Goal: Task Accomplishment & Management: Manage account settings

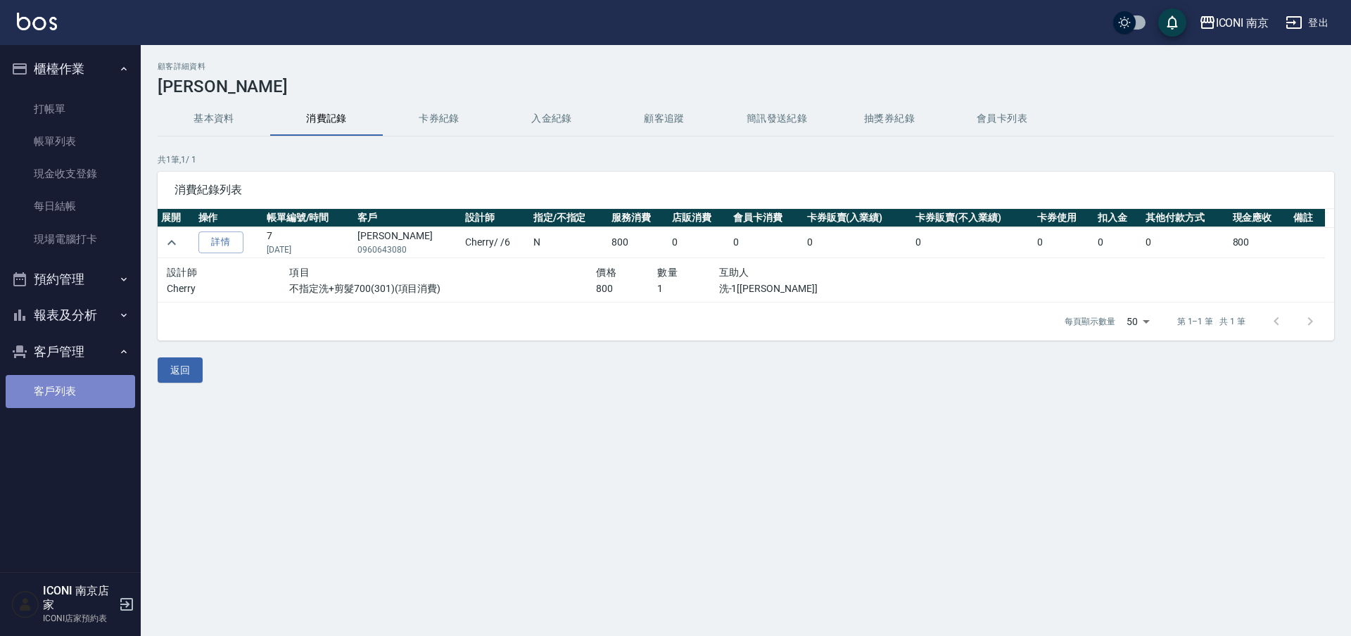
click at [50, 387] on link "客戶列表" at bounding box center [70, 391] width 129 height 32
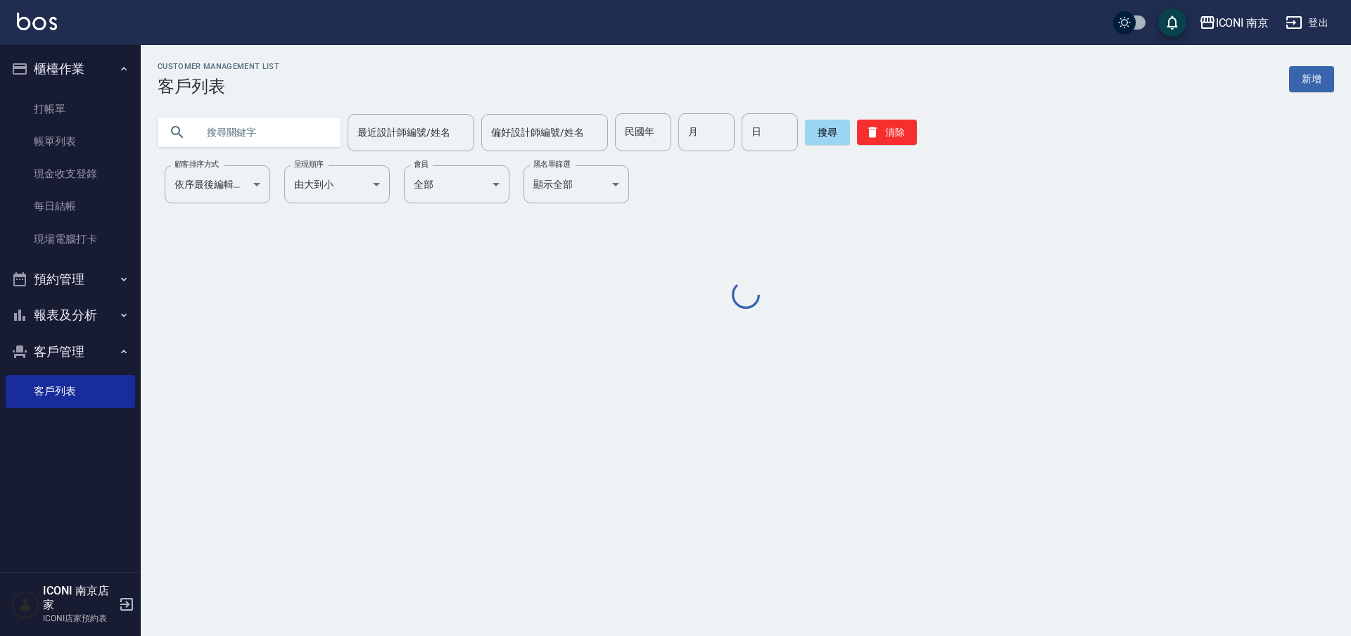
click at [224, 133] on input "text" at bounding box center [263, 132] width 132 height 38
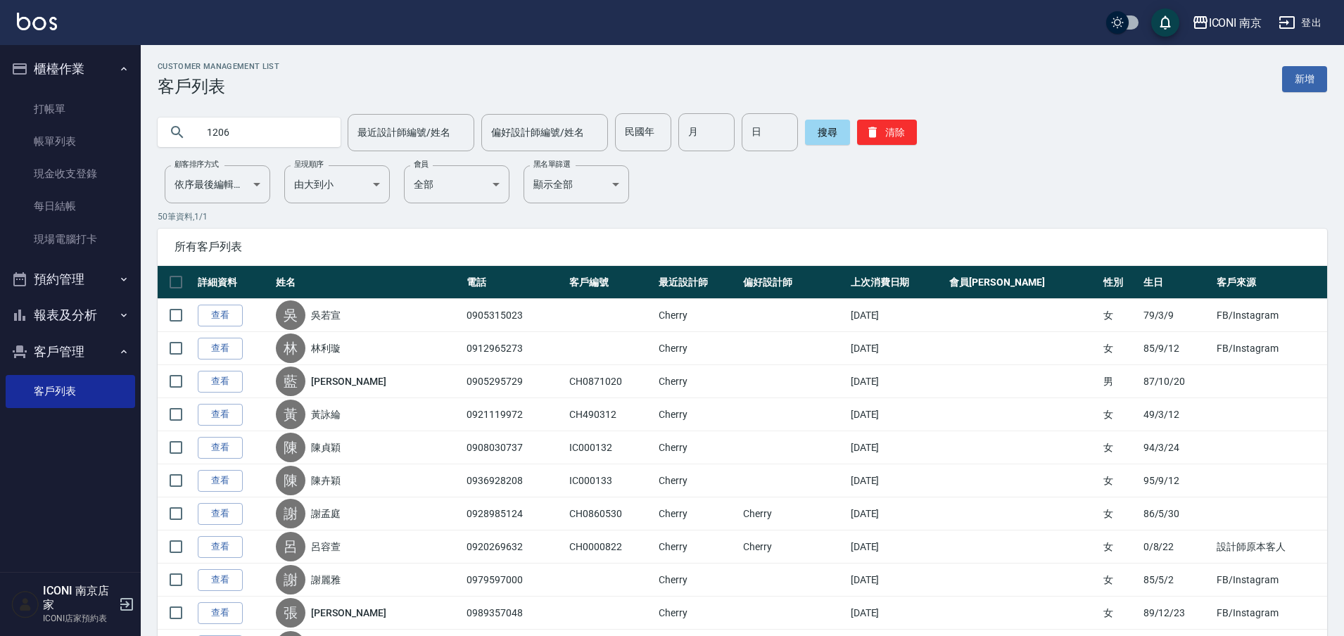
type input "1206"
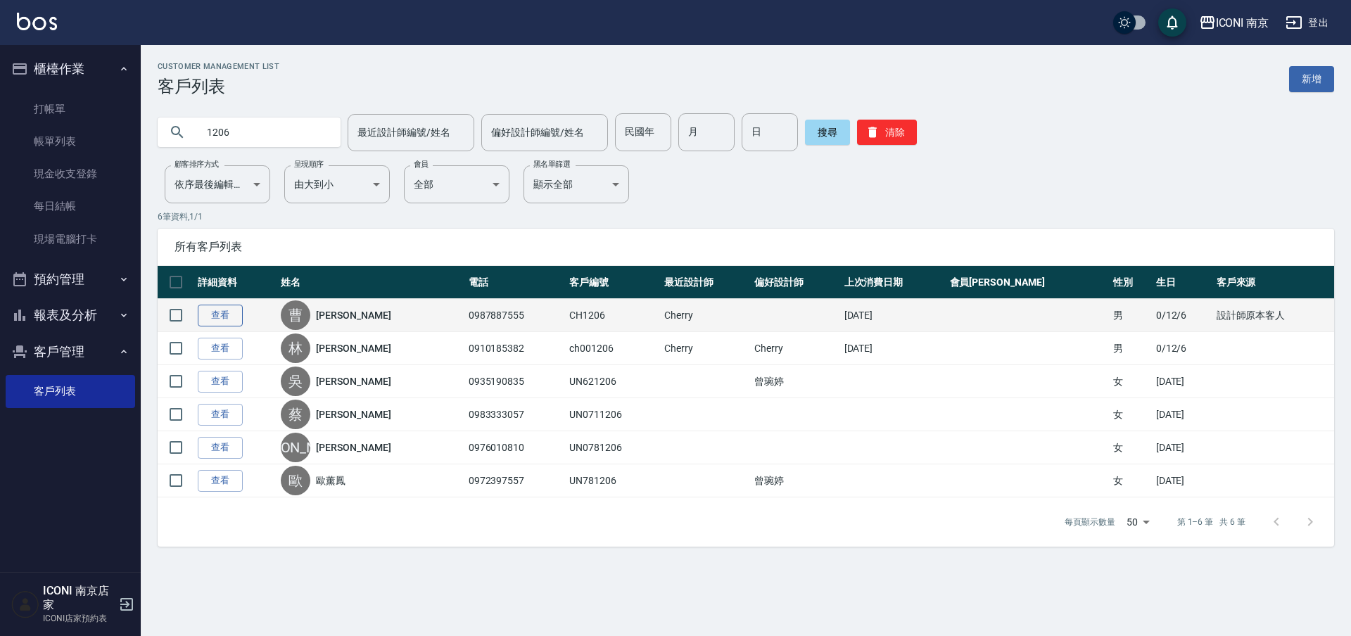
click at [216, 317] on link "查看" at bounding box center [220, 316] width 45 height 22
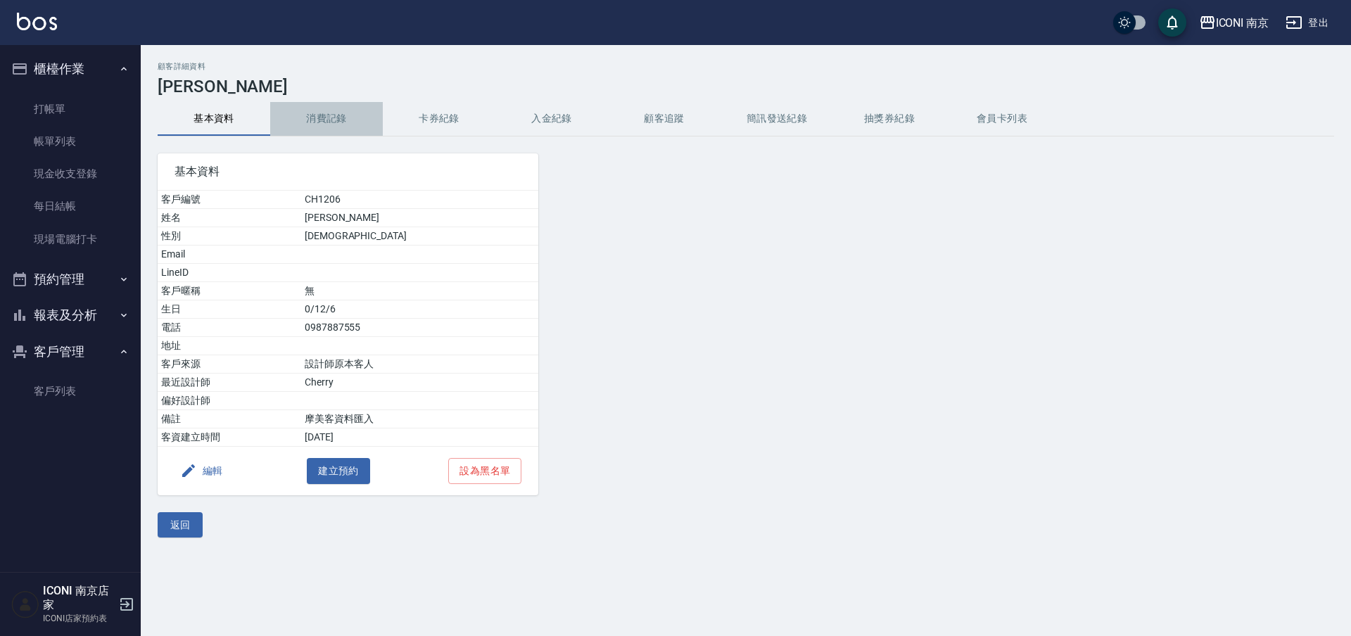
click at [343, 109] on button "消費記錄" at bounding box center [326, 119] width 113 height 34
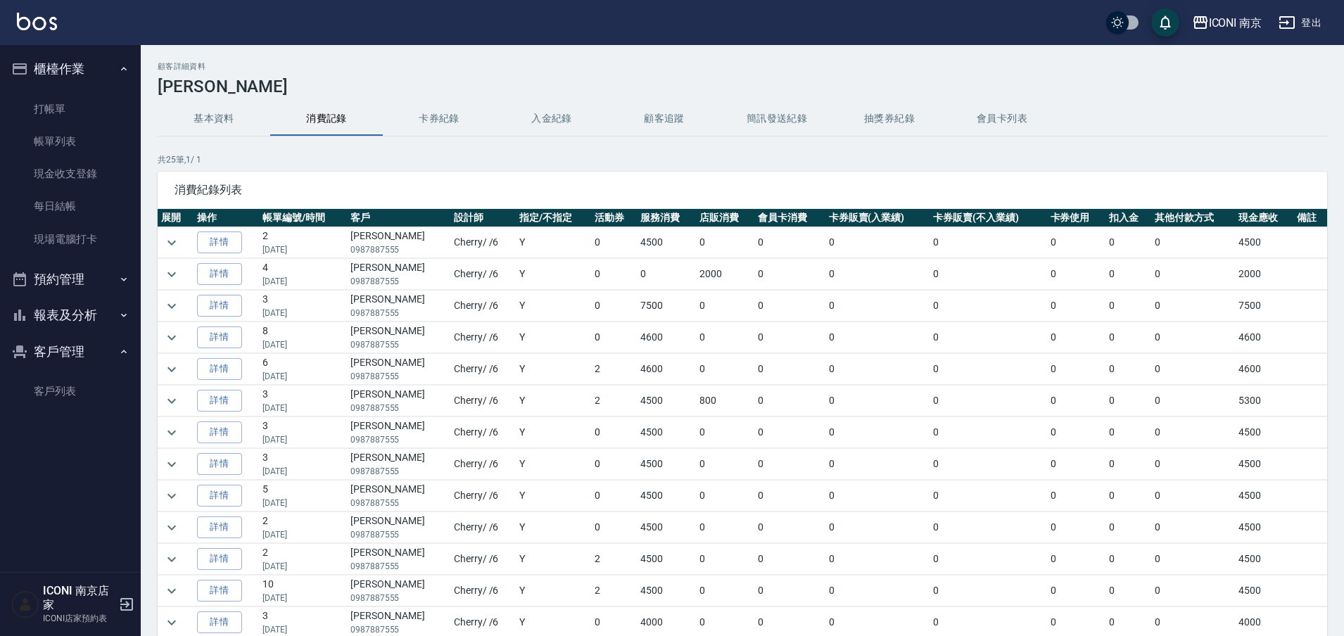
click at [1328, 267] on div "顧客詳細資料 曹智崎 基本資料 消費記錄 卡券紀錄 入金紀錄 顧客追蹤 簡訊發送紀錄 抽獎券紀錄 會員卡列表 共 25 筆, 1 / 1 消費紀錄列表 展開 …" at bounding box center [742, 388] width 1203 height 653
click at [1152, 186] on span "消費紀錄列表" at bounding box center [742, 190] width 1136 height 14
click at [163, 271] on button "expand row" at bounding box center [171, 274] width 21 height 21
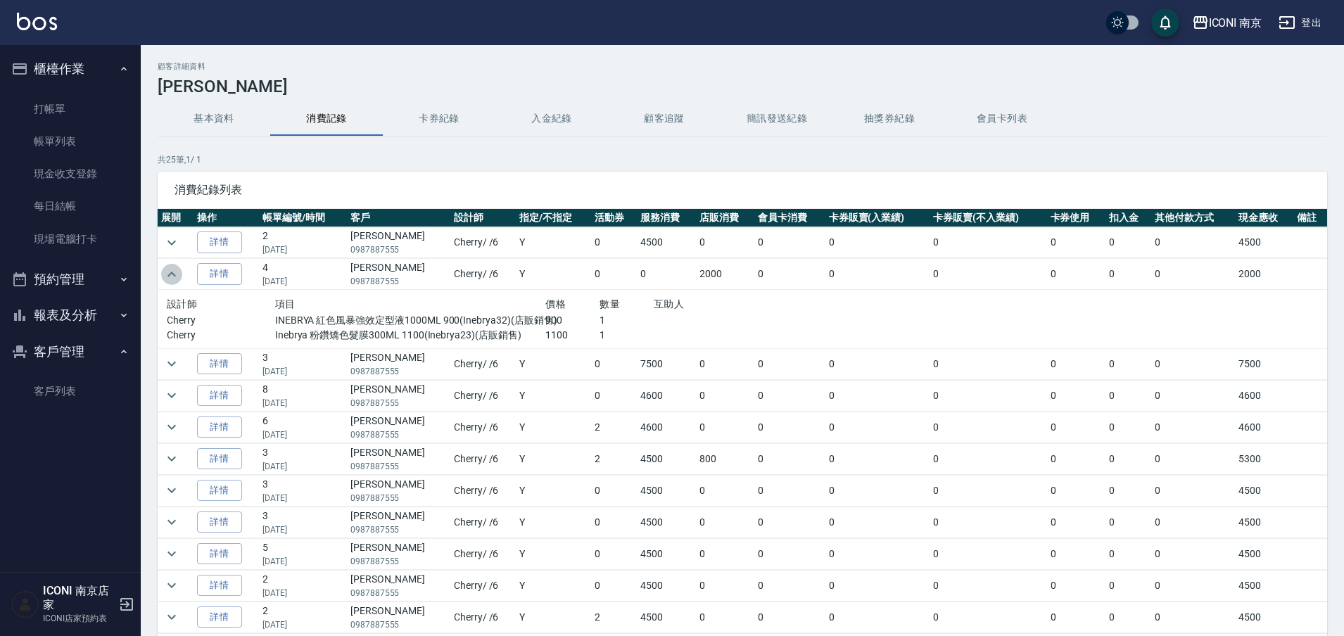
click at [173, 276] on icon "expand row" at bounding box center [171, 274] width 17 height 17
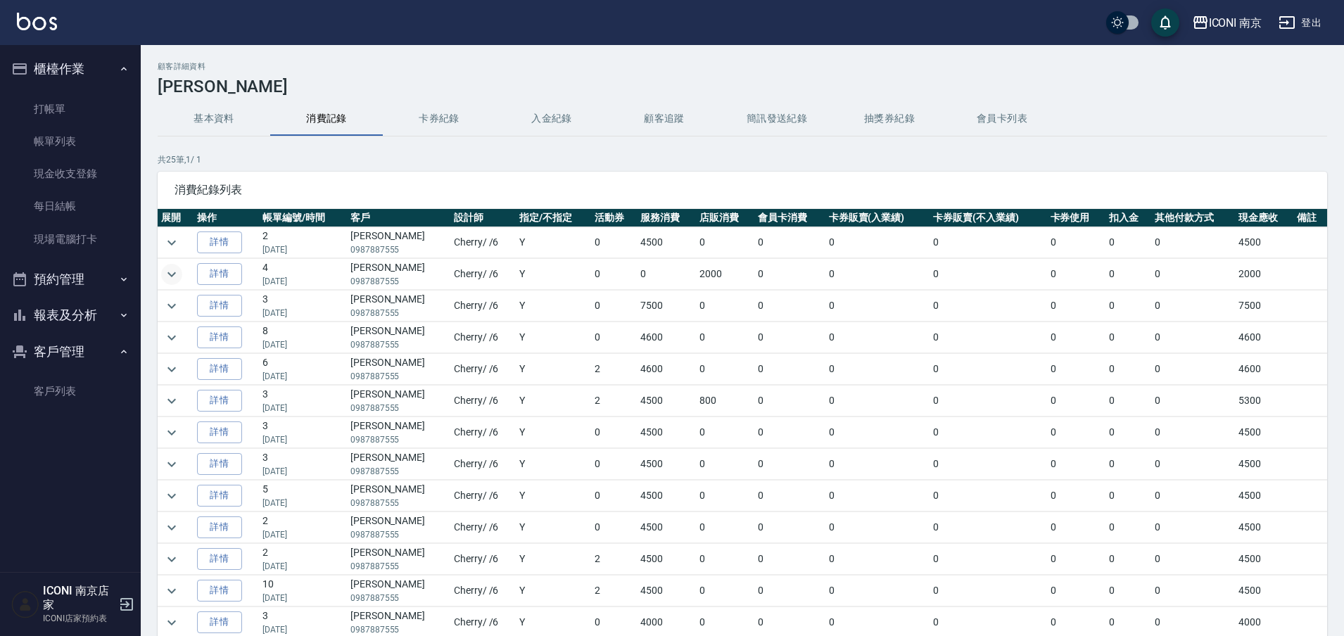
click at [61, 281] on button "預約管理" at bounding box center [70, 279] width 129 height 37
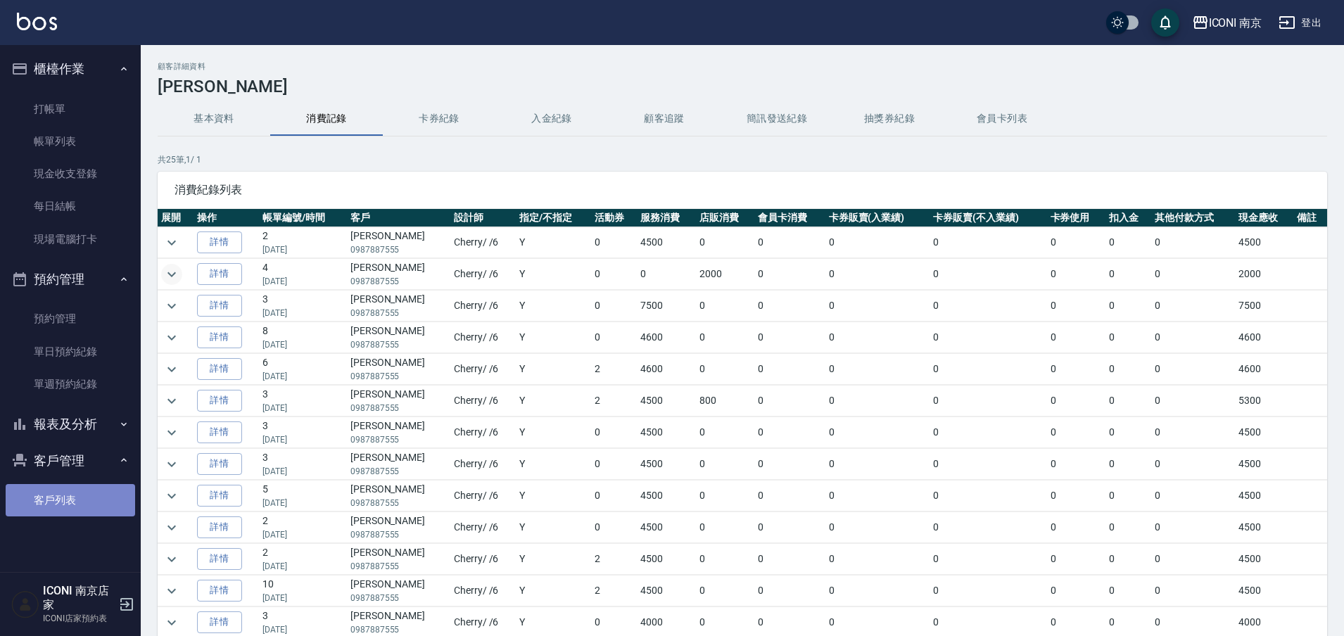
click at [64, 506] on link "客戶列表" at bounding box center [70, 500] width 129 height 32
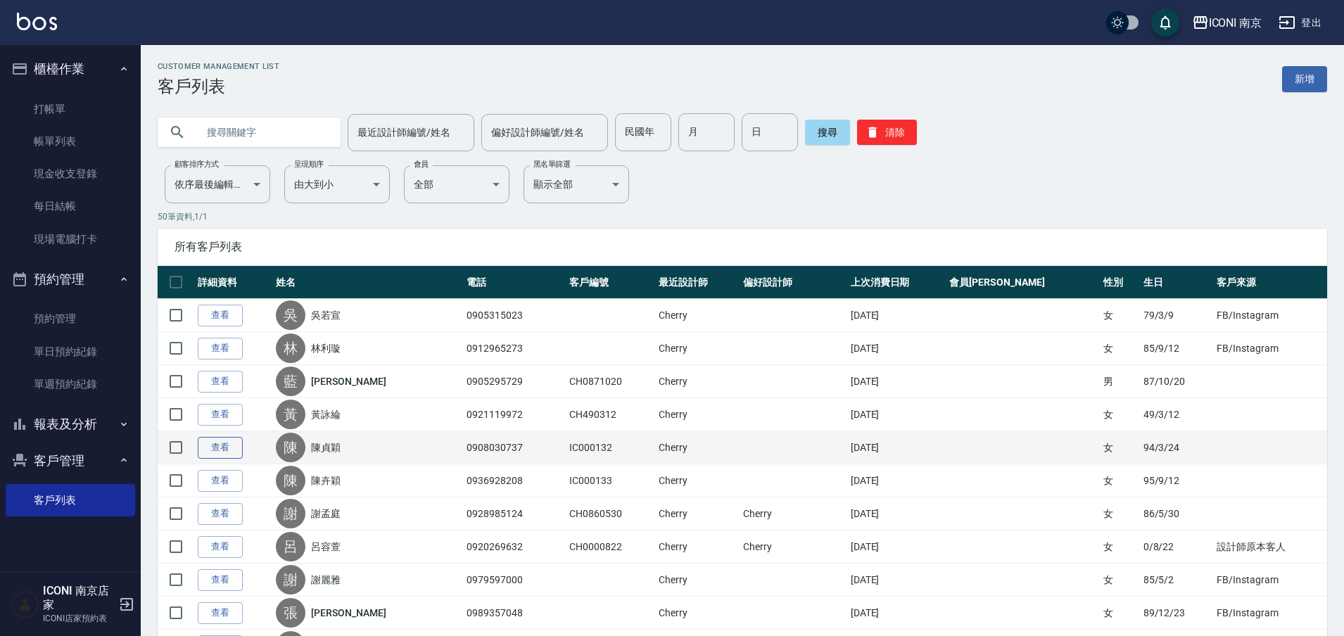
click at [222, 450] on link "查看" at bounding box center [220, 448] width 45 height 22
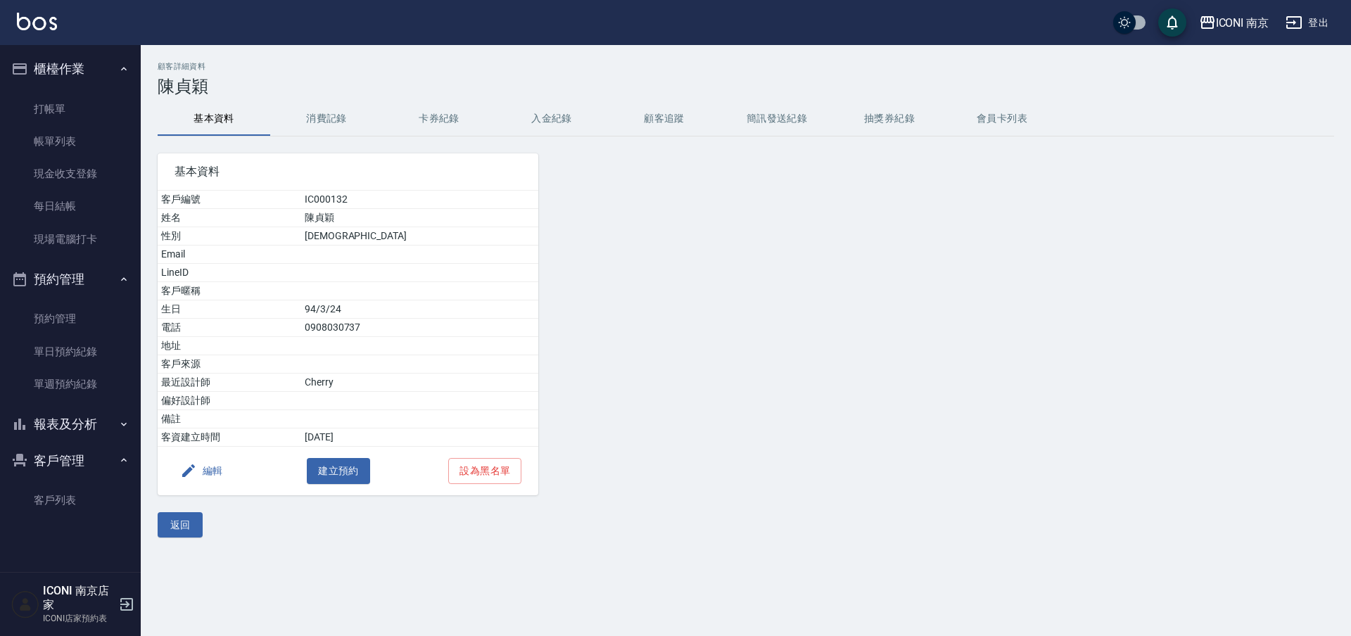
click at [211, 466] on button "編輯" at bounding box center [201, 471] width 54 height 26
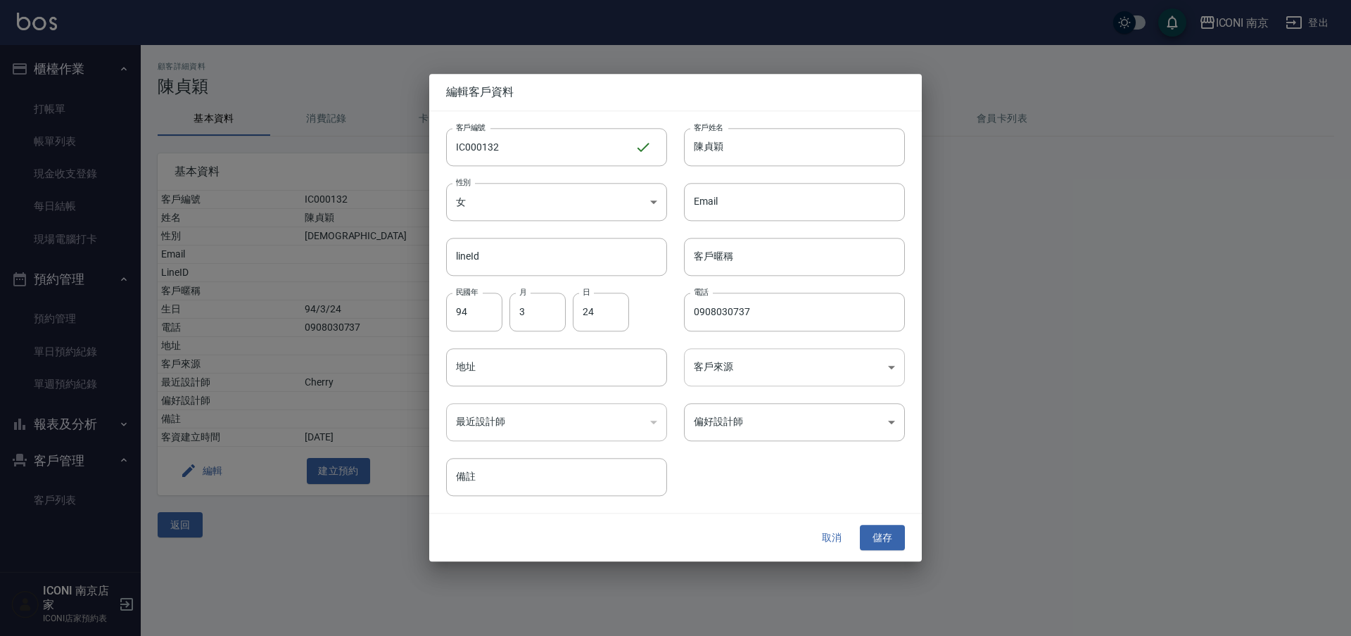
click at [773, 374] on body "ICONI 南京 登出 櫃檯作業 打帳單 帳單列表 現金收支登錄 每日結帳 現場電腦打卡 預約管理 預約管理 單日預約紀錄 單週預約紀錄 報表及分析 報表目錄…" at bounding box center [675, 318] width 1351 height 636
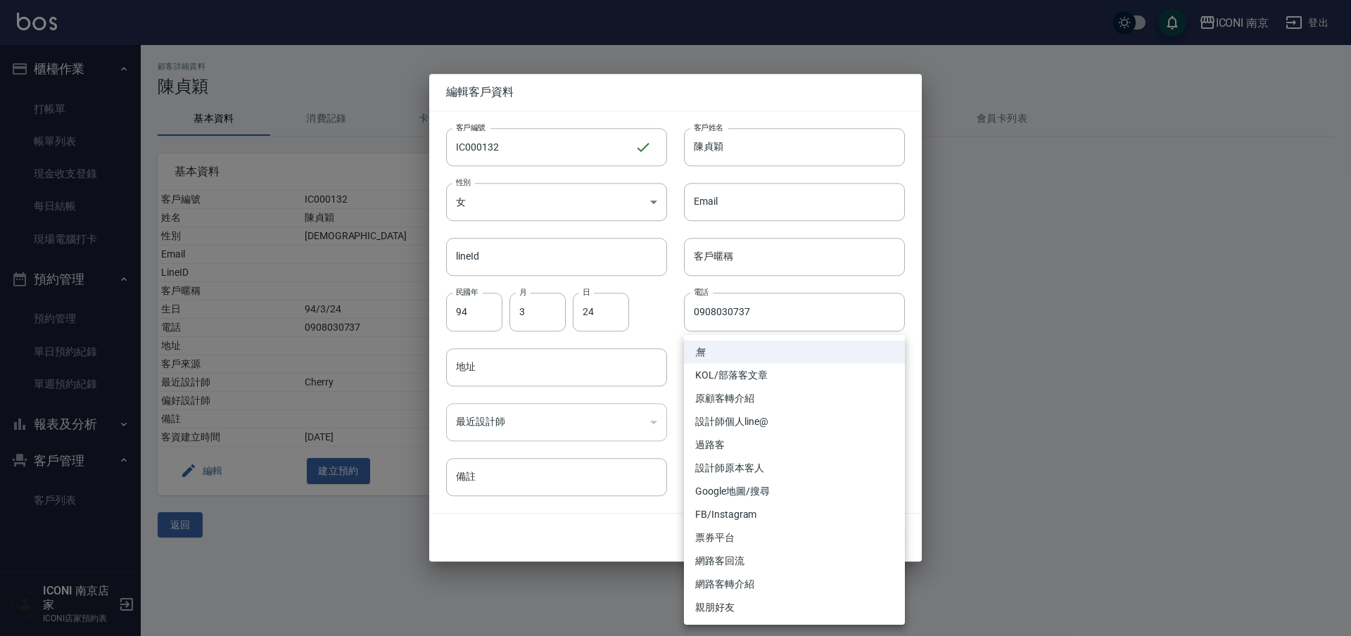
click at [732, 540] on li "票券平台" at bounding box center [794, 537] width 221 height 23
type input "票券平台"
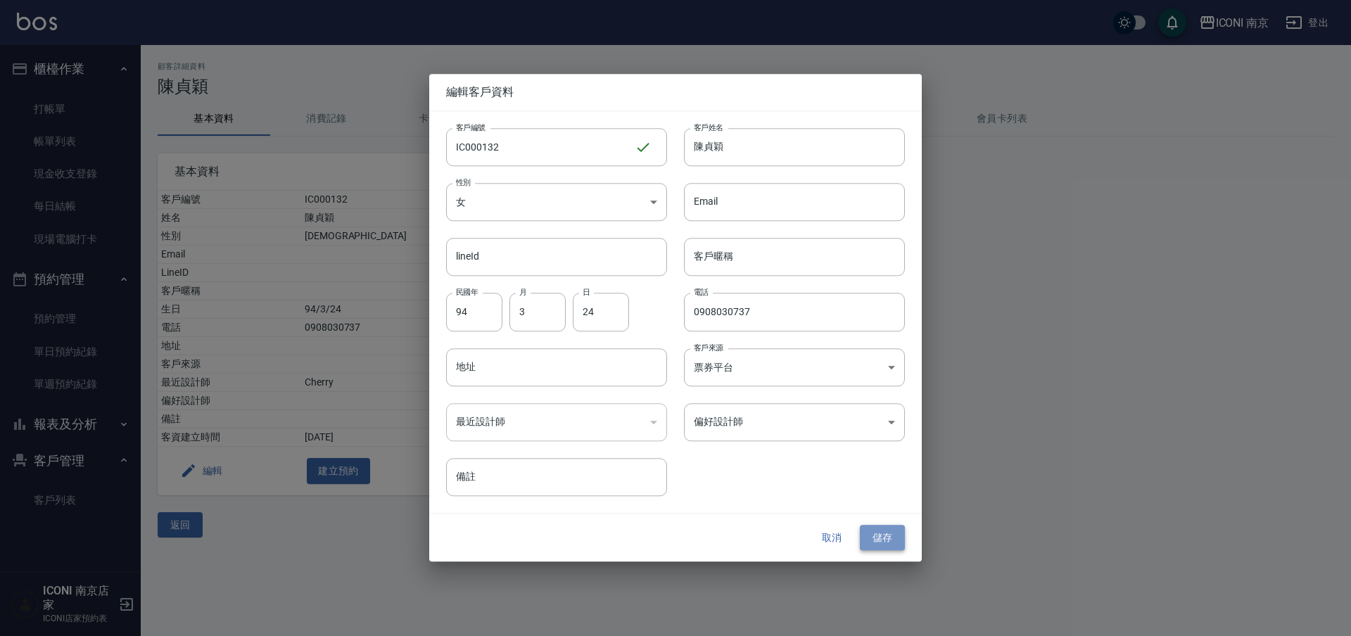
click at [890, 542] on button "儲存" at bounding box center [882, 538] width 45 height 26
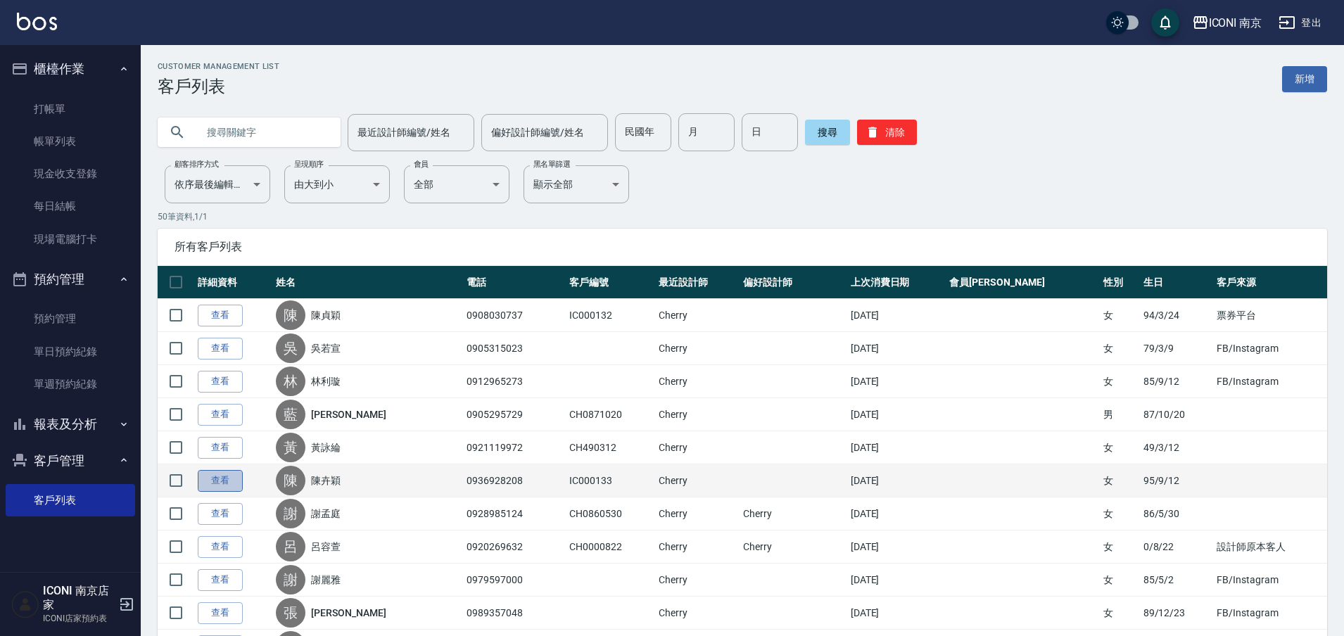
click at [217, 488] on link "查看" at bounding box center [220, 481] width 45 height 22
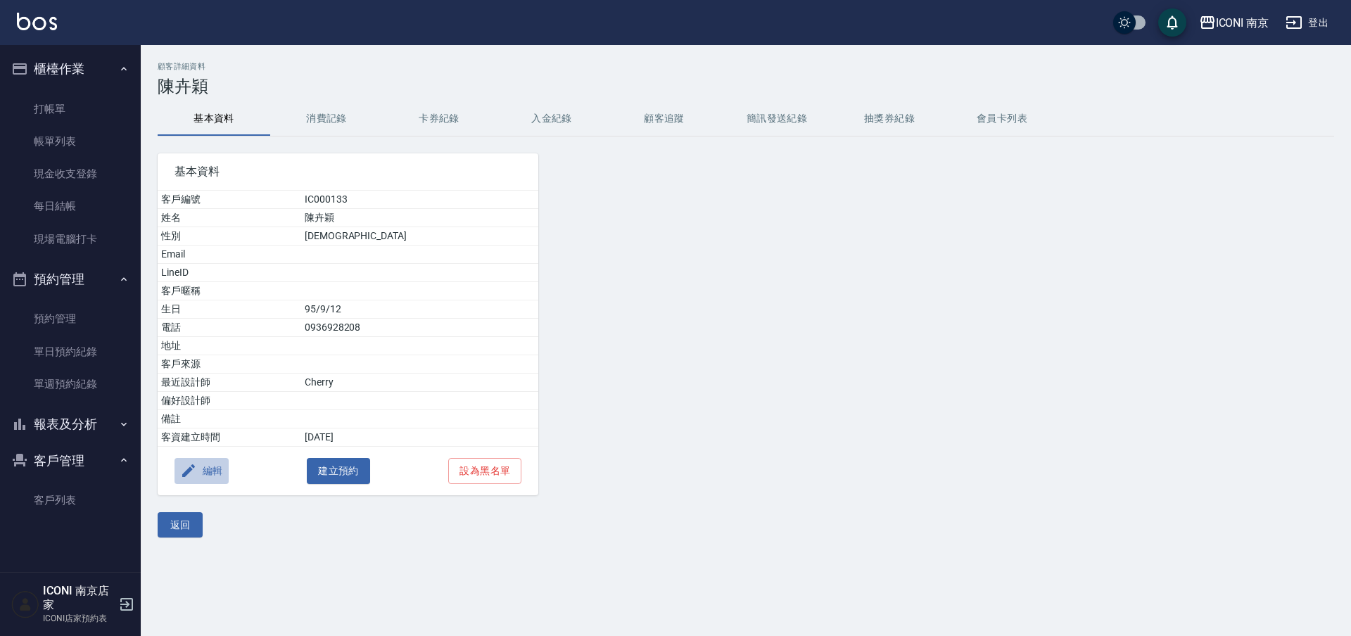
click at [210, 475] on button "編輯" at bounding box center [201, 471] width 54 height 26
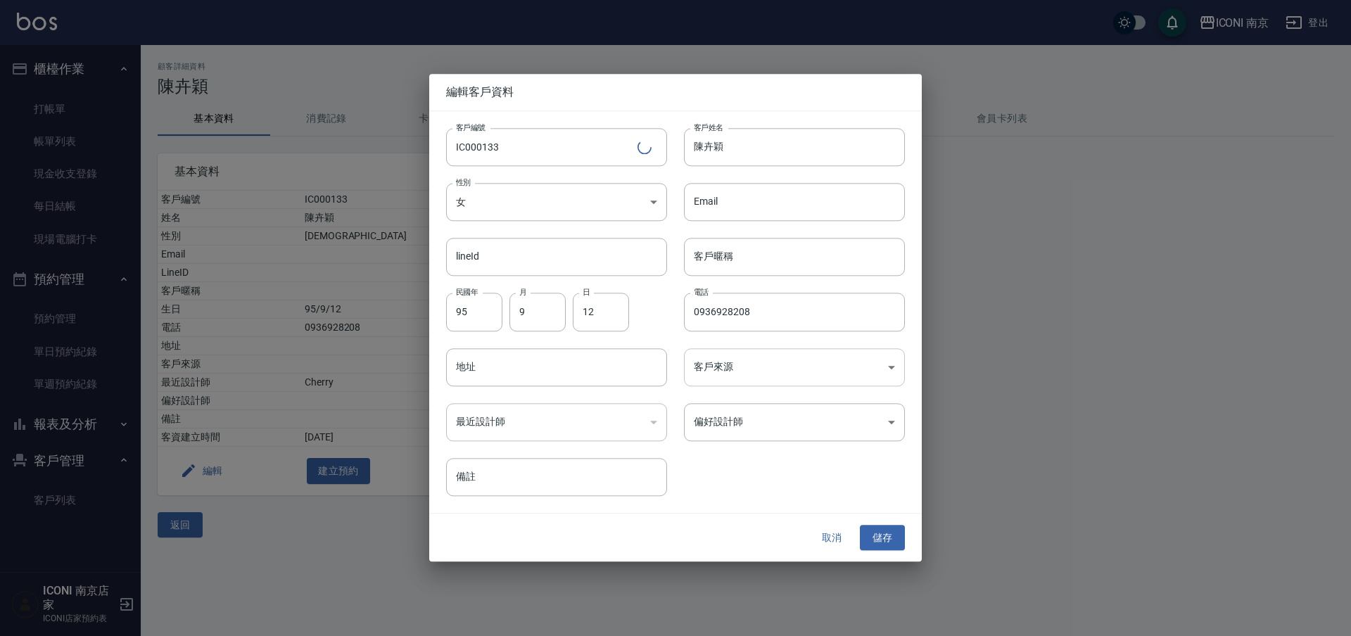
click at [711, 355] on body "ICONI 南京 登出 櫃檯作業 打帳單 帳單列表 現金收支登錄 每日結帳 現場電腦打卡 預約管理 預約管理 單日預約紀錄 單週預約紀錄 報表及分析 報表目錄…" at bounding box center [675, 318] width 1351 height 636
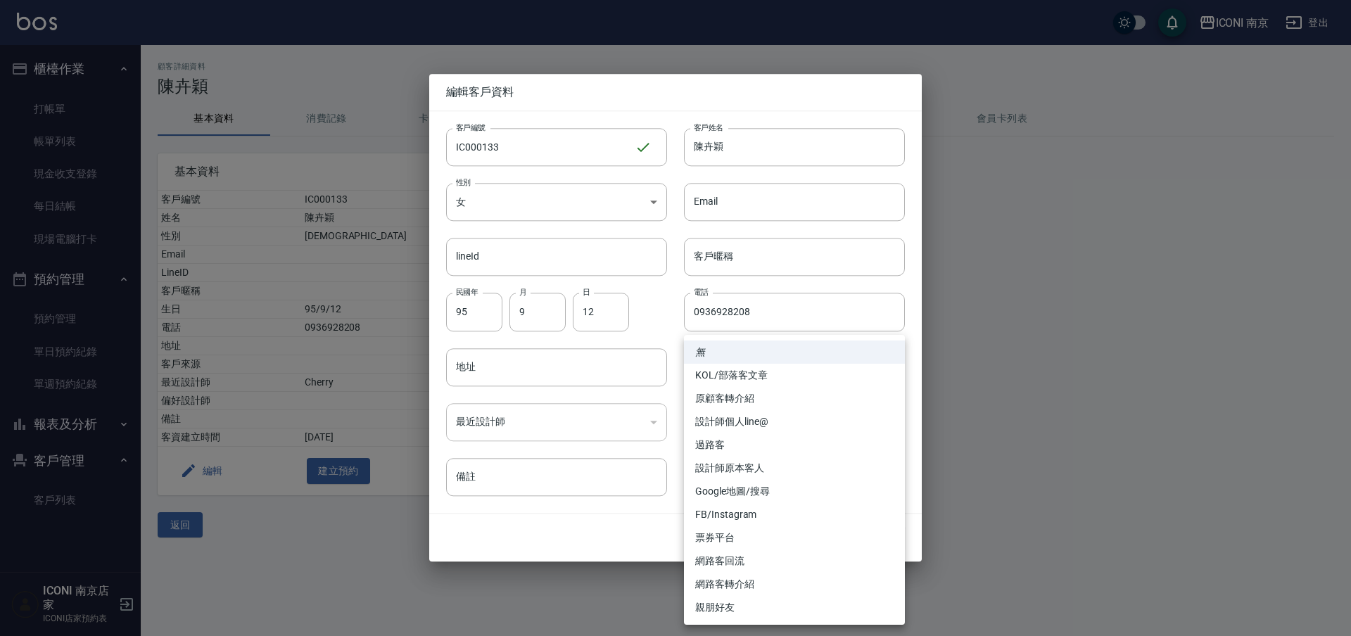
click at [744, 538] on li "票券平台" at bounding box center [794, 537] width 221 height 23
type input "票券平台"
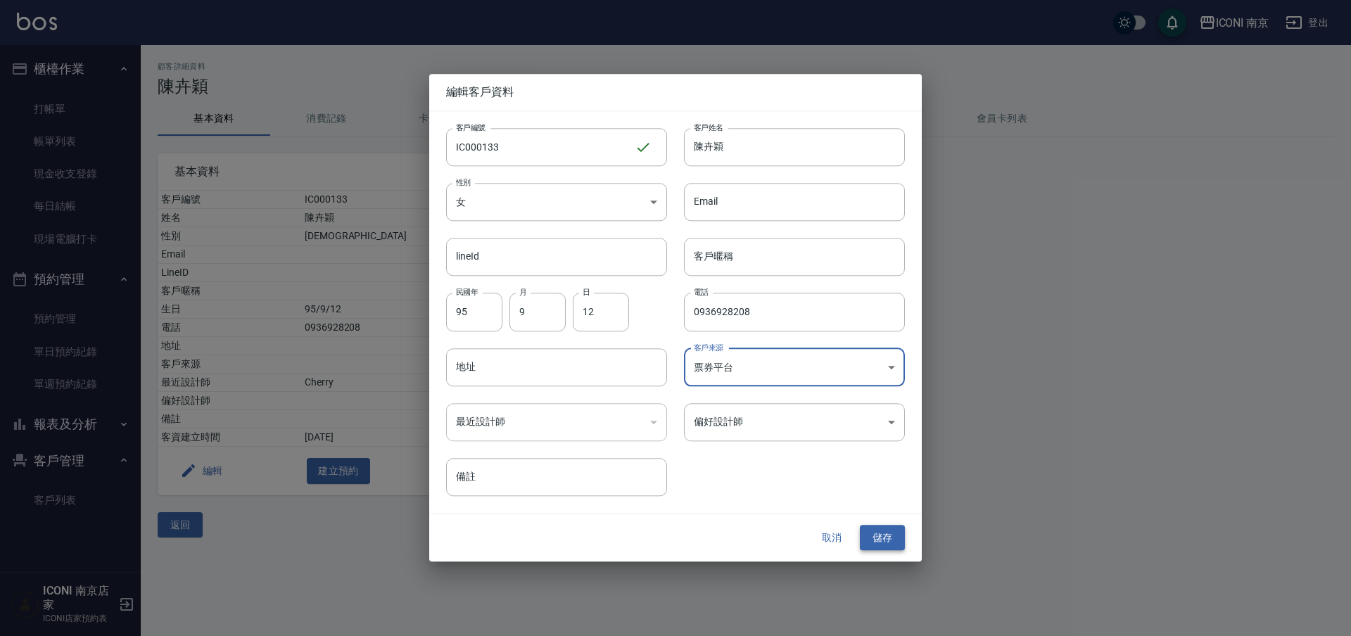
click at [895, 542] on button "儲存" at bounding box center [882, 538] width 45 height 26
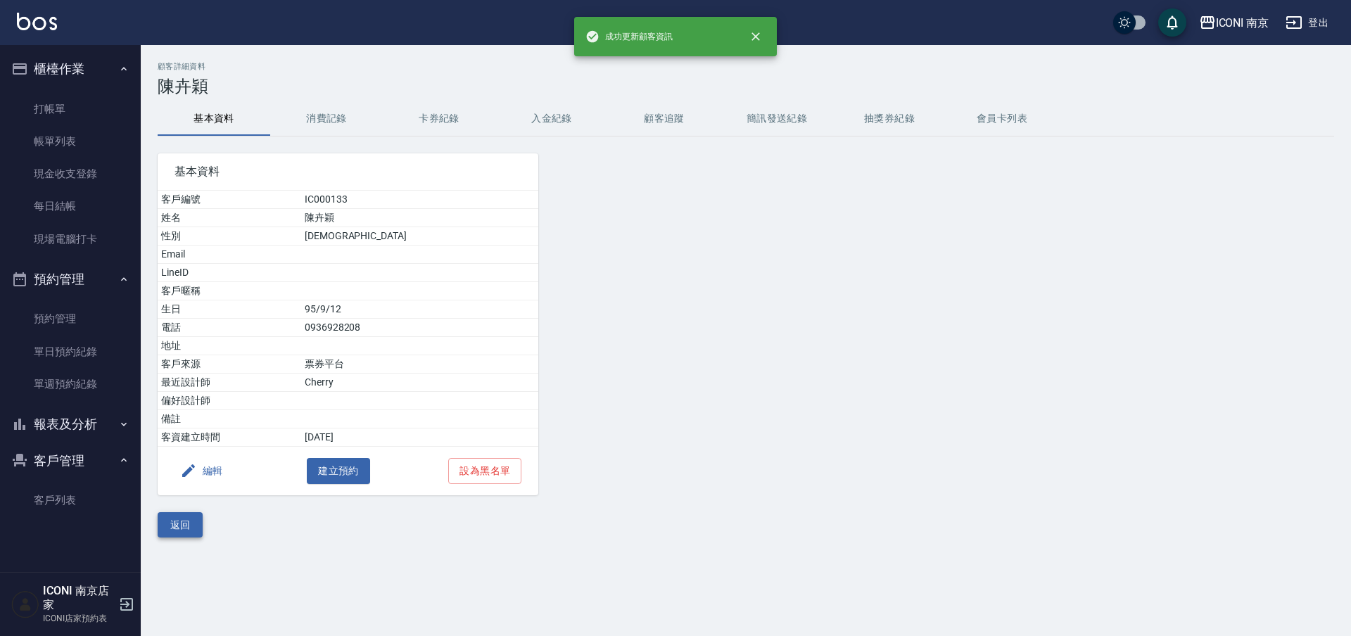
click at [166, 519] on button "返回" at bounding box center [180, 525] width 45 height 26
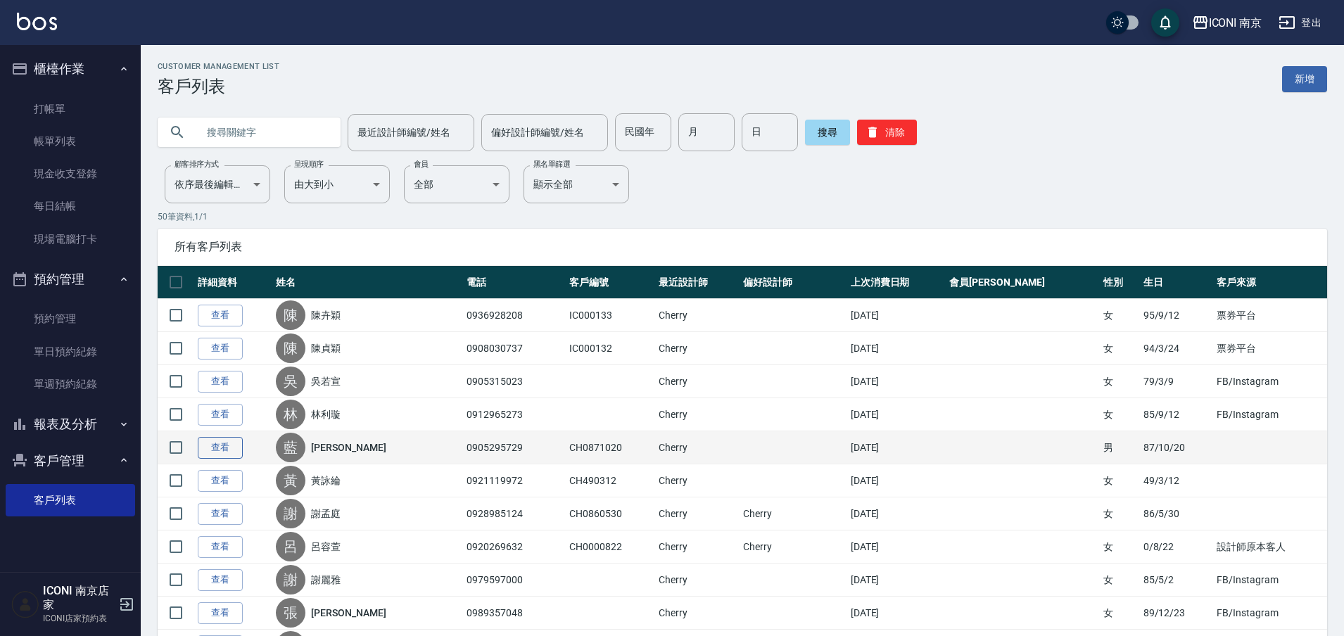
click at [219, 445] on link "查看" at bounding box center [220, 448] width 45 height 22
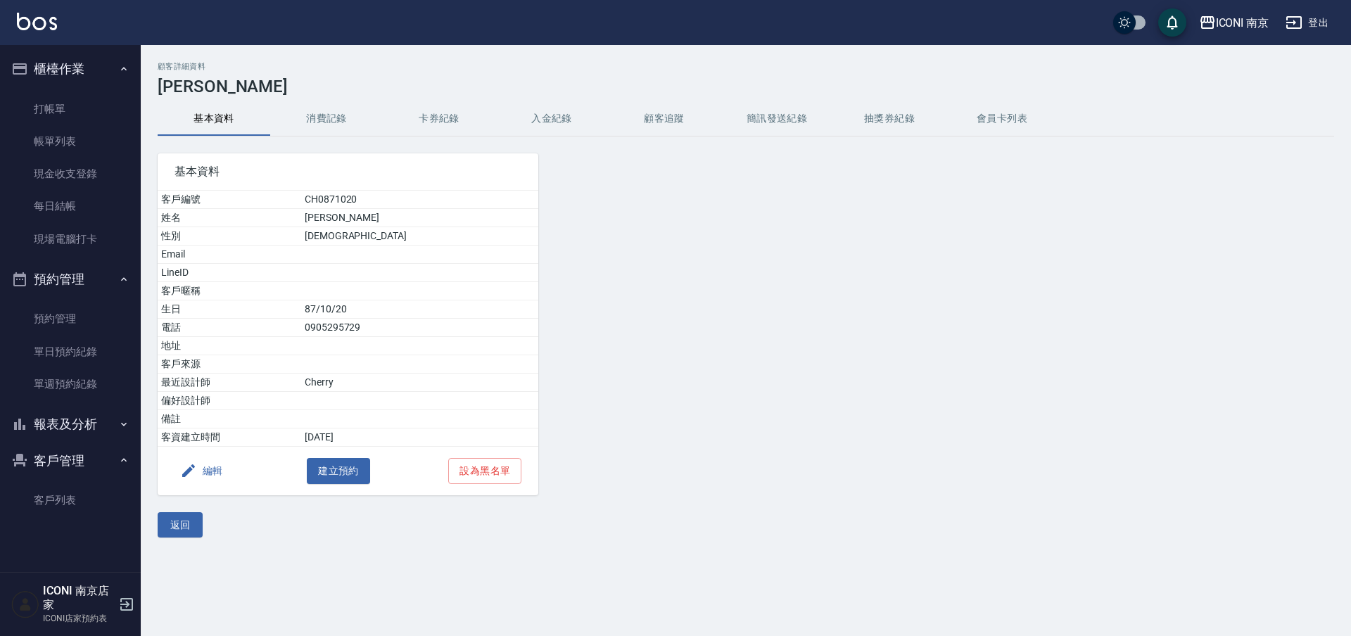
click at [224, 459] on button "編輯" at bounding box center [201, 471] width 54 height 26
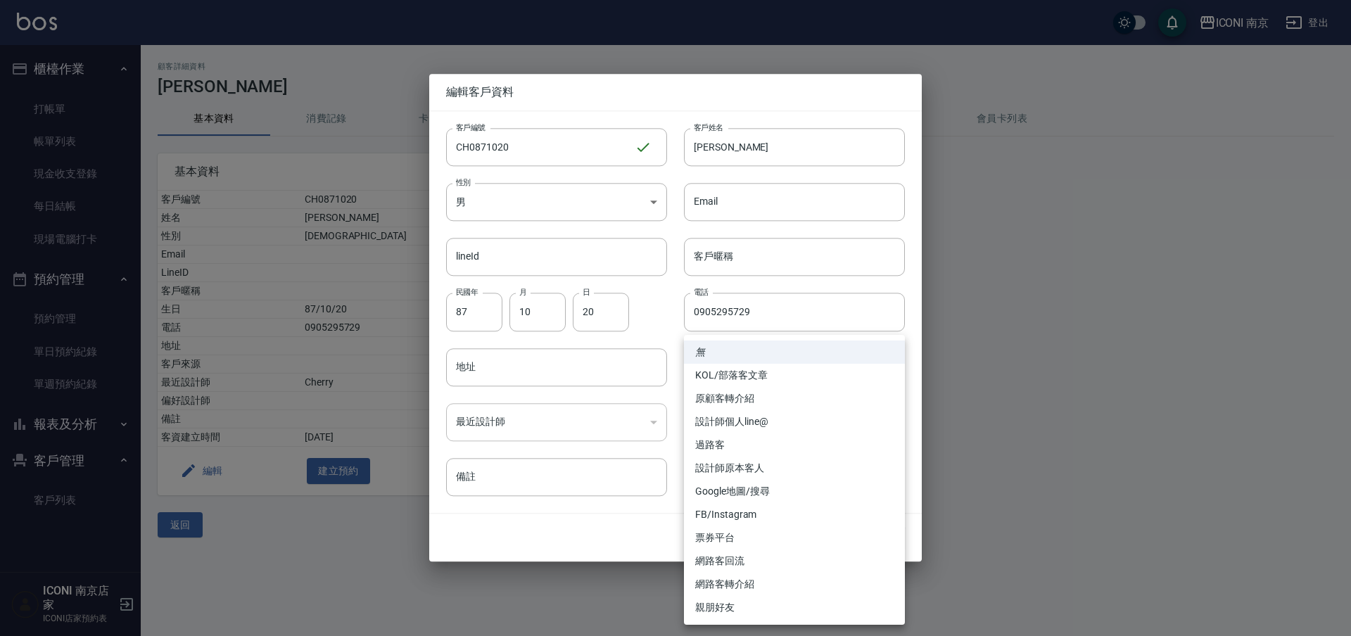
click at [756, 371] on body "ICONI 南京 登出 櫃檯作業 打帳單 帳單列表 現金收支登錄 每日結帳 現場電腦打卡 預約管理 預約管理 單日預約紀錄 單週預約紀錄 報表及分析 報表目錄…" at bounding box center [675, 318] width 1351 height 636
click at [753, 476] on li "設計師原本客人" at bounding box center [794, 468] width 221 height 23
type input "設計師原本客人"
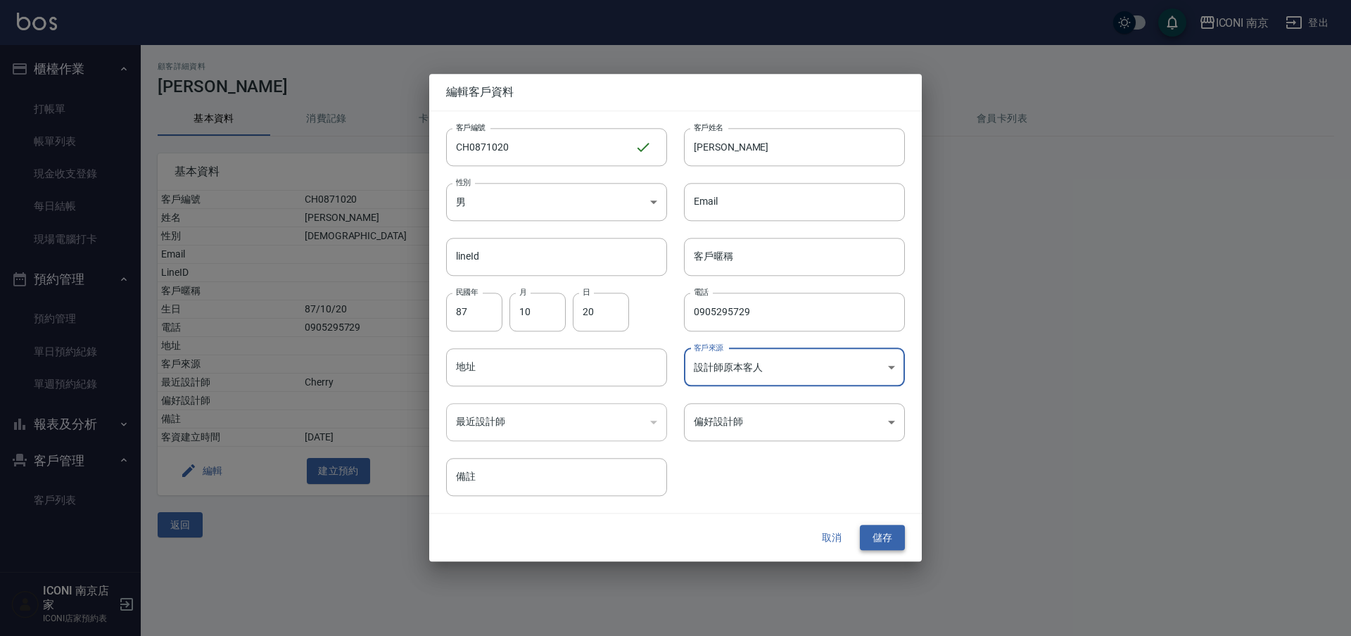
click at [865, 543] on button "儲存" at bounding box center [882, 538] width 45 height 26
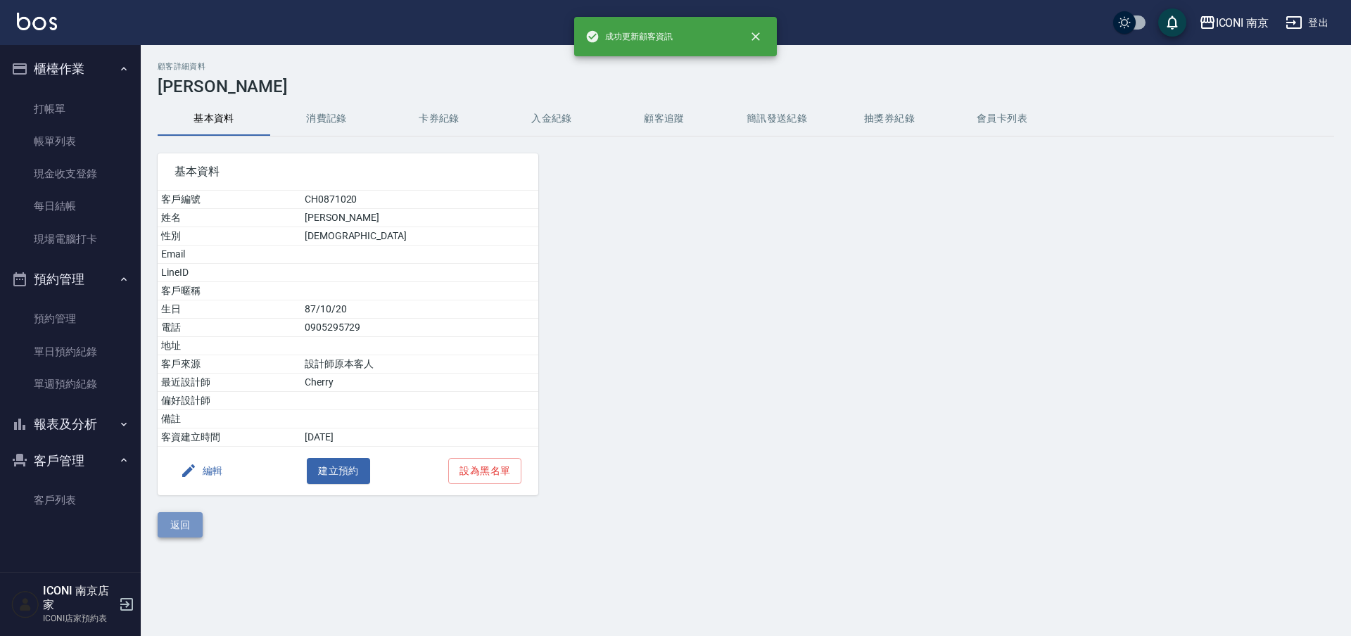
click at [196, 531] on button "返回" at bounding box center [180, 525] width 45 height 26
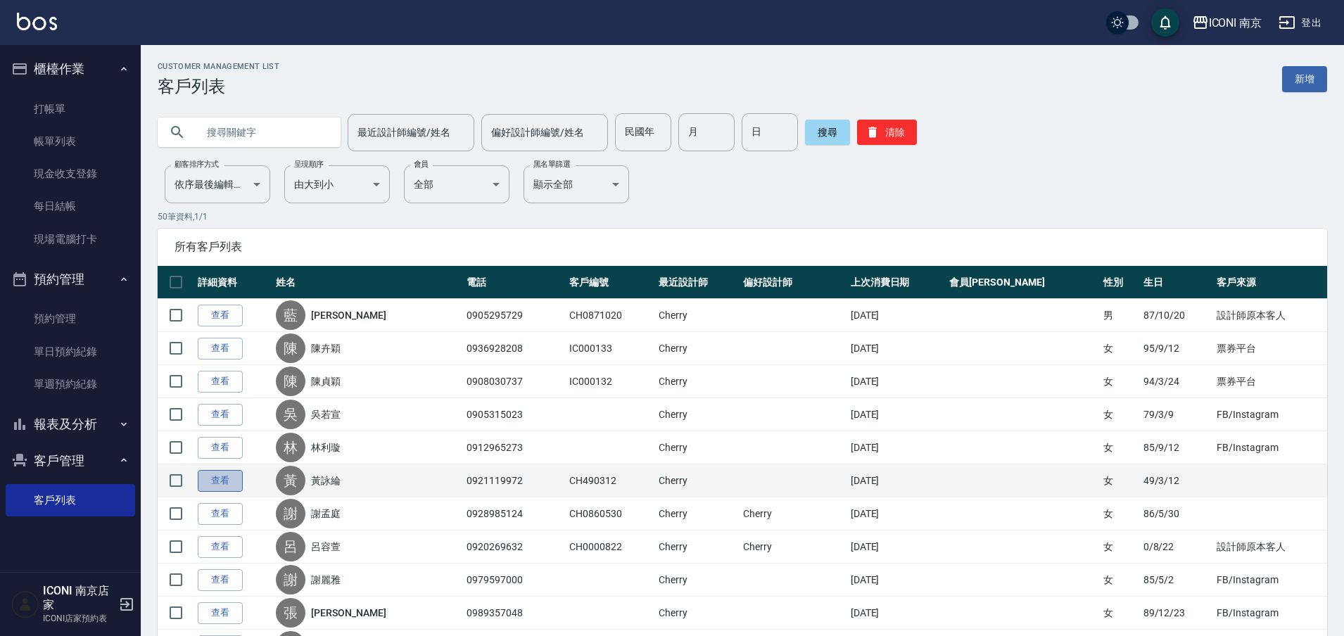
click at [198, 482] on link "查看" at bounding box center [220, 481] width 45 height 22
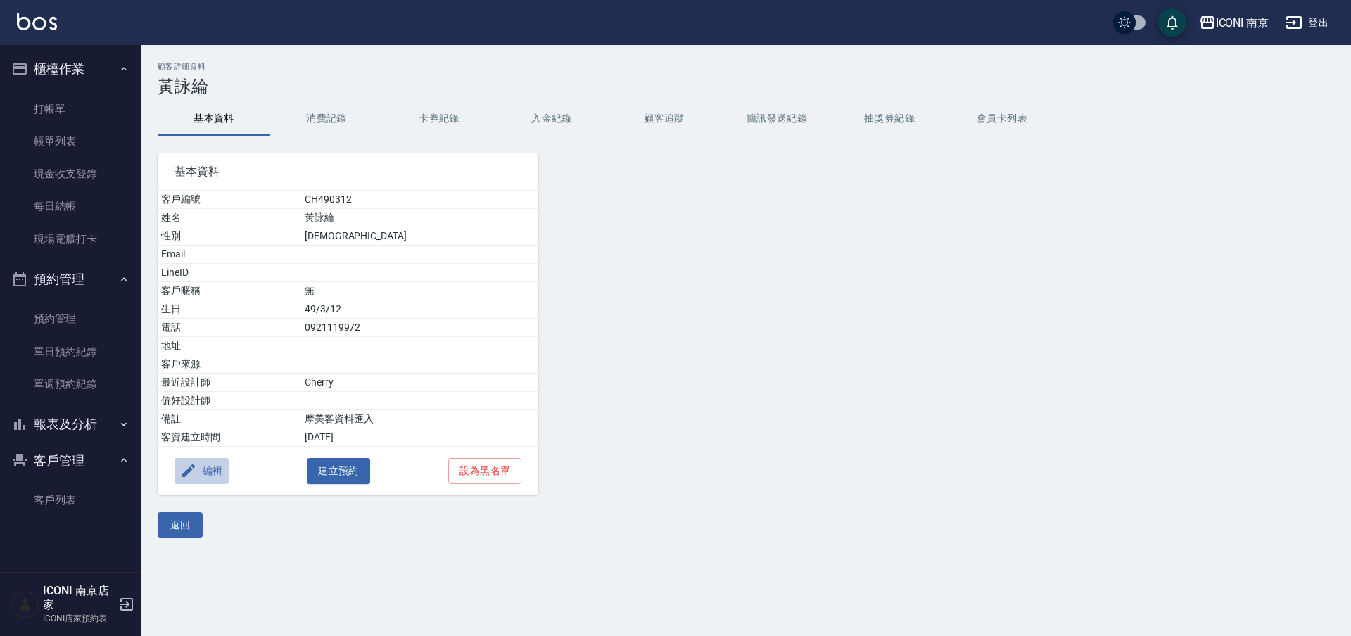
click at [188, 474] on icon "button" at bounding box center [188, 470] width 17 height 17
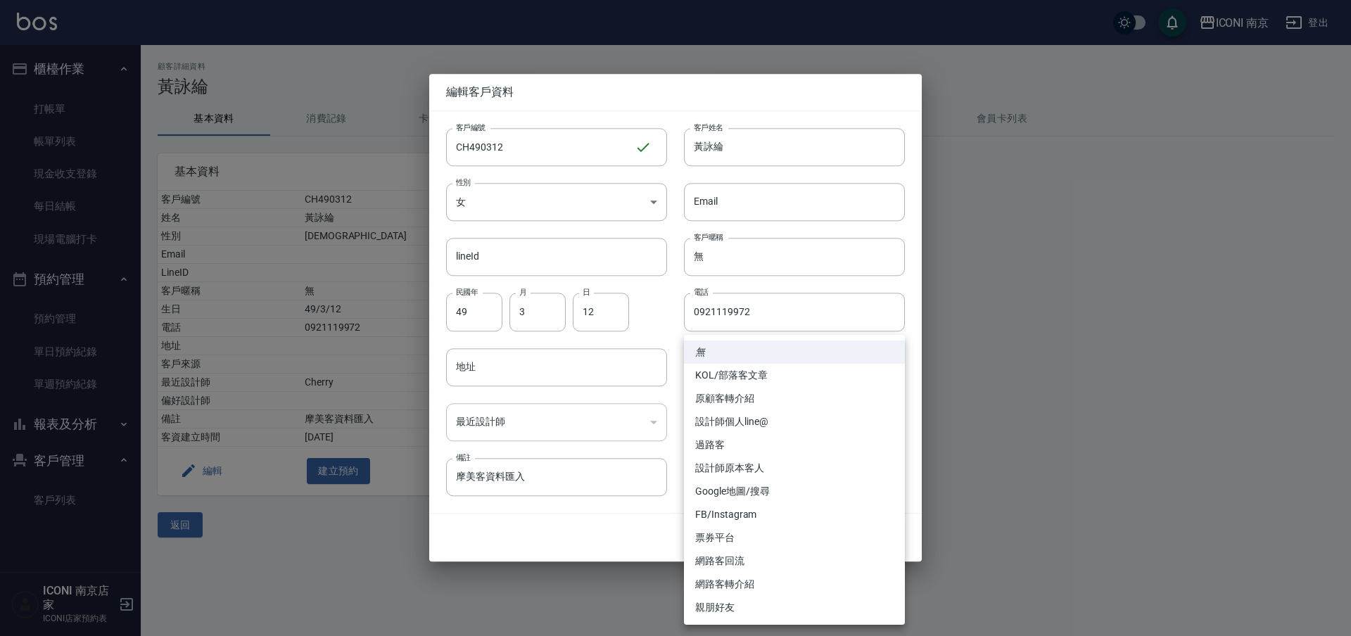
click at [757, 376] on body "ICONI 南京 登出 櫃檯作業 打帳單 帳單列表 現金收支登錄 每日結帳 現場電腦打卡 預約管理 預約管理 單日預約紀錄 單週預約紀錄 報表及分析 報表目錄…" at bounding box center [675, 318] width 1351 height 636
click at [780, 470] on li "設計師原本客人" at bounding box center [794, 468] width 221 height 23
type input "設計師原本客人"
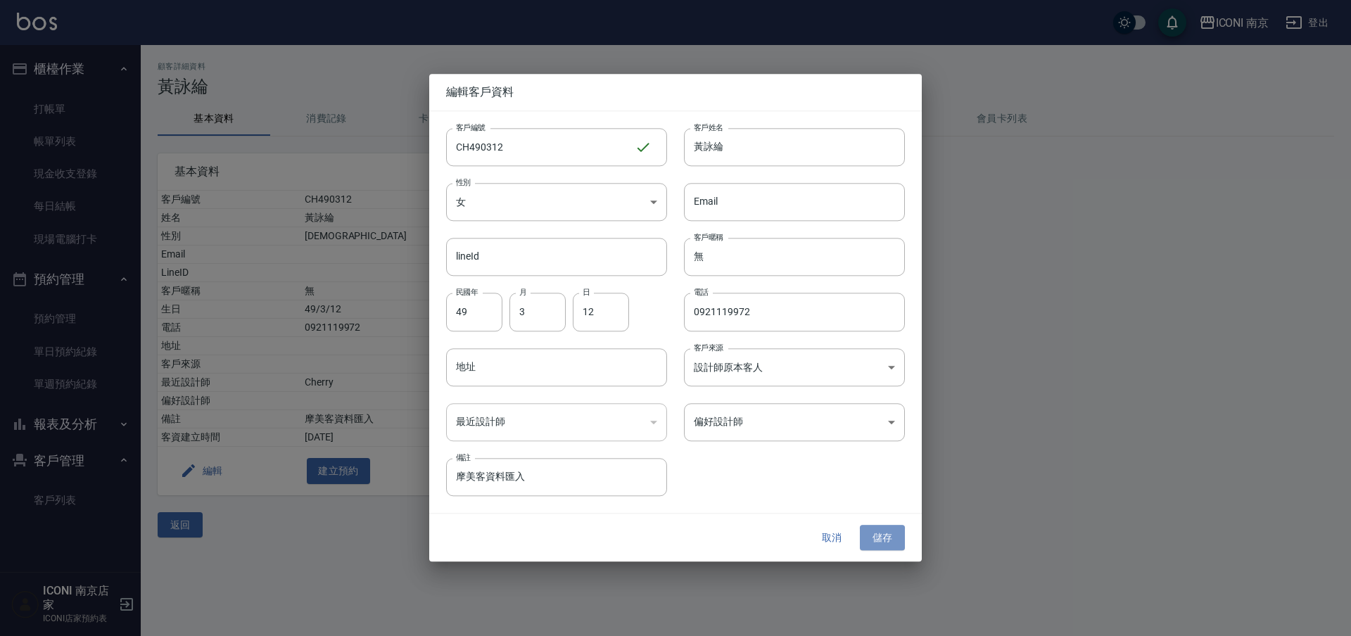
click at [867, 535] on button "儲存" at bounding box center [882, 538] width 45 height 26
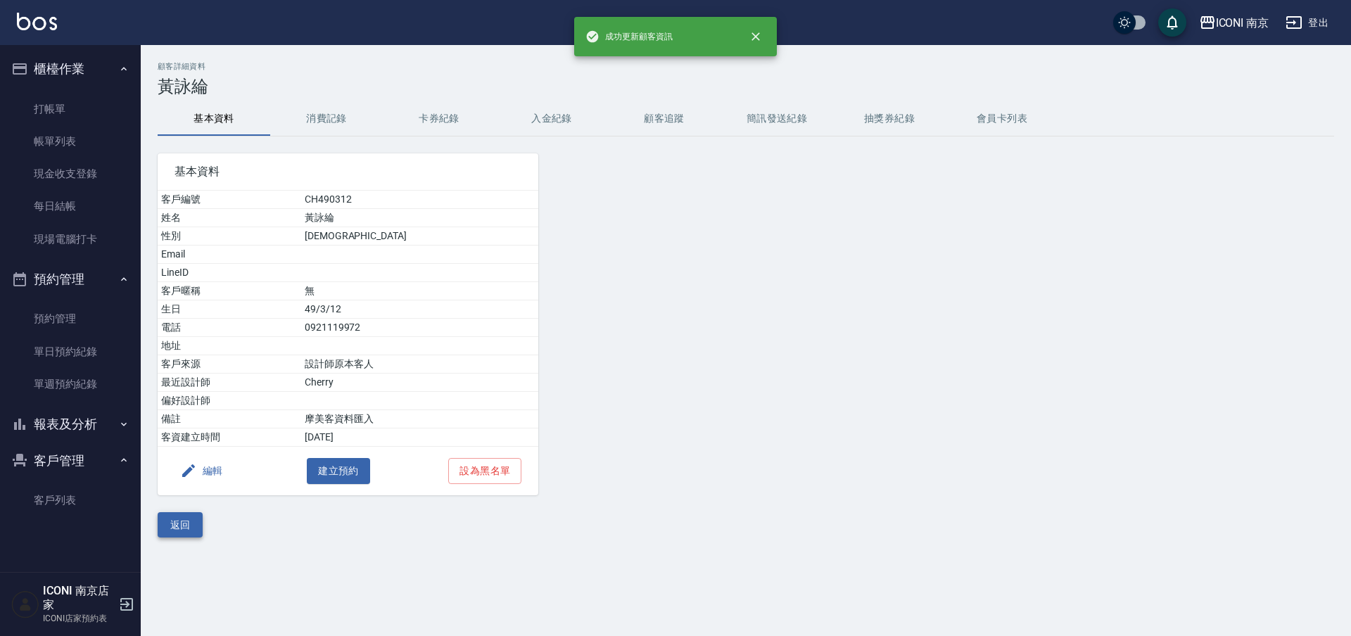
click at [198, 530] on button "返回" at bounding box center [180, 525] width 45 height 26
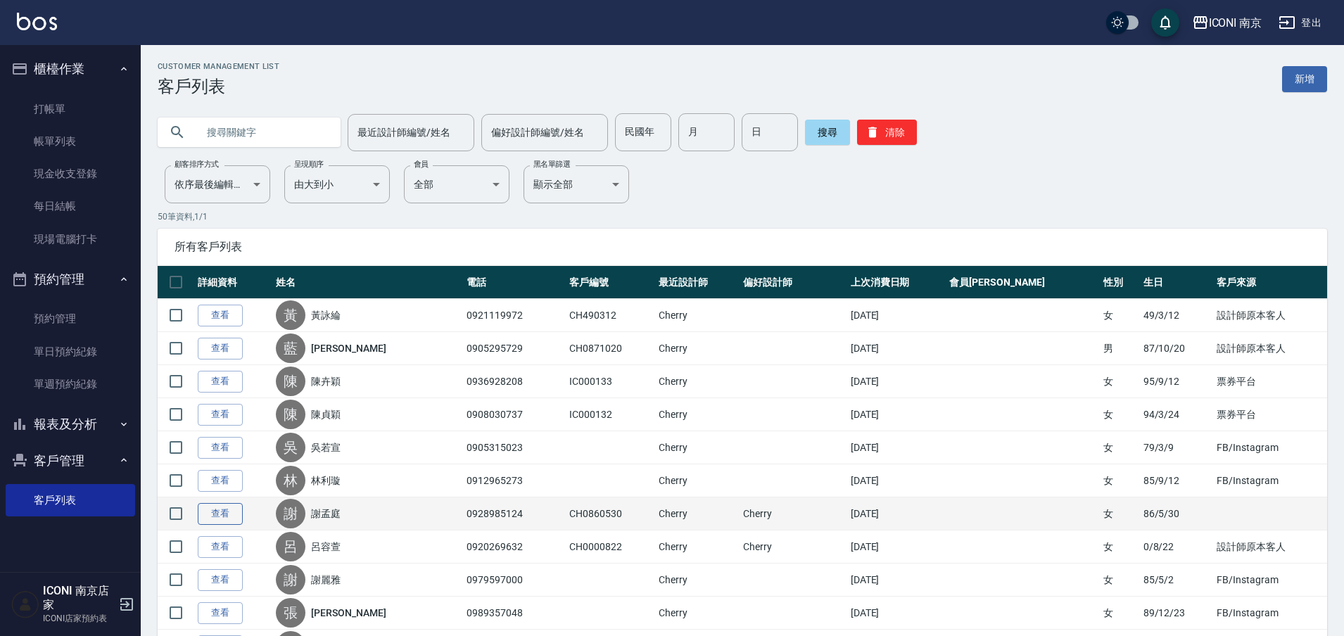
click at [212, 518] on link "查看" at bounding box center [220, 514] width 45 height 22
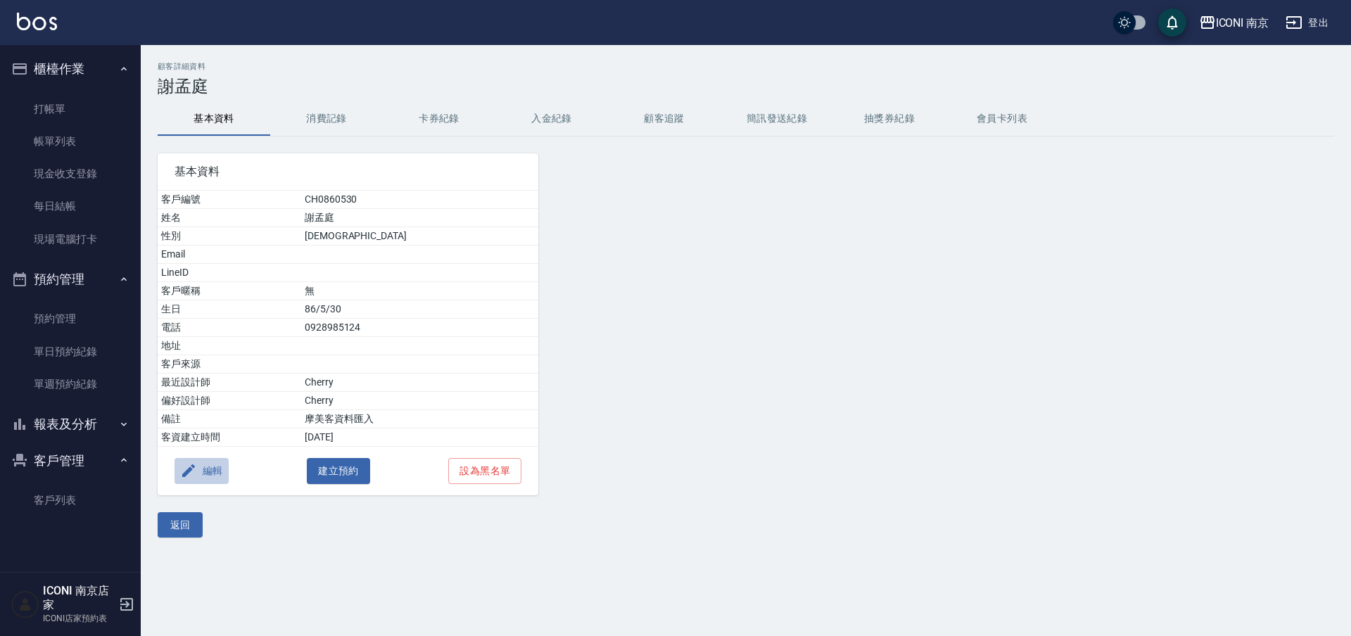
click at [219, 474] on button "編輯" at bounding box center [201, 471] width 54 height 26
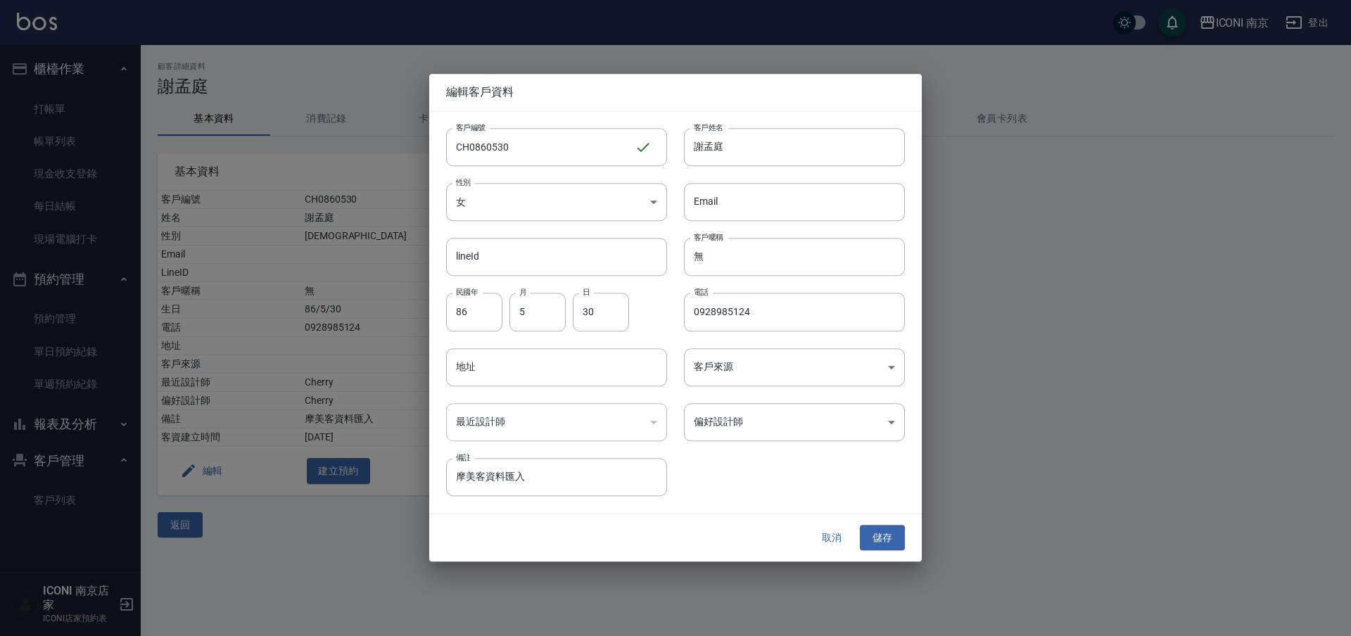
click at [796, 343] on div "客戶來源 ​ 客戶來源" at bounding box center [786, 358] width 238 height 55
click at [784, 359] on body "ICONI 南京 登出 櫃檯作業 打帳單 帳單列表 現金收支登錄 每日結帳 現場電腦打卡 預約管理 預約管理 單日預約紀錄 單週預約紀錄 報表及分析 報表目錄…" at bounding box center [675, 318] width 1351 height 636
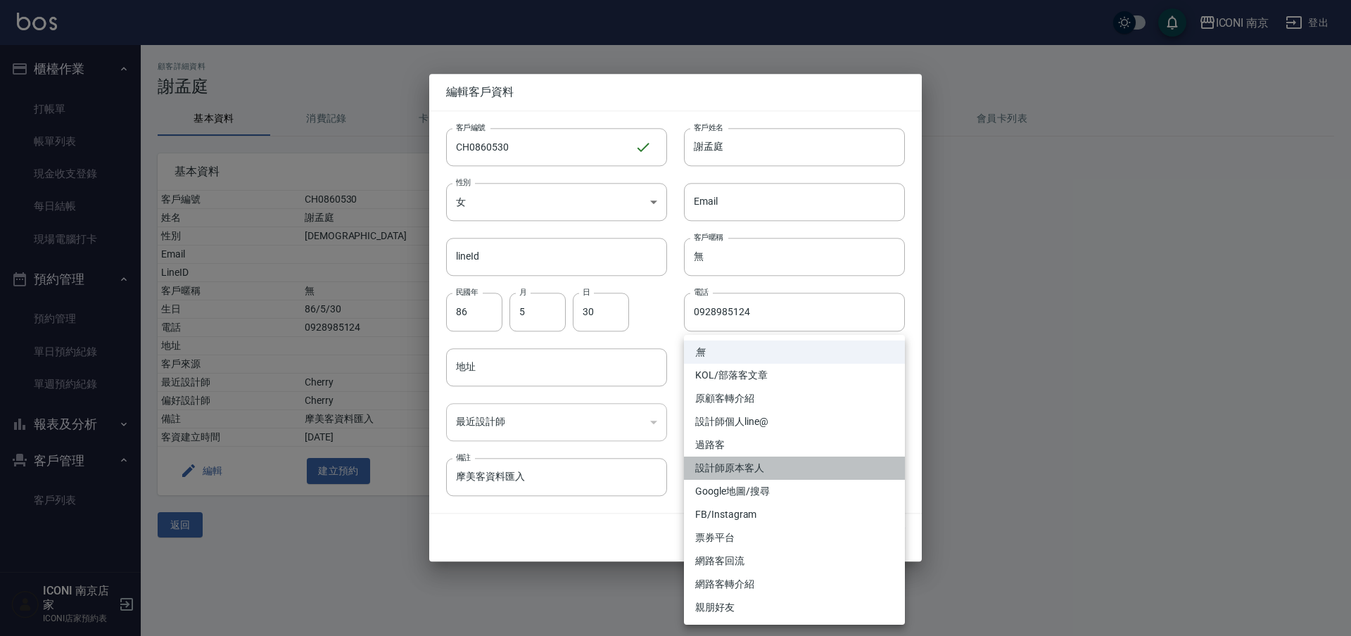
click at [739, 467] on li "設計師原本客人" at bounding box center [794, 468] width 221 height 23
type input "設計師原本客人"
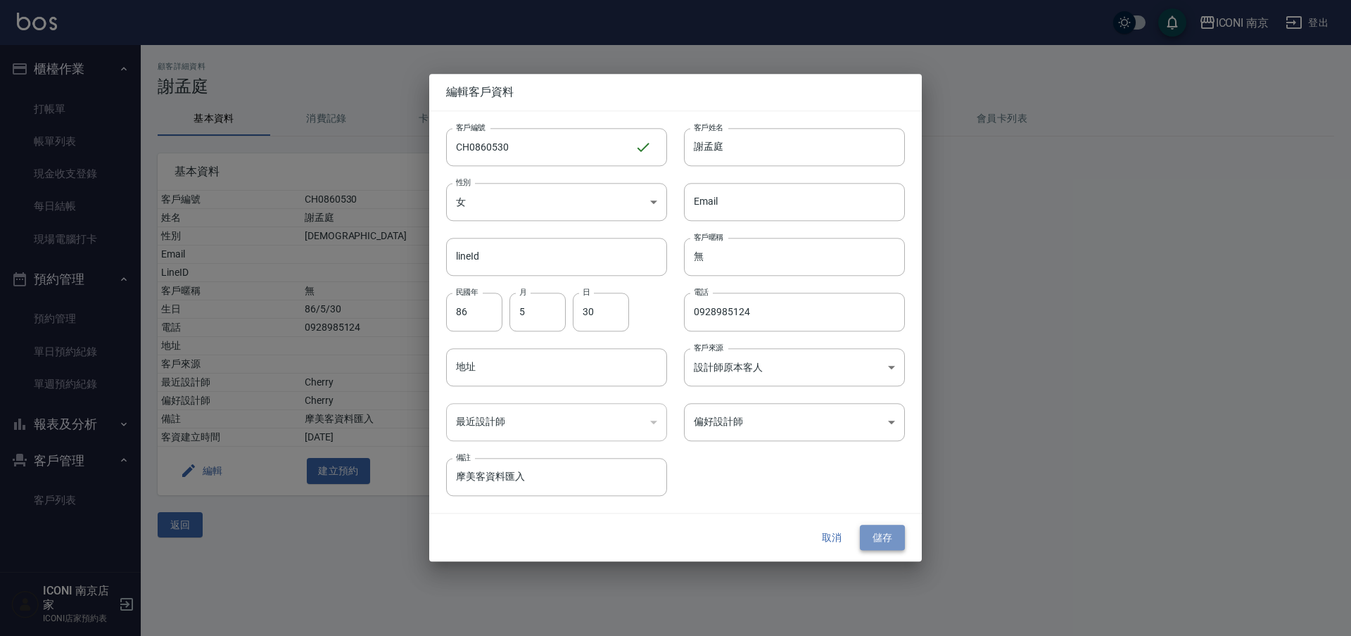
click at [889, 538] on button "儲存" at bounding box center [882, 538] width 45 height 26
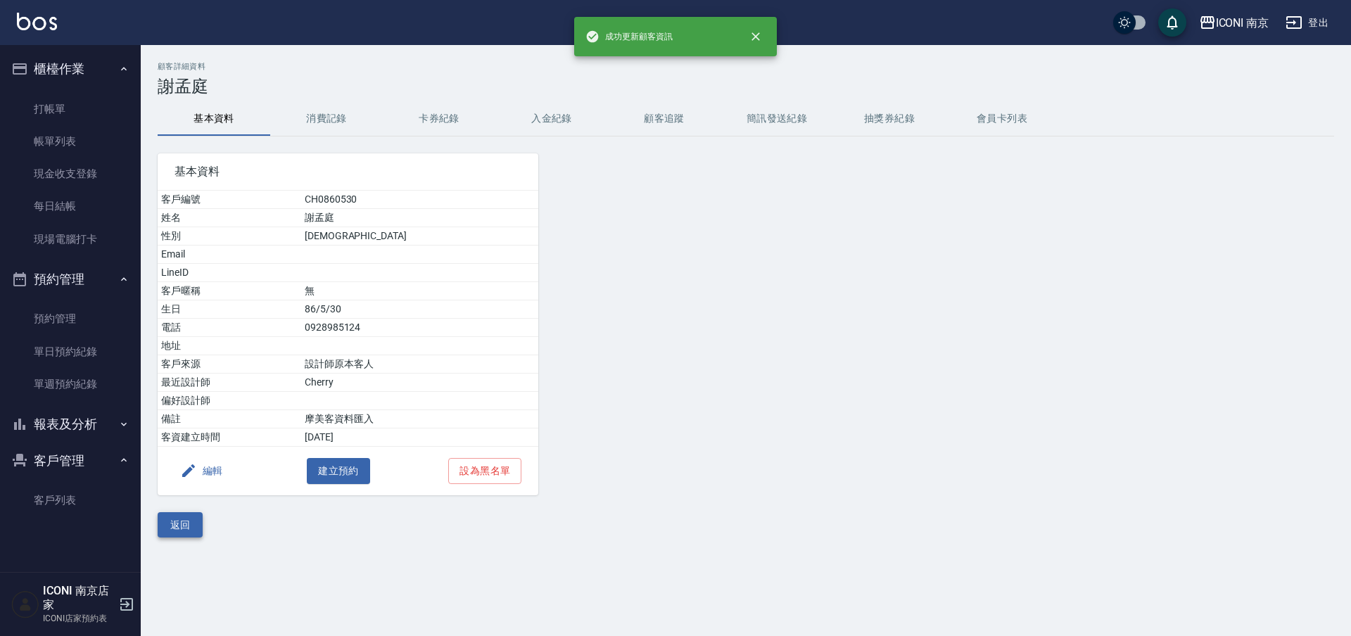
click at [189, 512] on button "返回" at bounding box center [180, 525] width 45 height 26
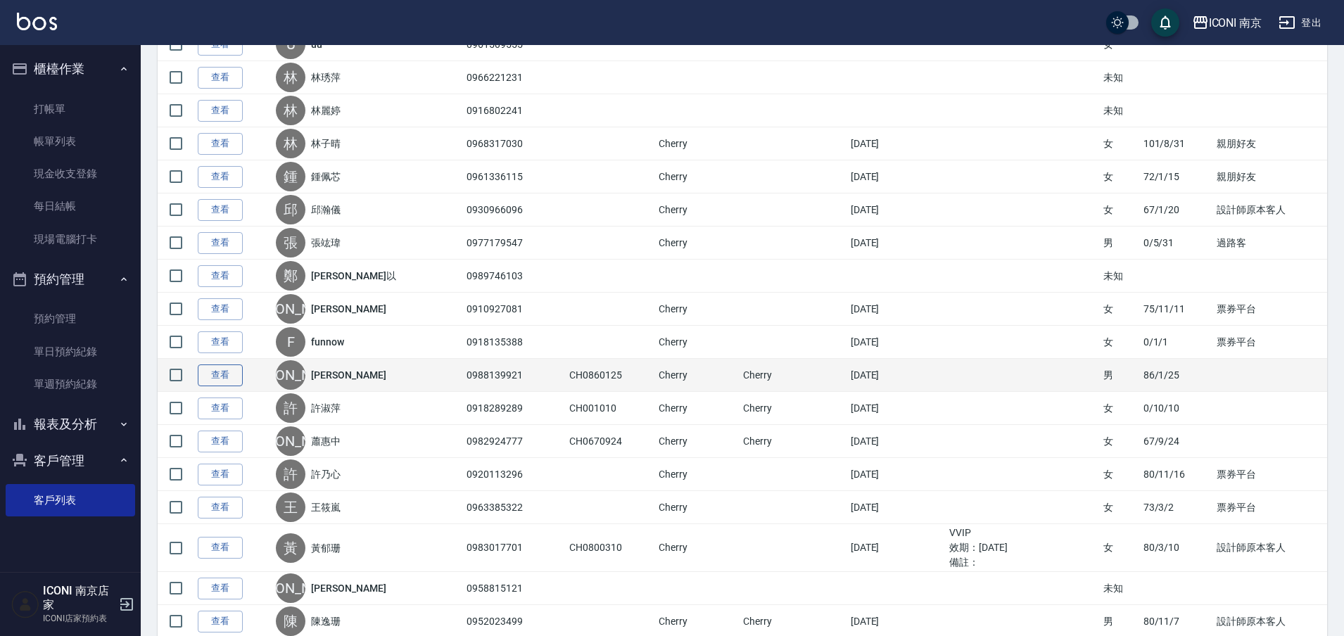
scroll to position [704, 0]
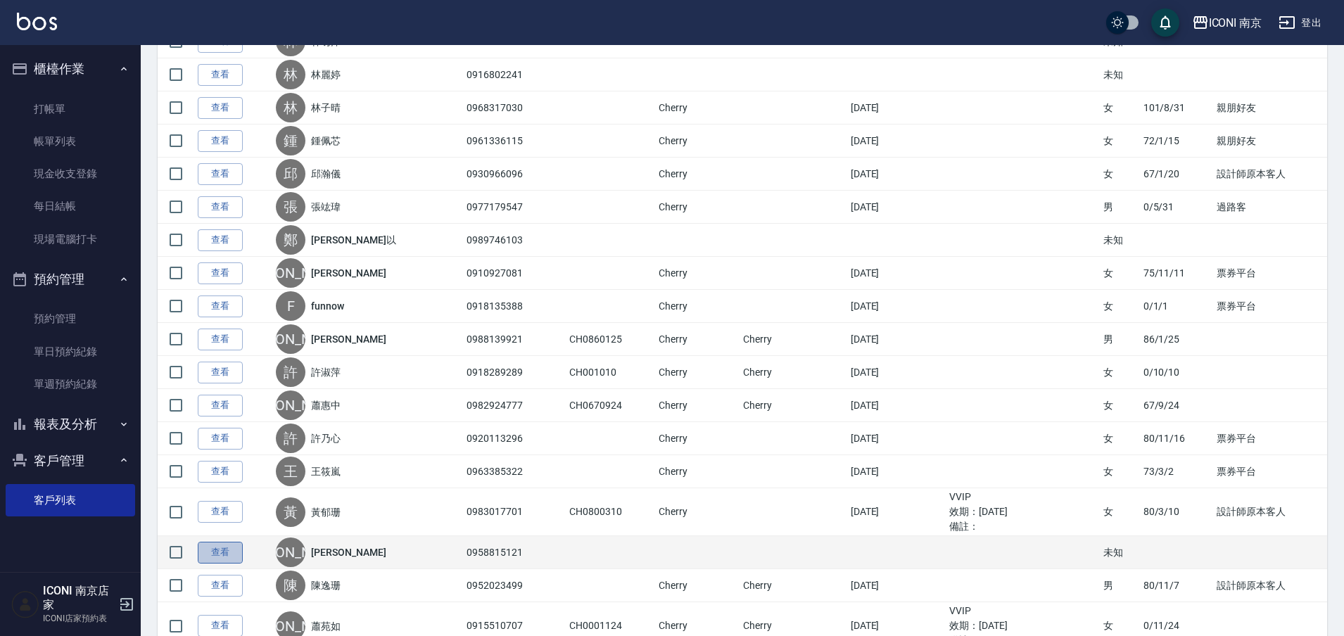
click at [215, 556] on link "查看" at bounding box center [220, 553] width 45 height 22
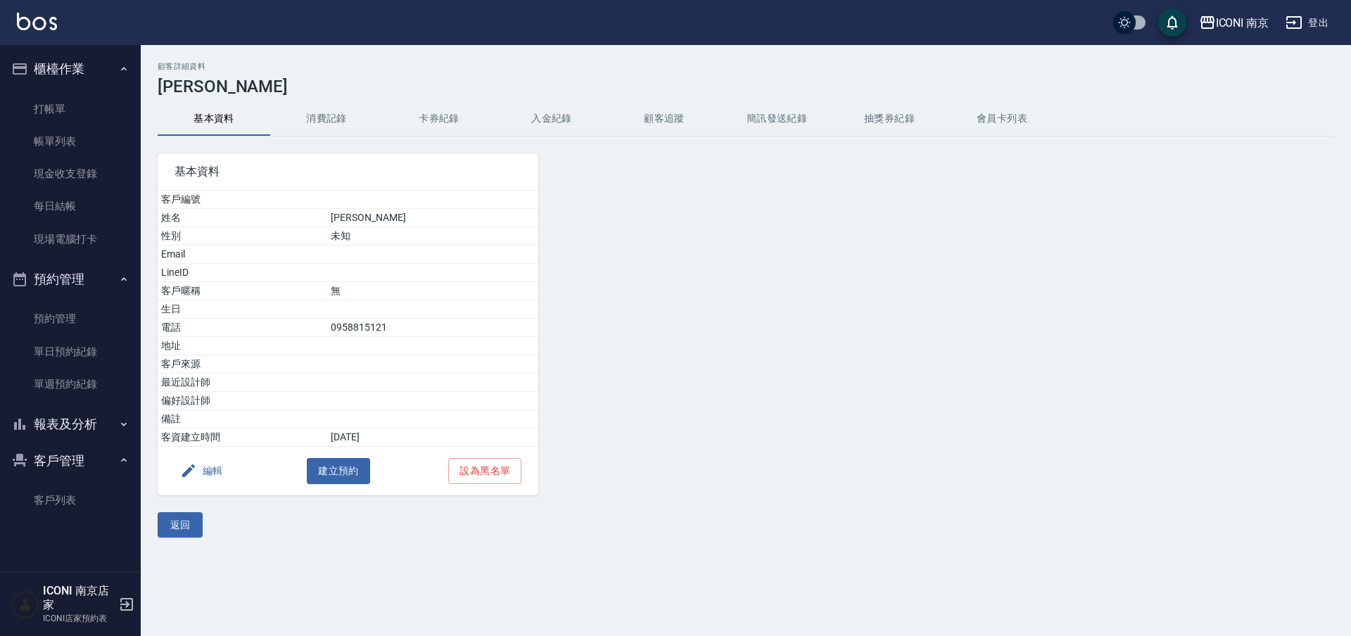
click at [303, 138] on div "基本資料 客戶編號 姓名 楊珮臻 性別 未知 Email LineID 客戶暱稱 無 生日 電話 0958815121 地址 客戶來源 最近設計師 偏好設計師…" at bounding box center [340, 315] width 398 height 359
click at [332, 110] on button "消費記錄" at bounding box center [326, 119] width 113 height 34
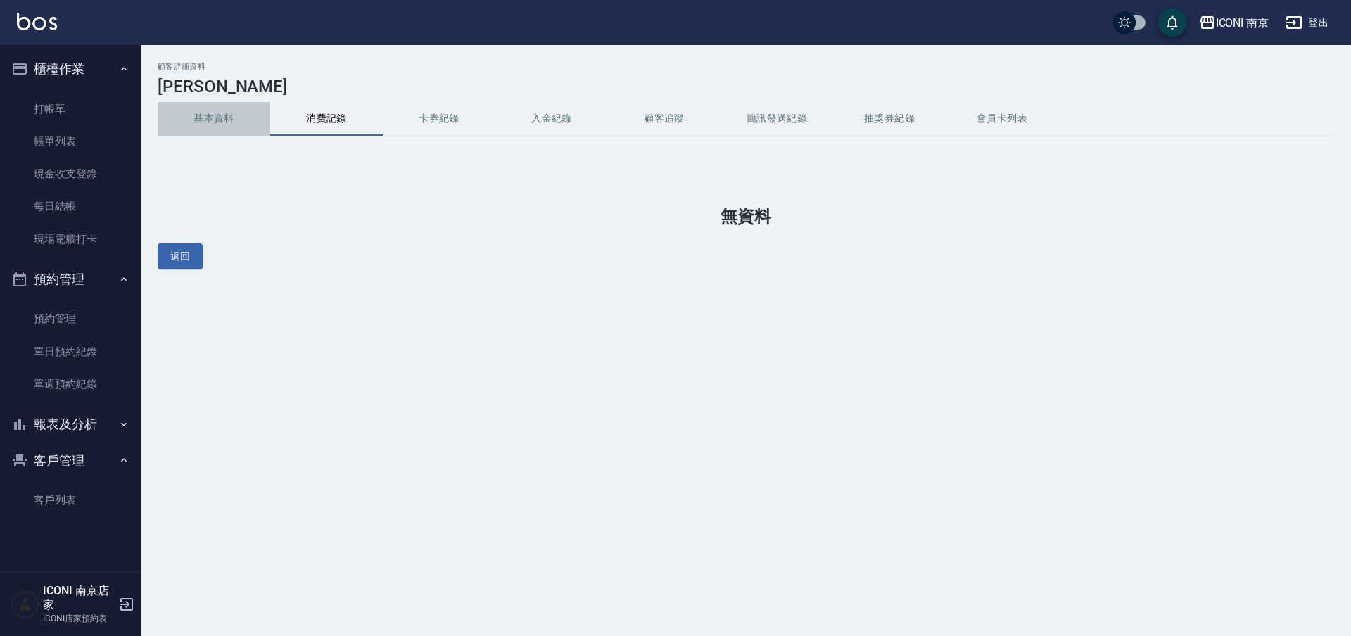
click at [234, 122] on button "基本資料" at bounding box center [214, 119] width 113 height 34
click at [158, 113] on button "基本資料" at bounding box center [214, 119] width 113 height 34
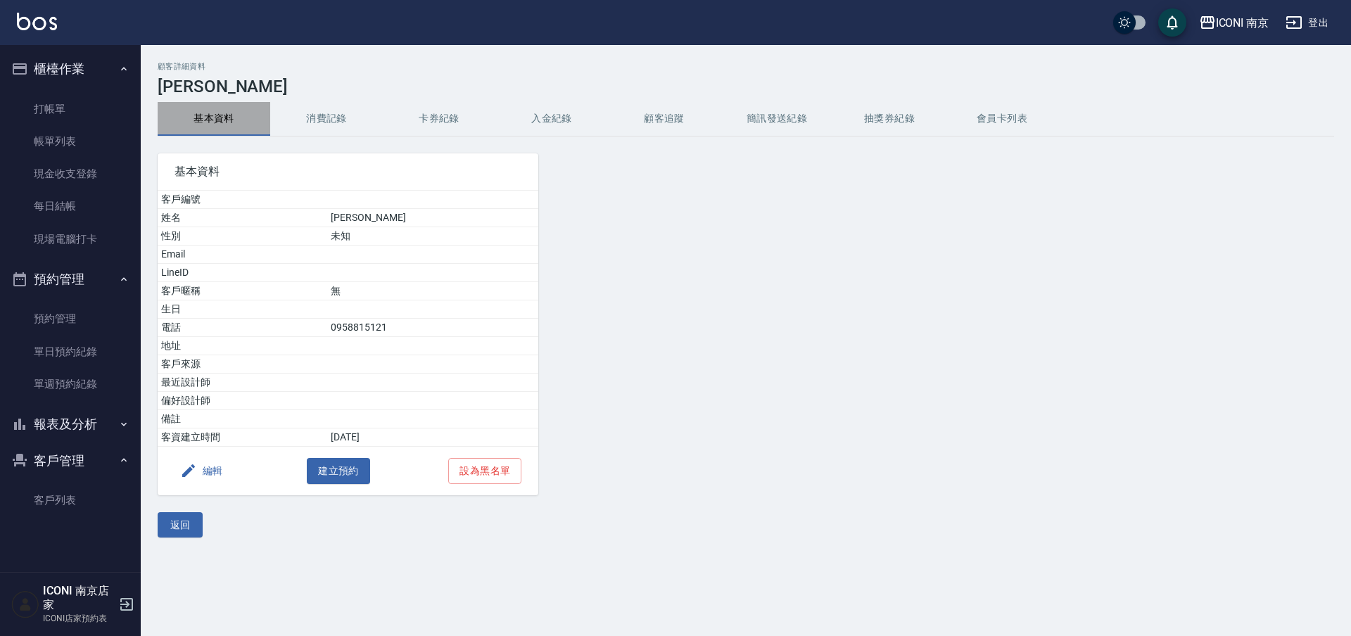
click at [217, 113] on button "基本資料" at bounding box center [214, 119] width 113 height 34
click at [54, 493] on link "客戶列表" at bounding box center [70, 500] width 129 height 32
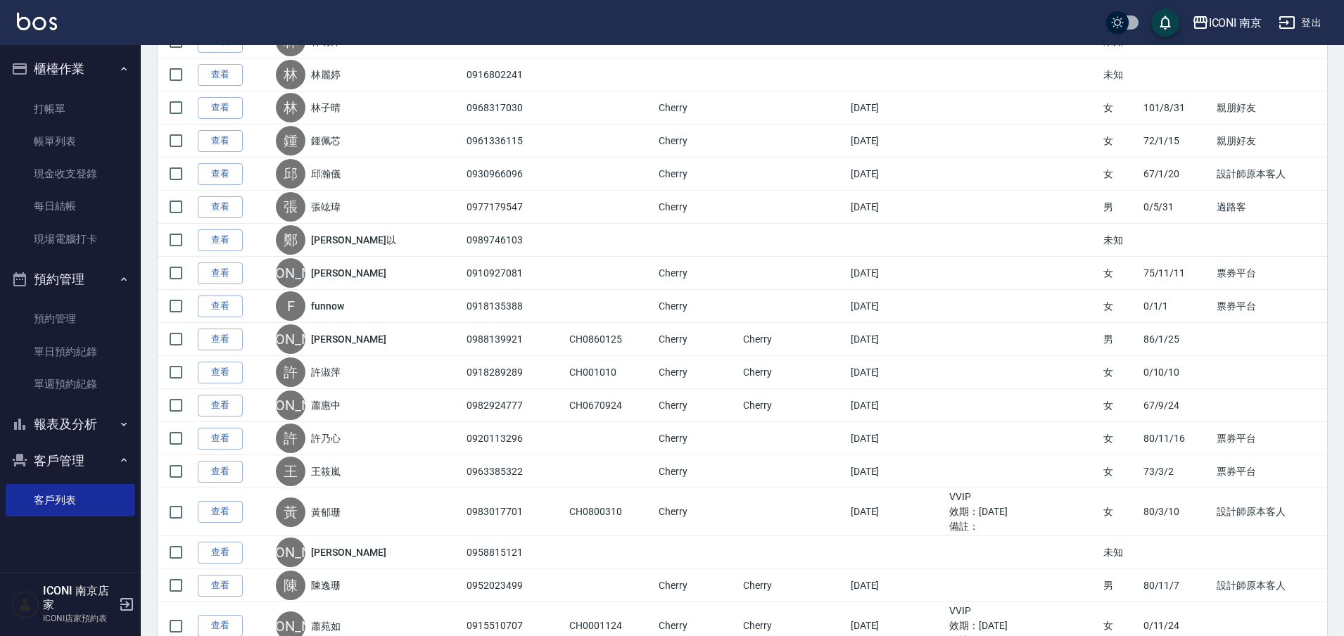
scroll to position [792, 0]
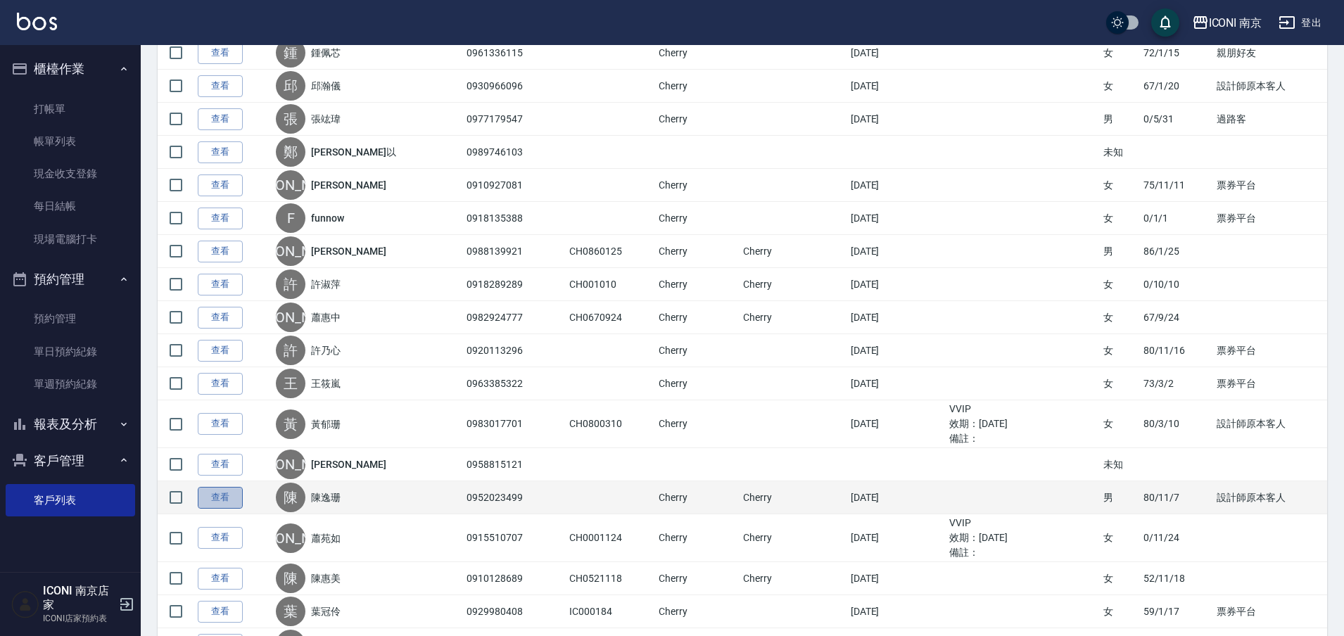
click at [201, 495] on link "查看" at bounding box center [220, 498] width 45 height 22
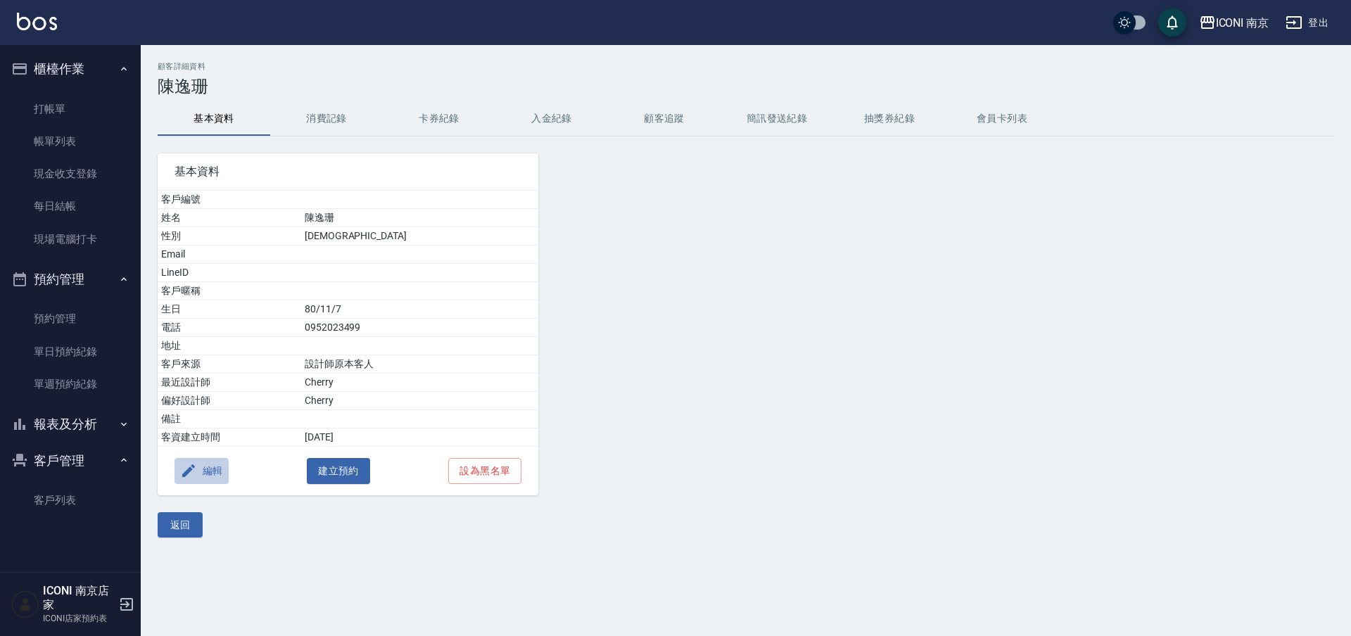
click at [206, 474] on button "編輯" at bounding box center [201, 471] width 54 height 26
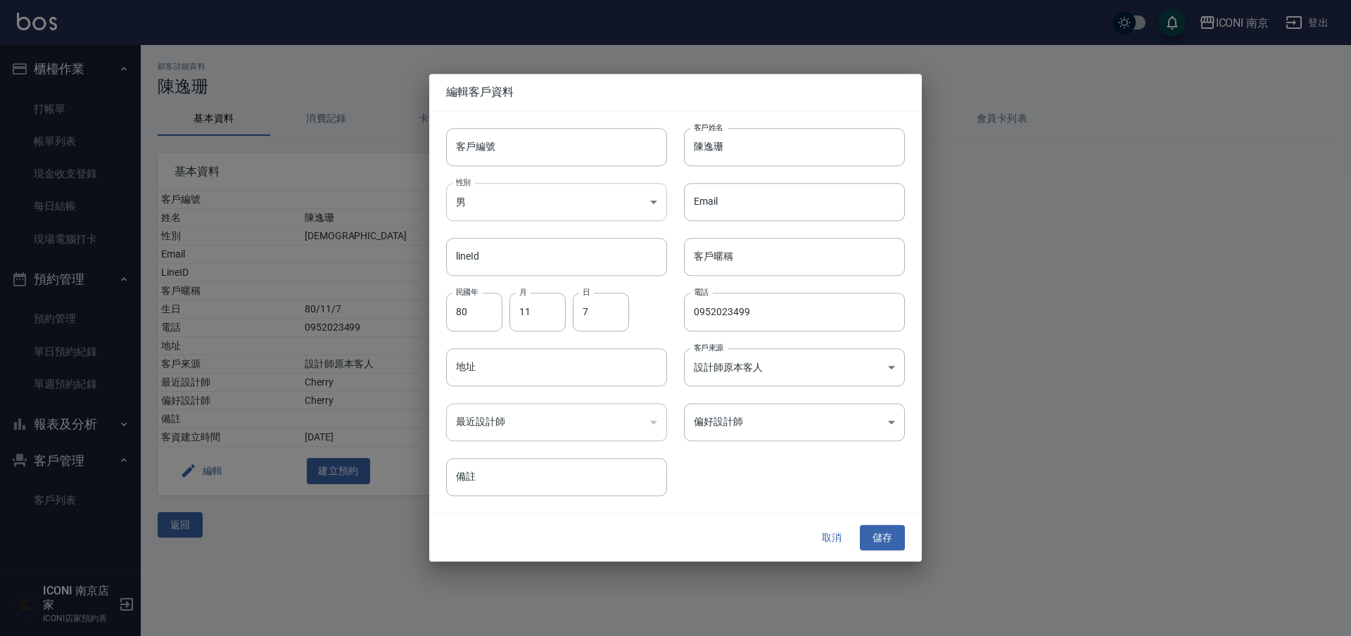
click at [523, 203] on body "ICONI 南京 登出 櫃檯作業 打帳單 帳單列表 現金收支登錄 每日結帳 現場電腦打卡 預約管理 預約管理 單日預約紀錄 單週預約紀錄 報表及分析 報表目錄…" at bounding box center [675, 318] width 1351 height 636
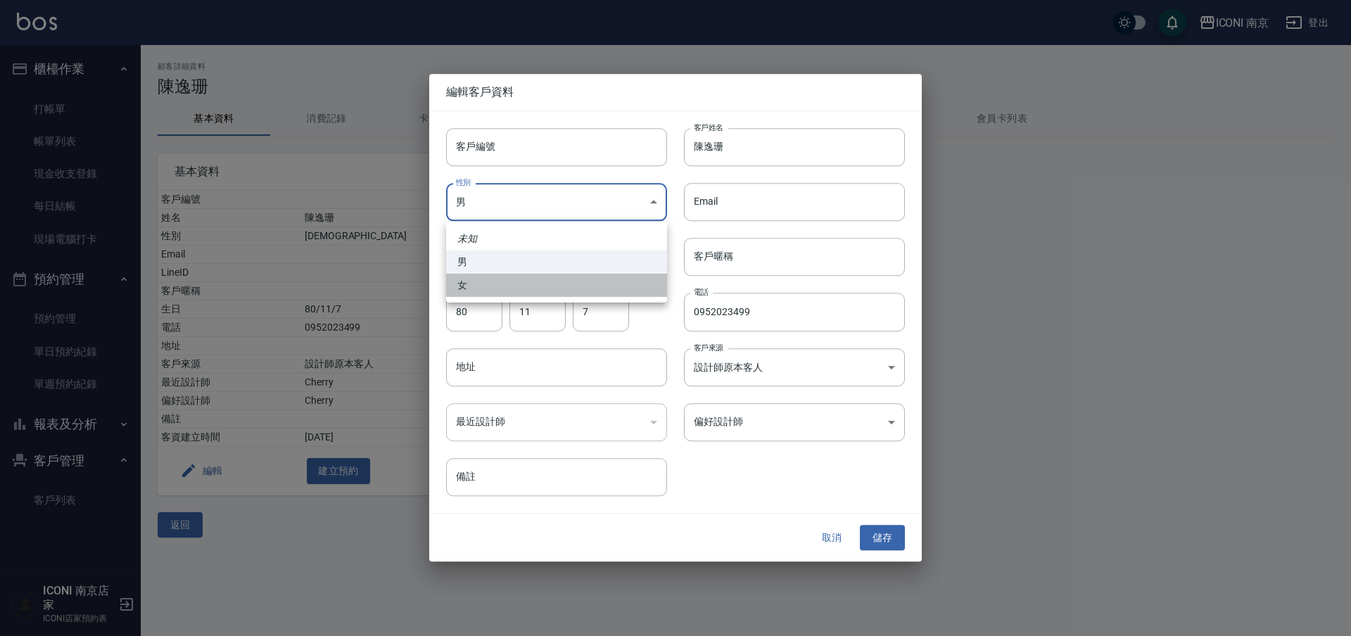
click at [505, 282] on li "女" at bounding box center [556, 285] width 221 height 23
type input "FEMALE"
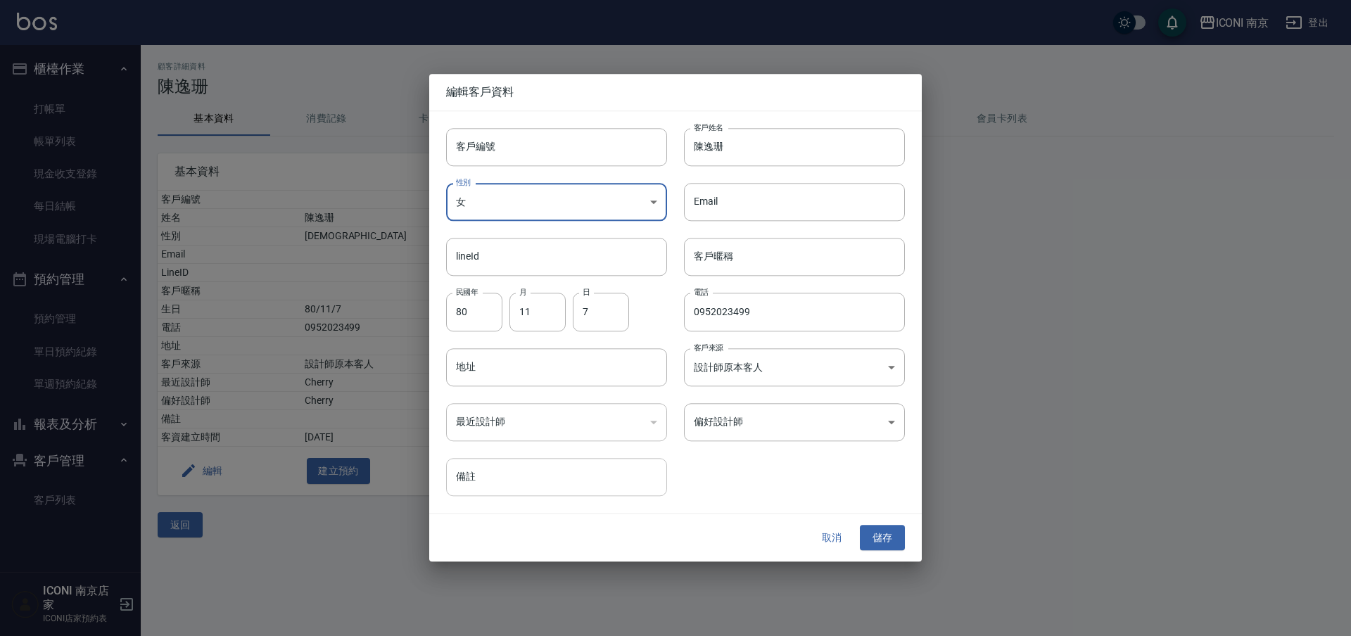
click at [478, 491] on input "備註" at bounding box center [556, 477] width 221 height 38
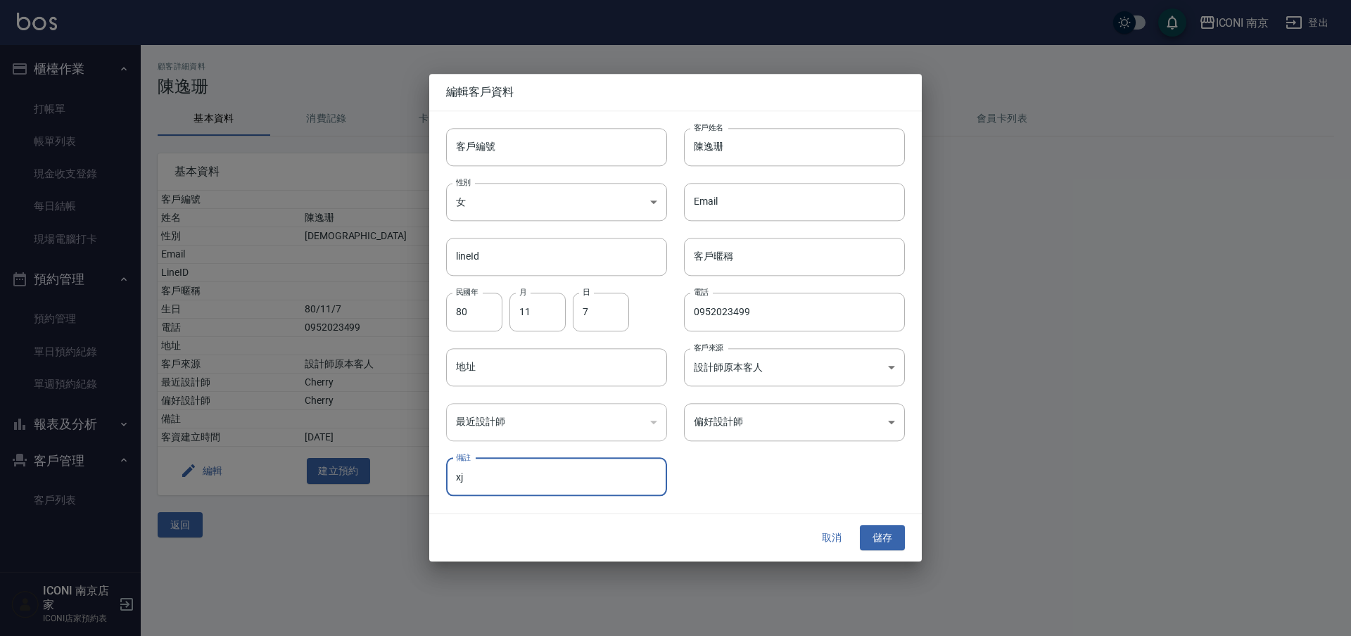
type input "x"
type input "盧俞任女友"
click at [889, 546] on button "儲存" at bounding box center [882, 538] width 45 height 26
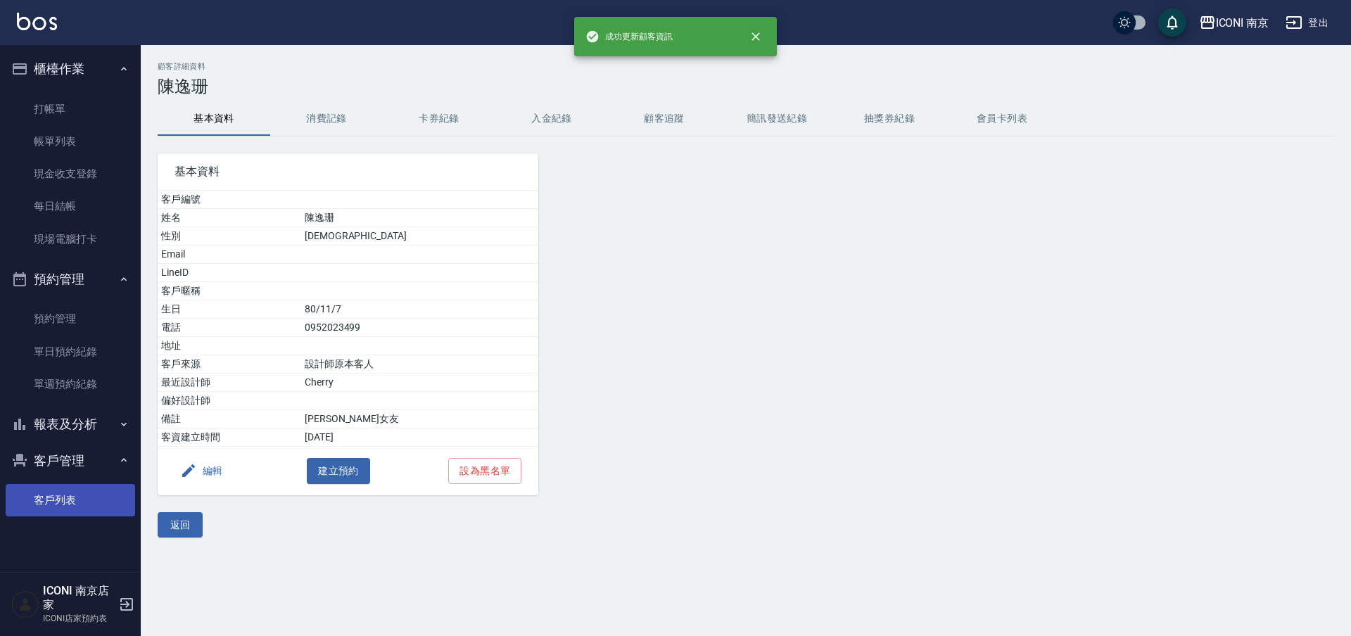
click at [48, 503] on link "客戶列表" at bounding box center [70, 500] width 129 height 32
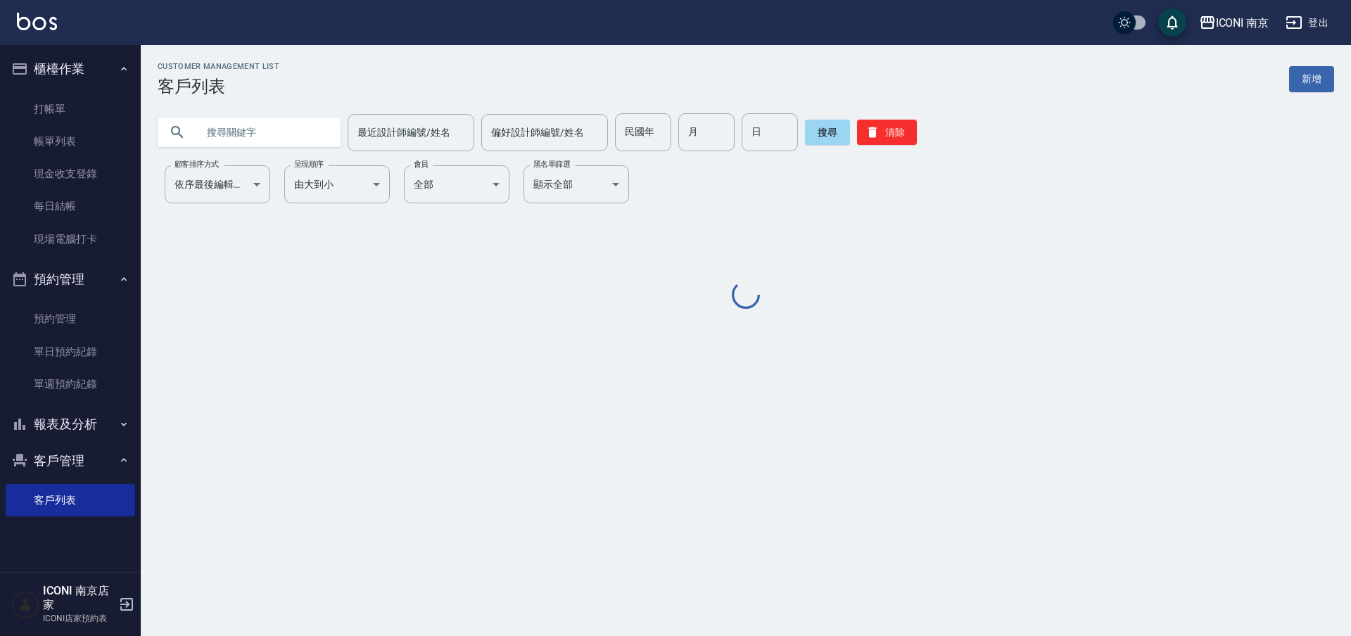
click at [250, 141] on input "text" at bounding box center [263, 132] width 132 height 38
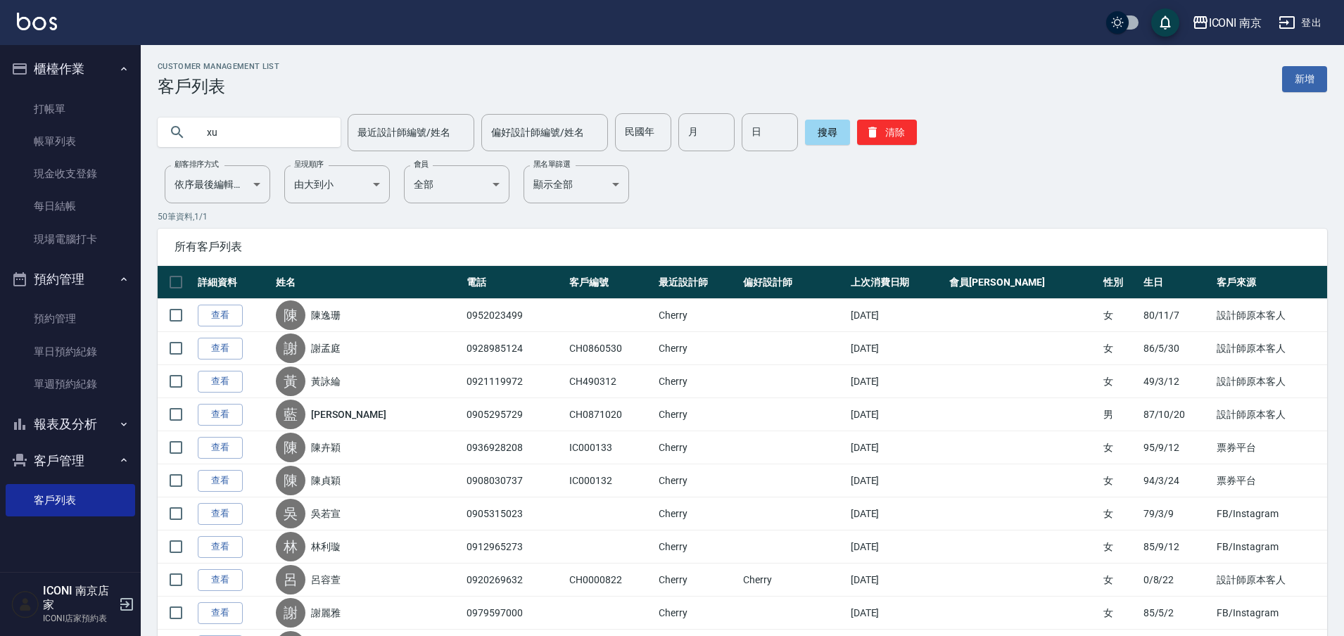
type input "x"
type input "林嘉"
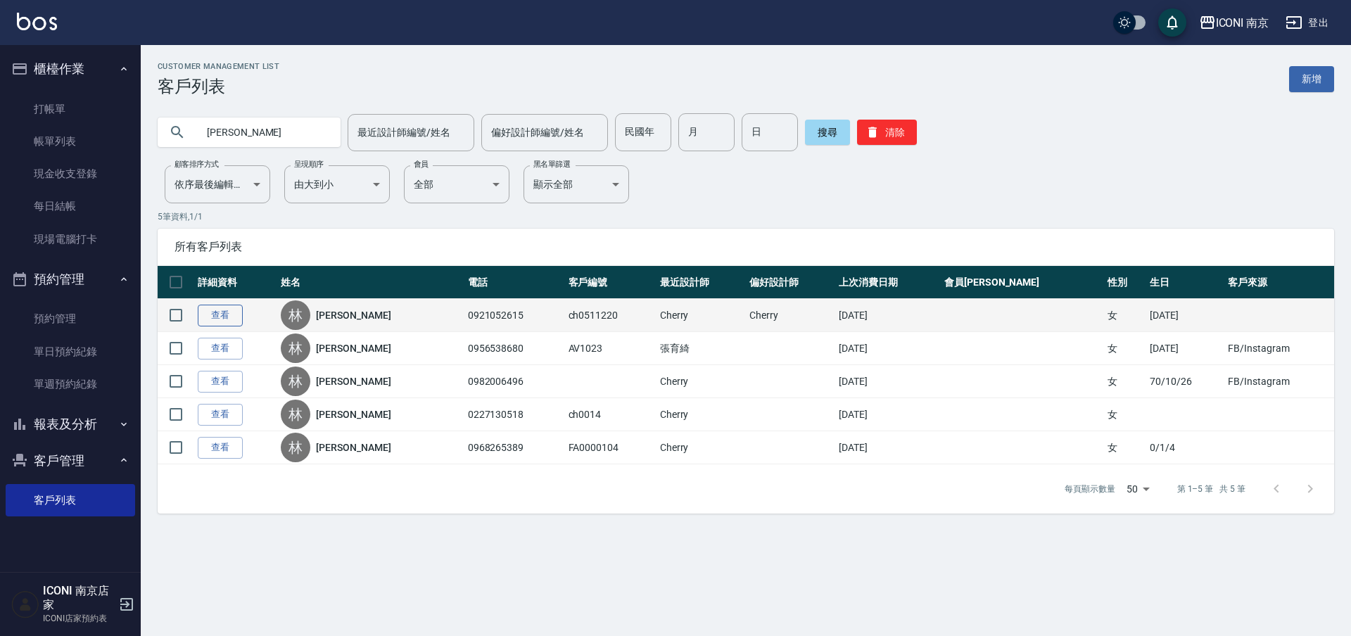
click at [230, 312] on link "查看" at bounding box center [220, 316] width 45 height 22
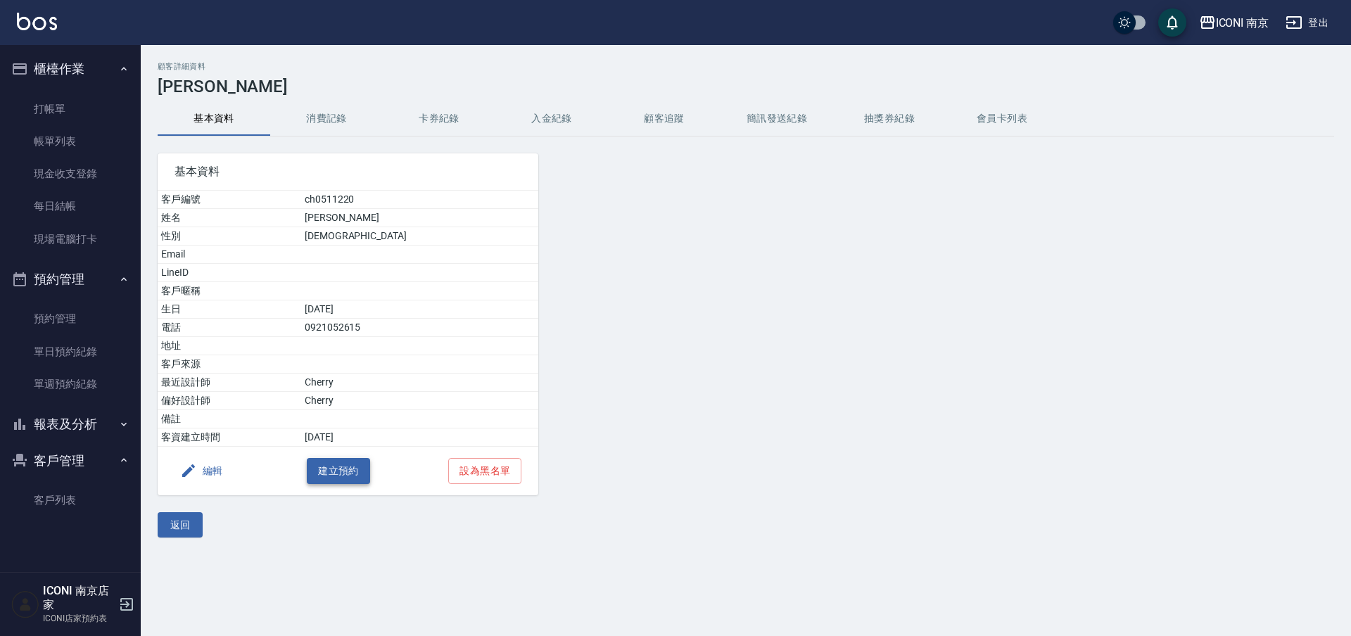
click at [338, 469] on button "建立預約" at bounding box center [338, 471] width 63 height 26
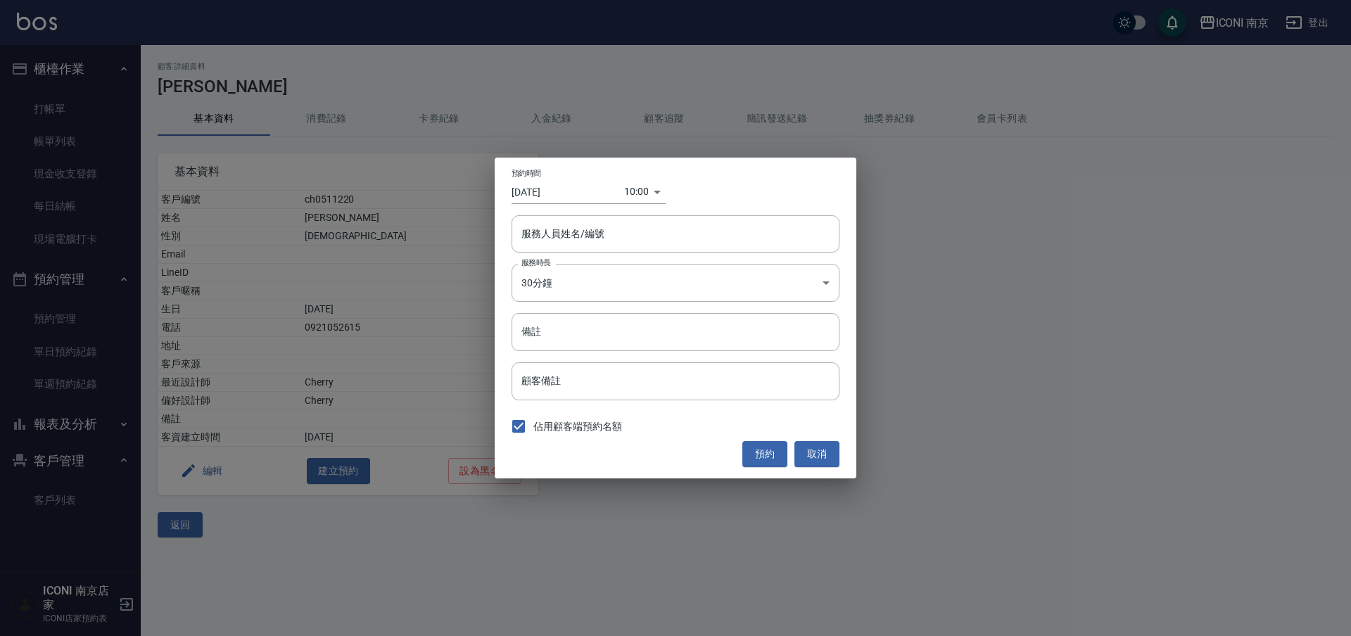
click at [552, 187] on input "2025/08/25" at bounding box center [567, 191] width 113 height 23
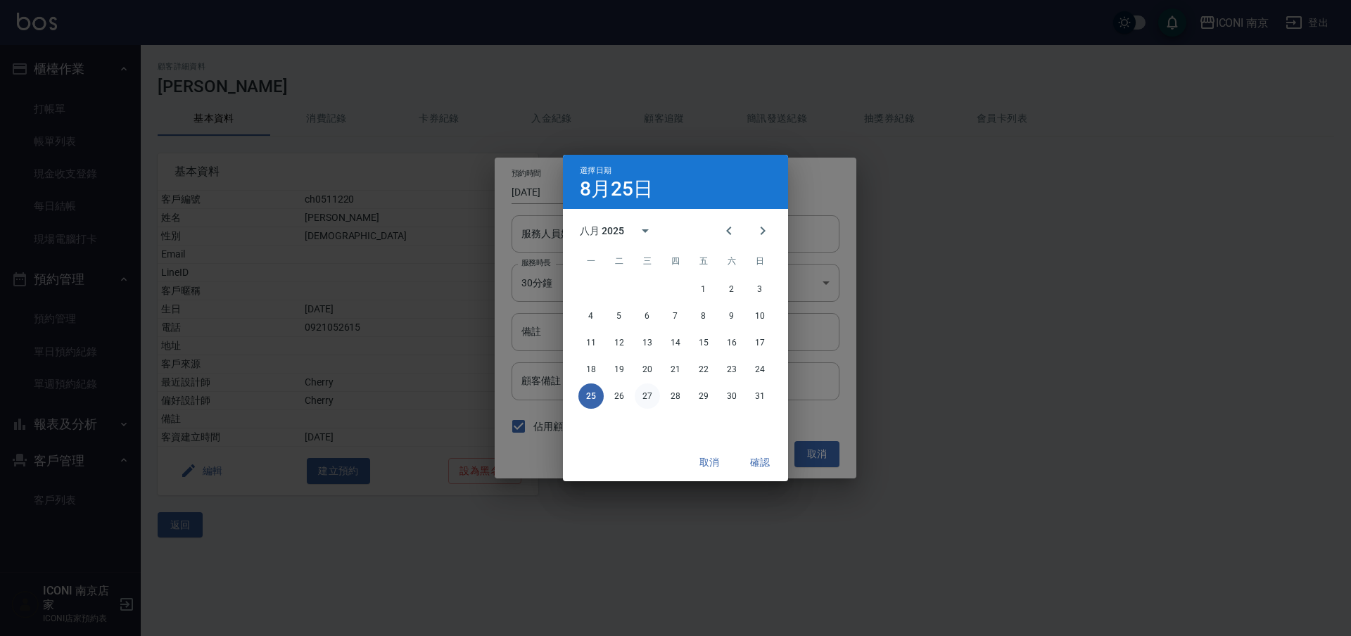
click at [649, 395] on button "27" at bounding box center [647, 395] width 25 height 25
type input "2025/08/27"
type input "1756260000000"
click at [774, 461] on button "確認" at bounding box center [759, 463] width 45 height 26
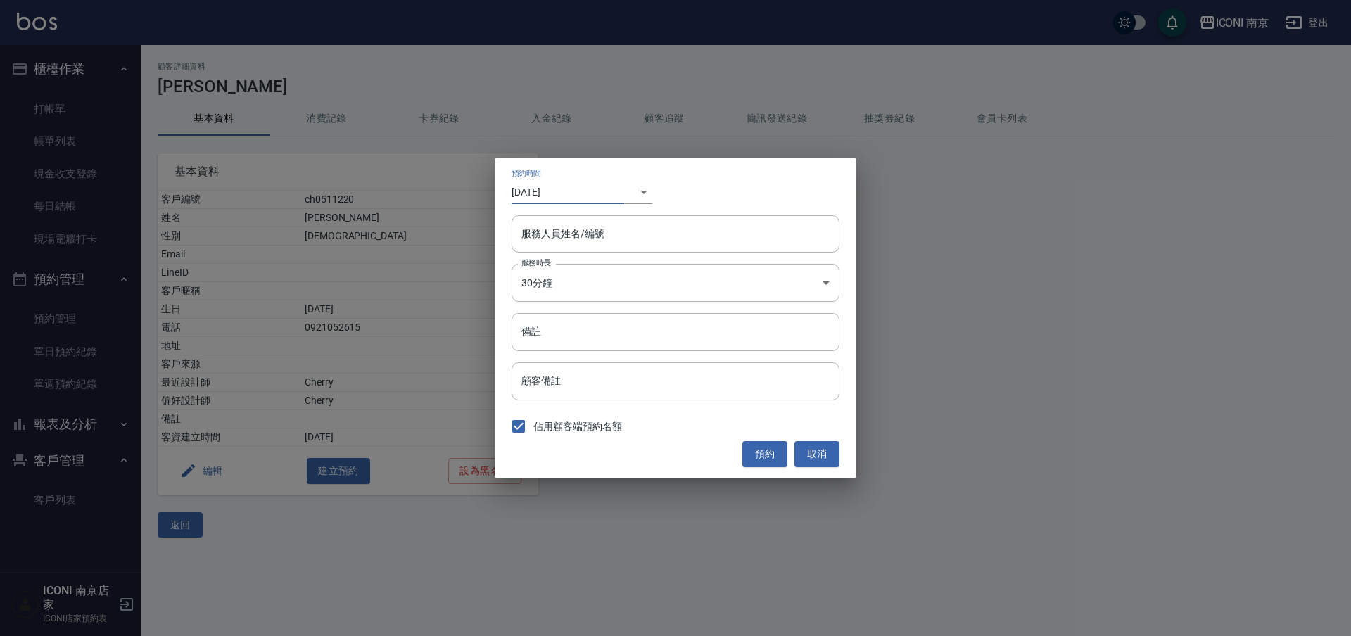
click at [627, 198] on body "ICONI 南京 登出 櫃檯作業 打帳單 帳單列表 現金收支登錄 每日結帳 現場電腦打卡 預約管理 預約管理 單日預約紀錄 單週預約紀錄 報表及分析 報表目錄…" at bounding box center [675, 318] width 1351 height 636
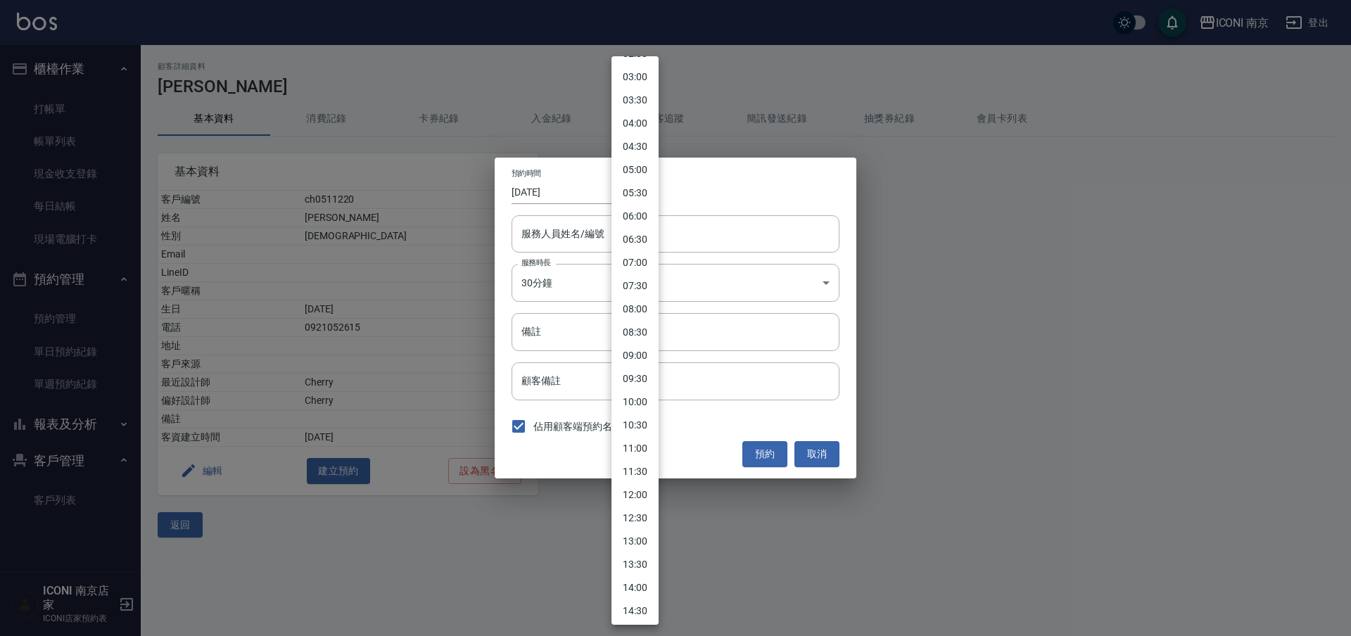
scroll to position [176, 0]
click at [635, 524] on li "13:30" at bounding box center [634, 524] width 47 height 23
type input "2025/08/25"
type input "1756099800000"
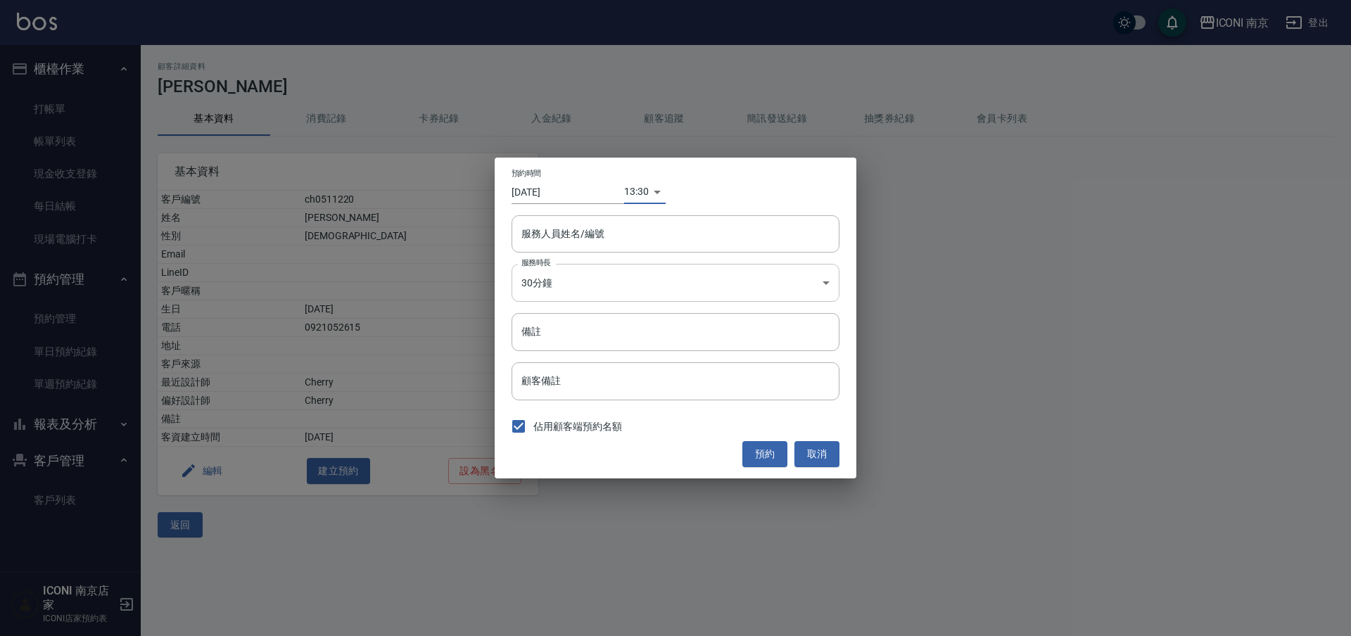
click at [559, 286] on body "ICONI 南京 登出 櫃檯作業 打帳單 帳單列表 現金收支登錄 每日結帳 現場電腦打卡 預約管理 預約管理 單日預約紀錄 單週預約紀錄 報表及分析 報表目錄…" at bounding box center [675, 318] width 1351 height 636
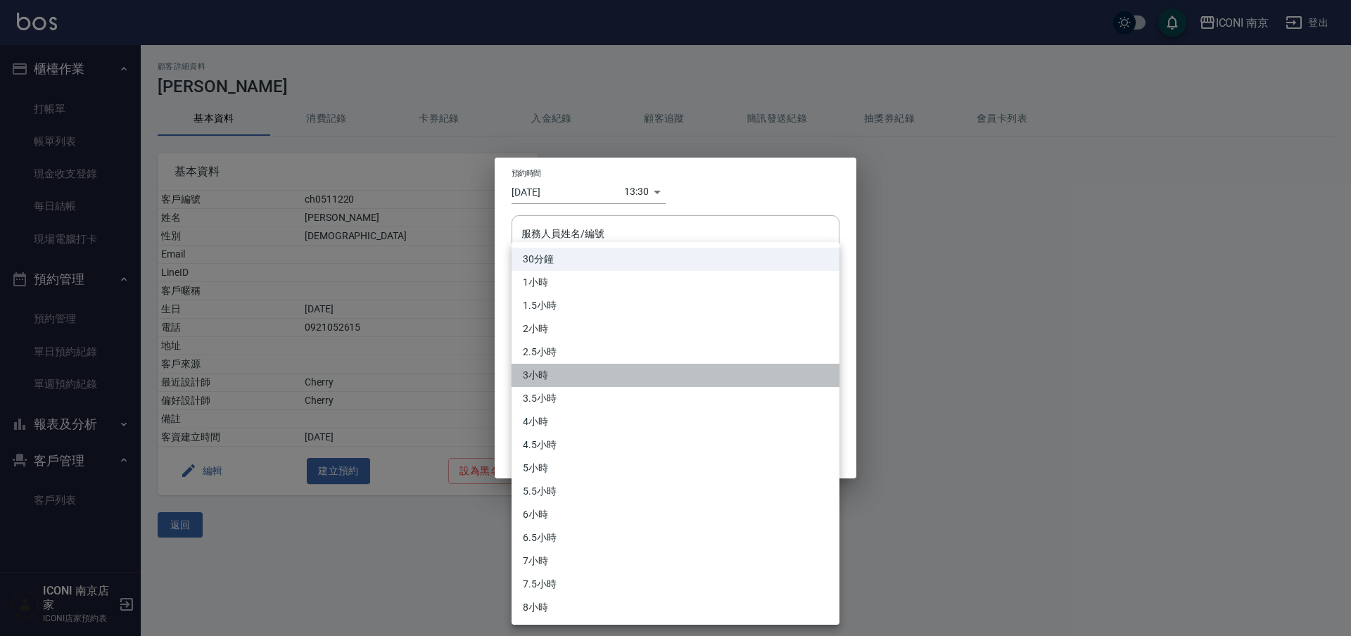
click at [543, 376] on li "3小時" at bounding box center [675, 375] width 328 height 23
type input "6"
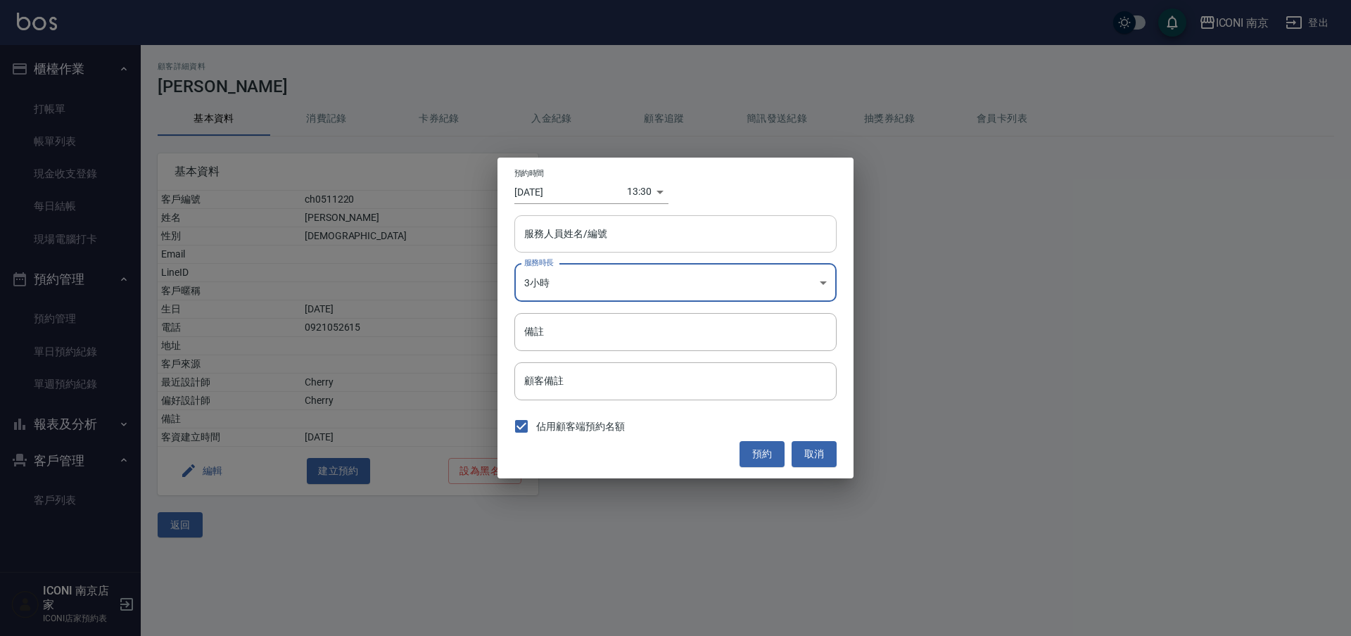
click at [596, 236] on input "服務人員姓名/編號" at bounding box center [676, 234] width 310 height 25
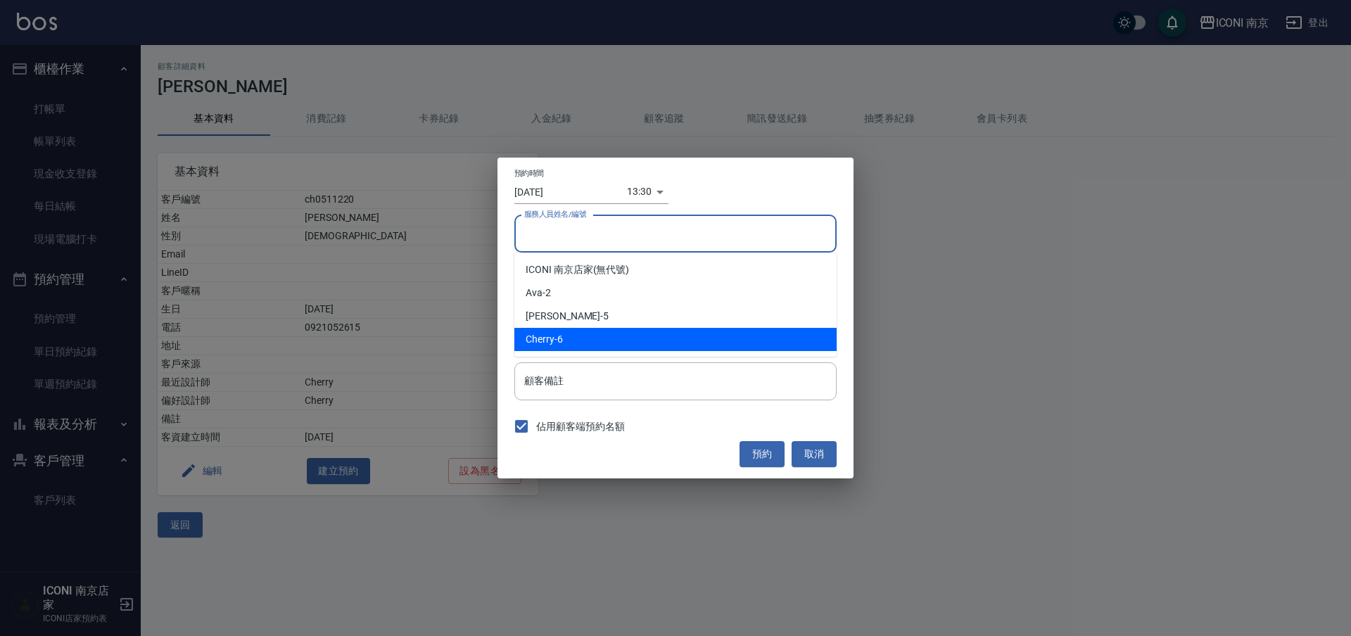
click at [559, 333] on div "Cherry -6" at bounding box center [675, 339] width 322 height 23
type input "Cherry-6"
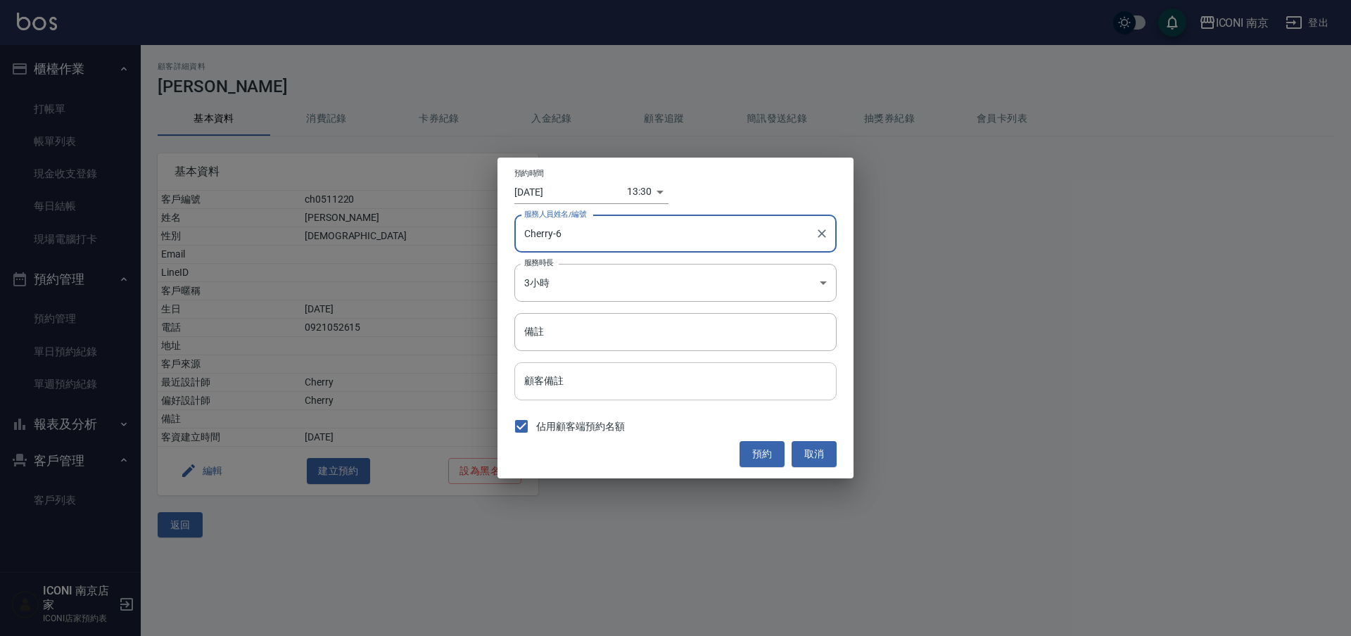
click at [568, 363] on input "顧客備註" at bounding box center [675, 381] width 322 height 38
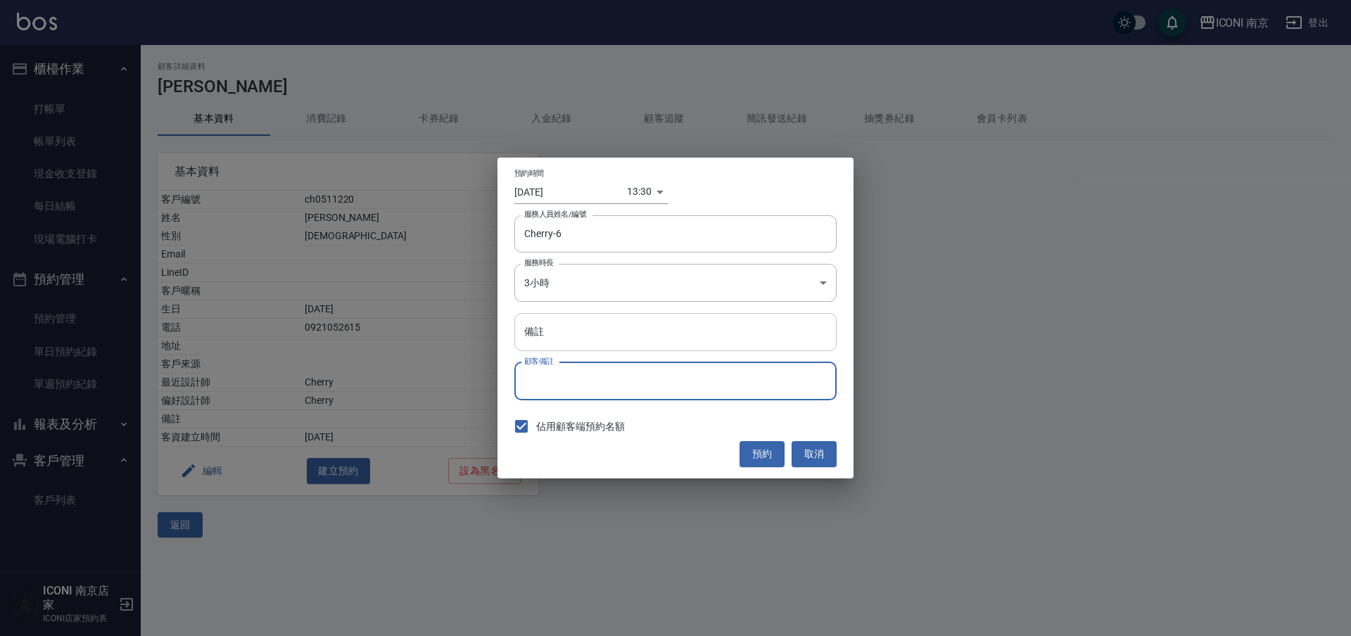
click at [547, 348] on input "備註" at bounding box center [675, 332] width 322 height 38
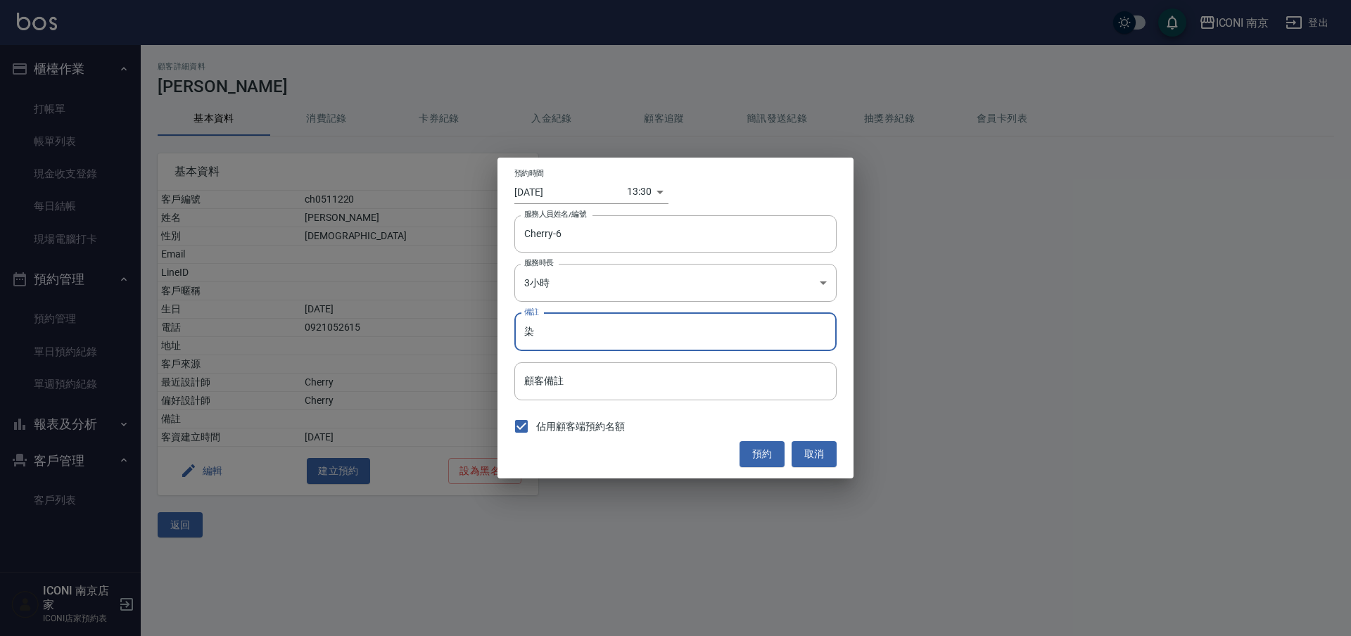
type input "染"
click at [553, 196] on input "2025/08/25" at bounding box center [570, 191] width 113 height 23
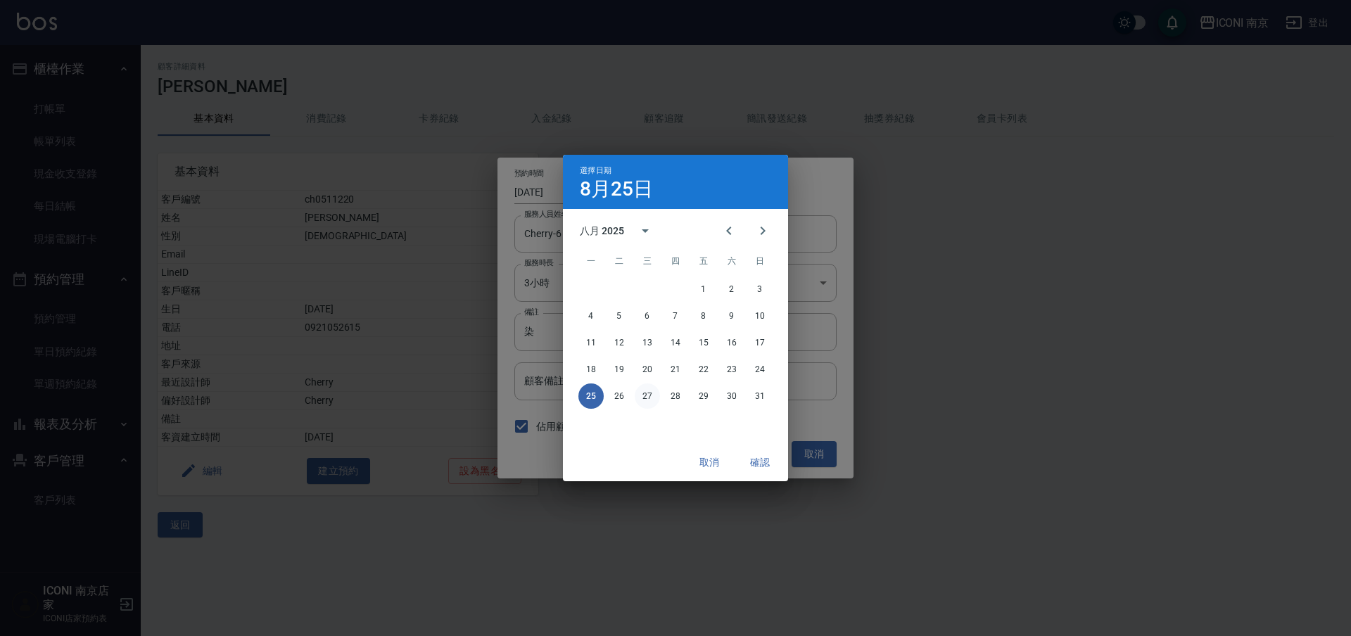
click at [642, 396] on button "27" at bounding box center [647, 395] width 25 height 25
type input "2025/08/27"
type input "1756272600000"
click at [770, 459] on button "確認" at bounding box center [759, 463] width 45 height 26
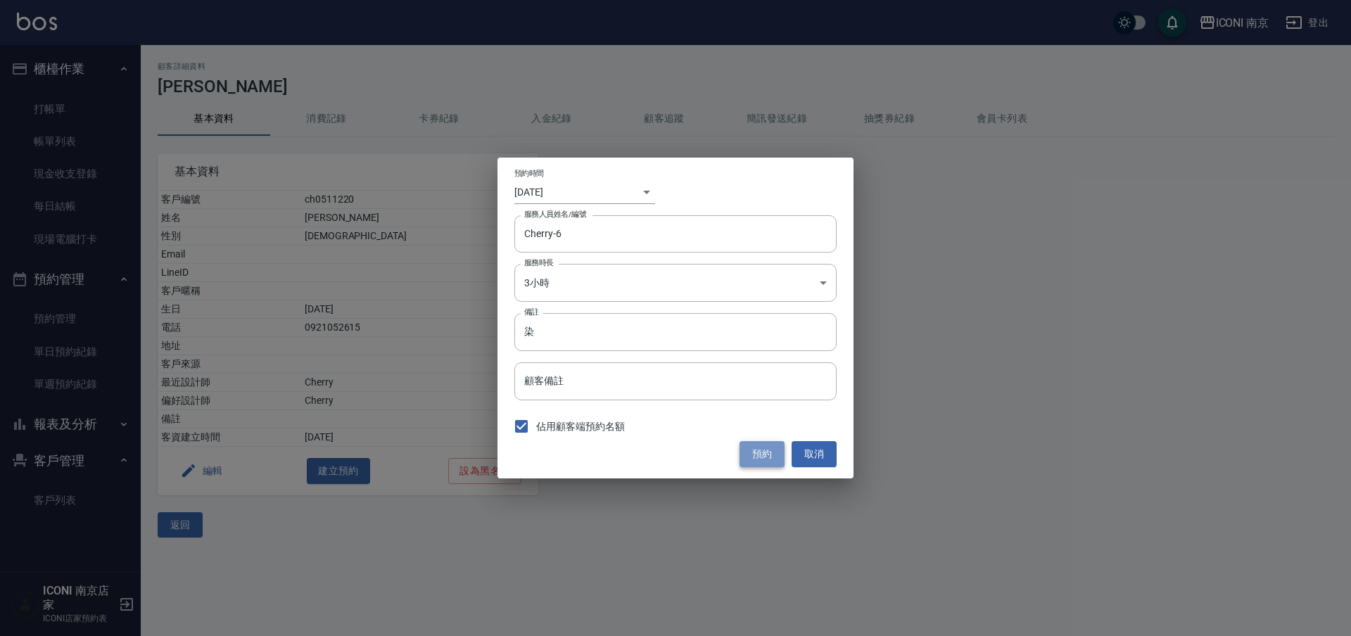
click at [761, 455] on button "預約" at bounding box center [761, 454] width 45 height 26
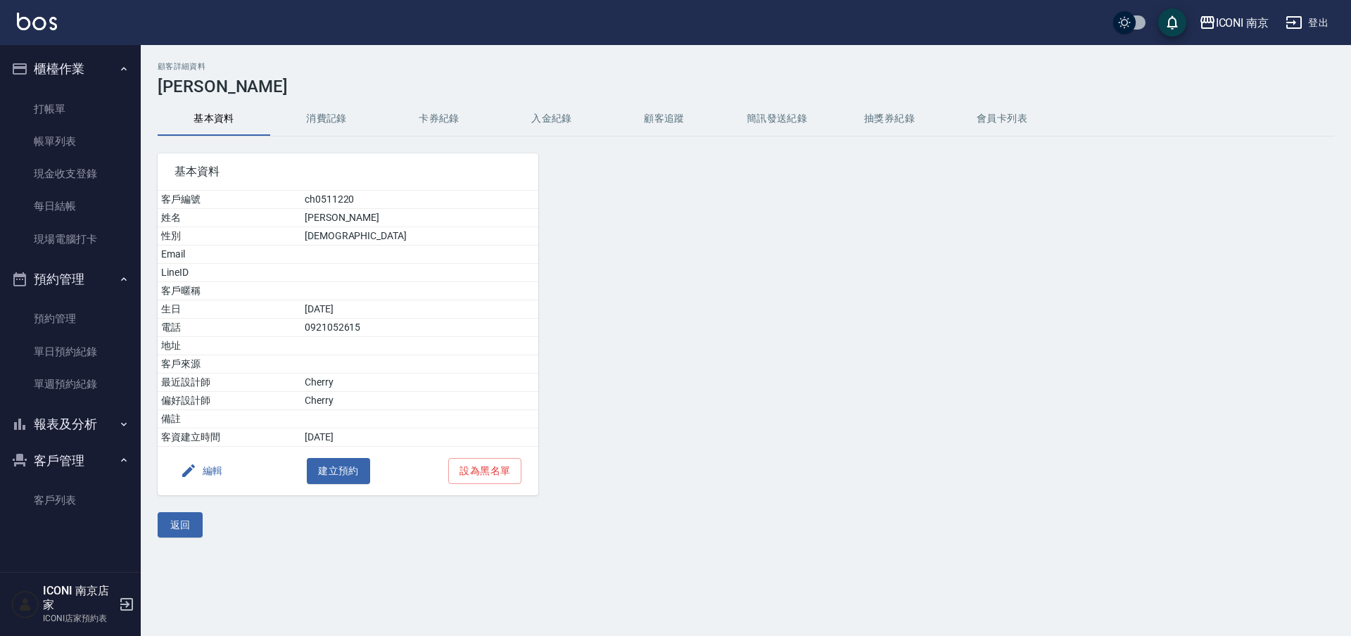
click at [739, 445] on div at bounding box center [687, 315] width 298 height 359
drag, startPoint x: 776, startPoint y: 220, endPoint x: 812, endPoint y: 217, distance: 36.0
click at [775, 220] on div at bounding box center [687, 315] width 298 height 359
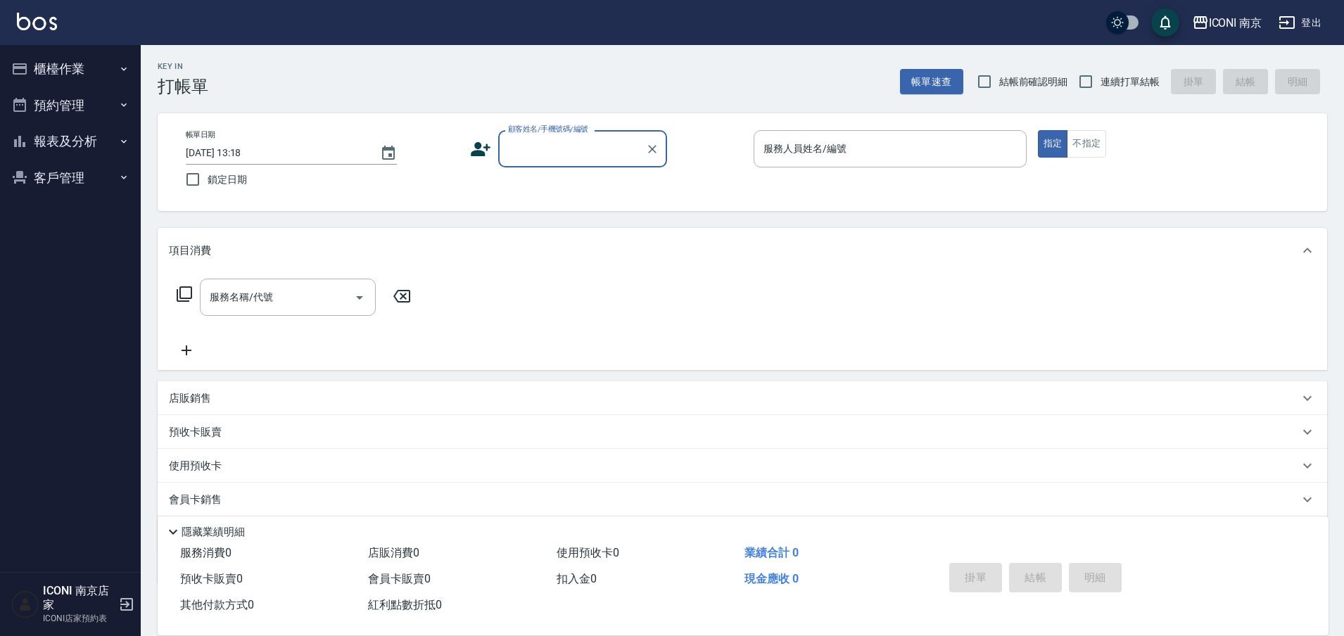
click at [1310, 18] on button "登出" at bounding box center [1300, 23] width 54 height 26
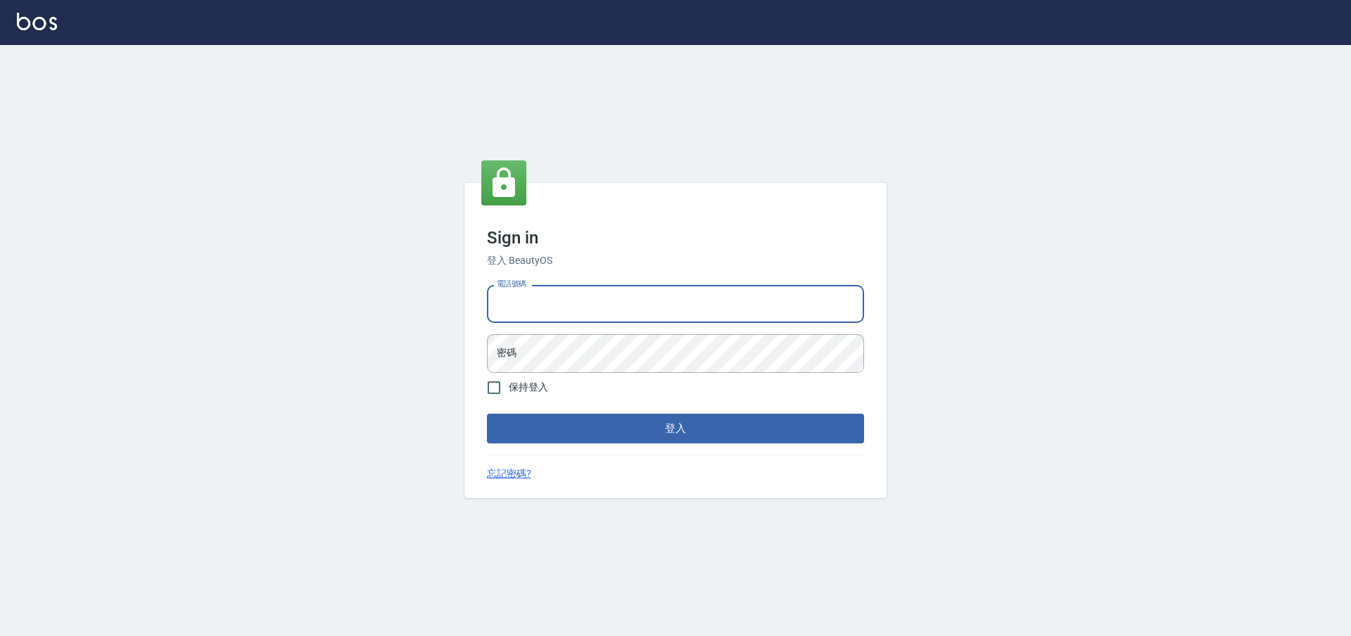
type input "0981921116"
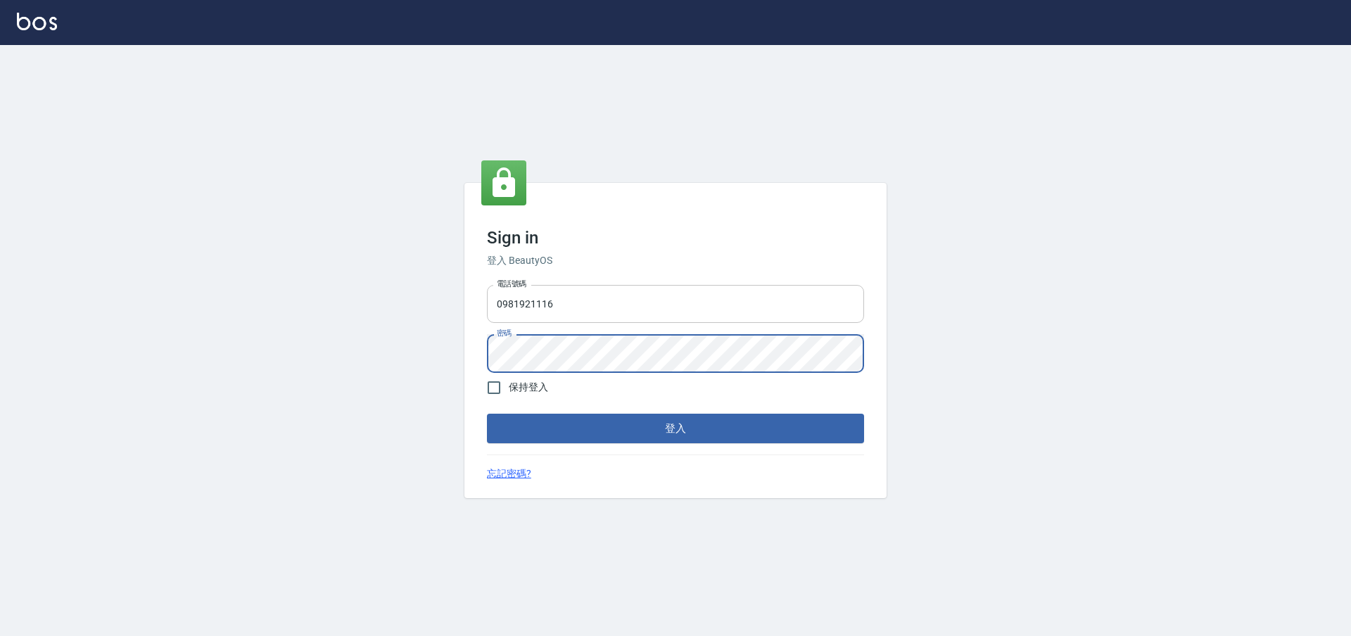
click at [487, 414] on button "登入" at bounding box center [675, 429] width 377 height 30
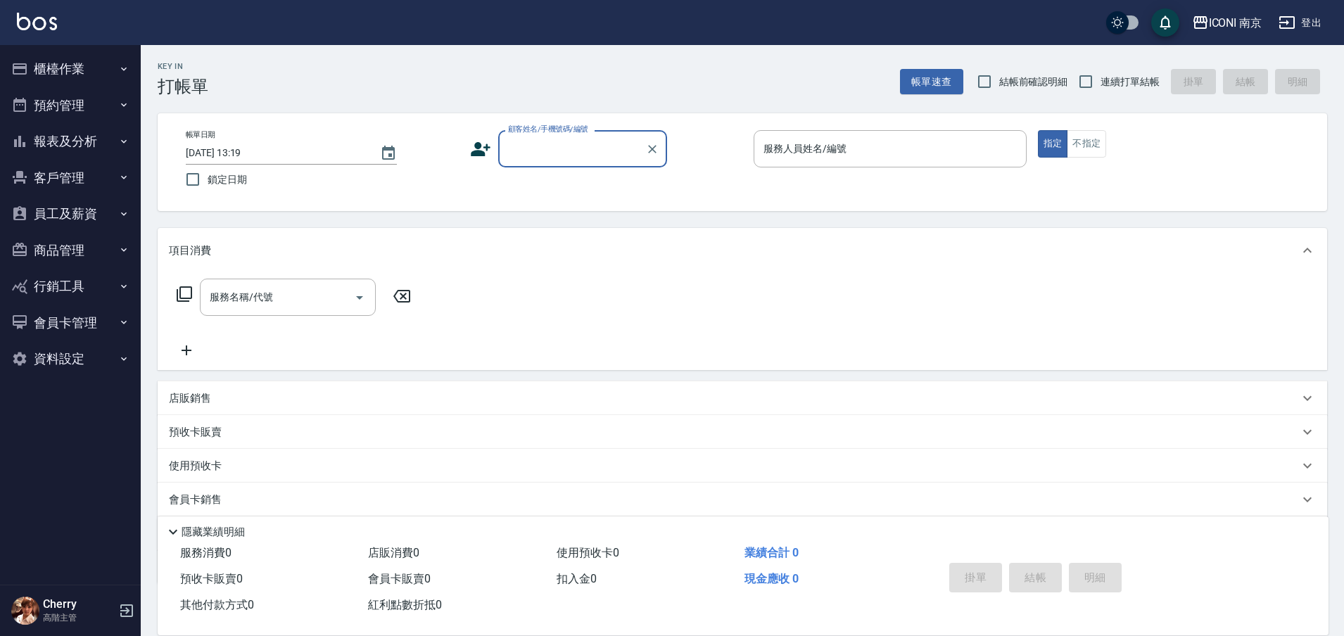
click at [91, 130] on button "報表及分析" at bounding box center [70, 141] width 129 height 37
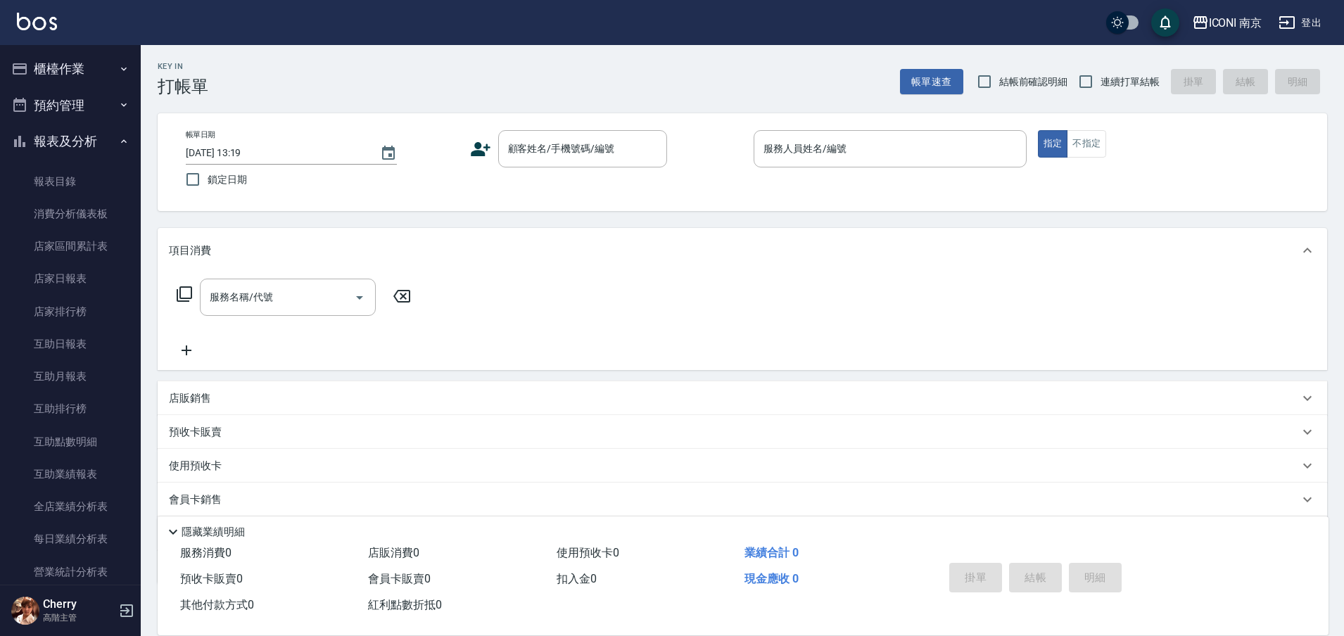
click at [77, 145] on button "報表及分析" at bounding box center [70, 141] width 129 height 37
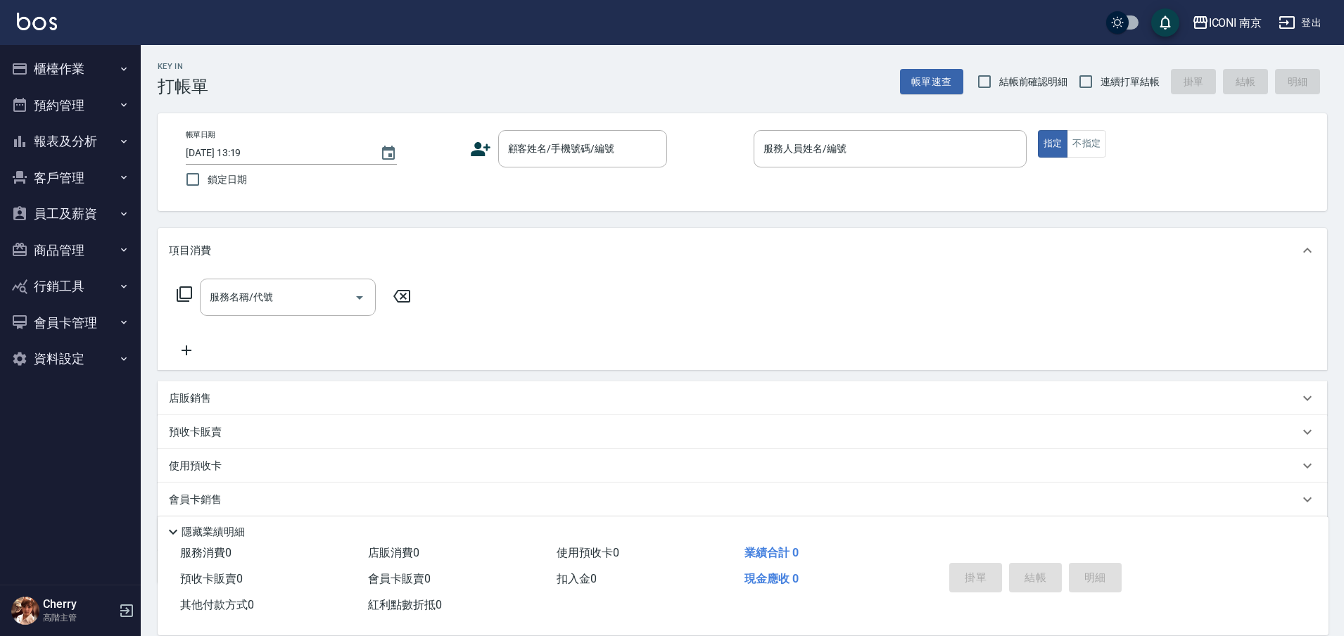
click at [84, 116] on button "預約管理" at bounding box center [70, 105] width 129 height 37
click at [81, 238] on button "報表及分析" at bounding box center [70, 250] width 129 height 37
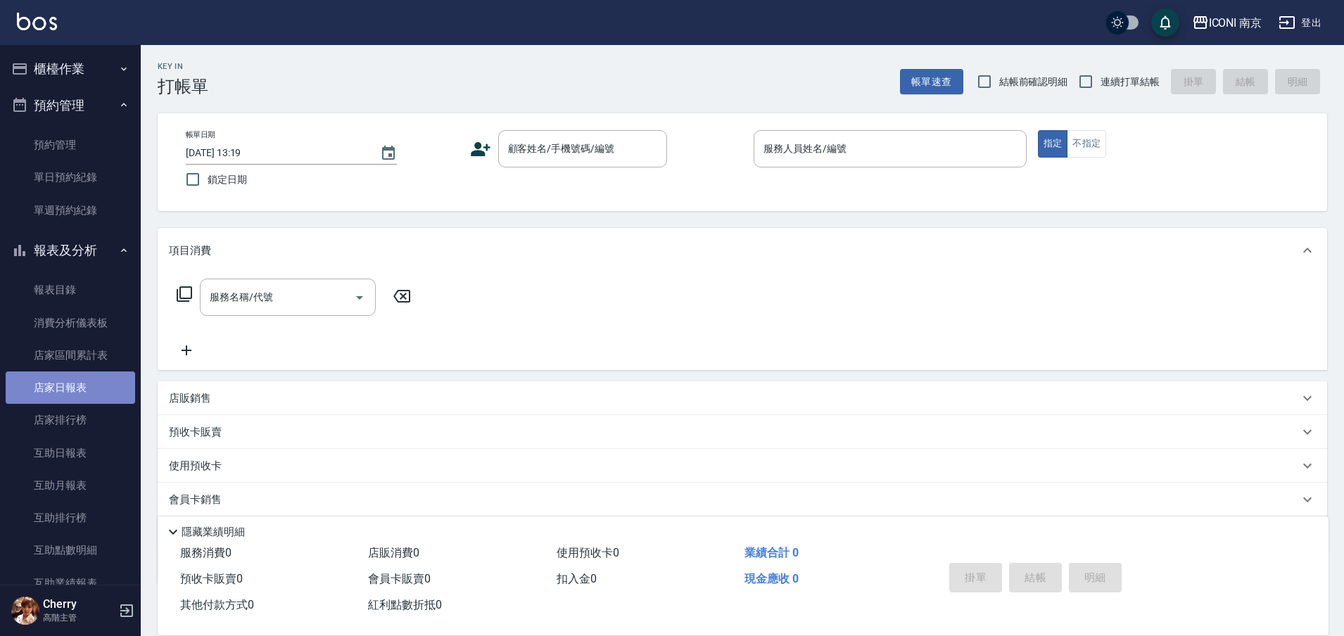
click at [83, 385] on link "店家日報表" at bounding box center [70, 387] width 129 height 32
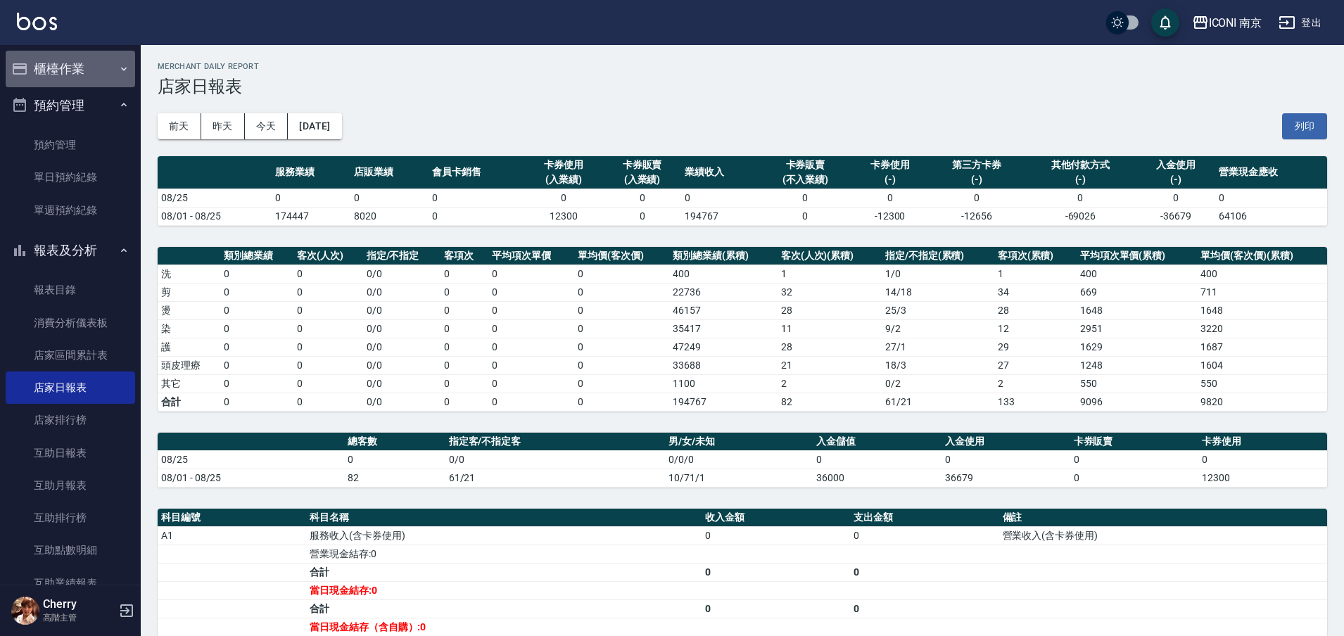
click at [84, 67] on button "櫃檯作業" at bounding box center [70, 69] width 129 height 37
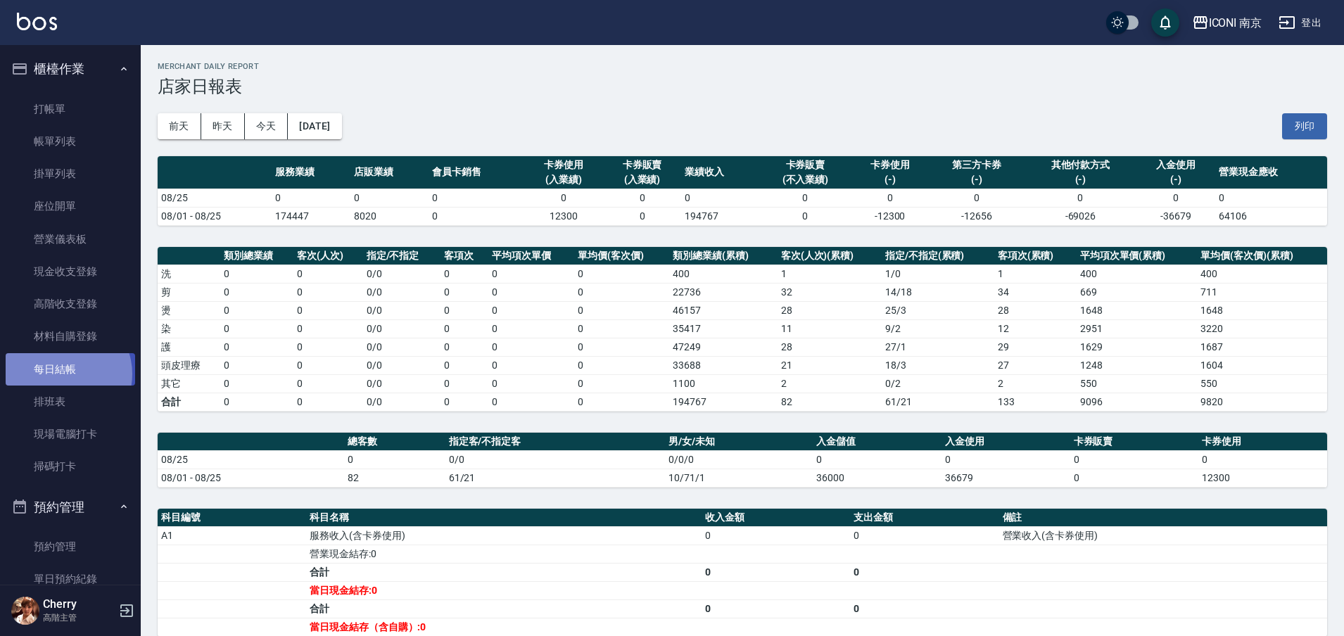
click at [62, 374] on link "每日結帳" at bounding box center [70, 369] width 129 height 32
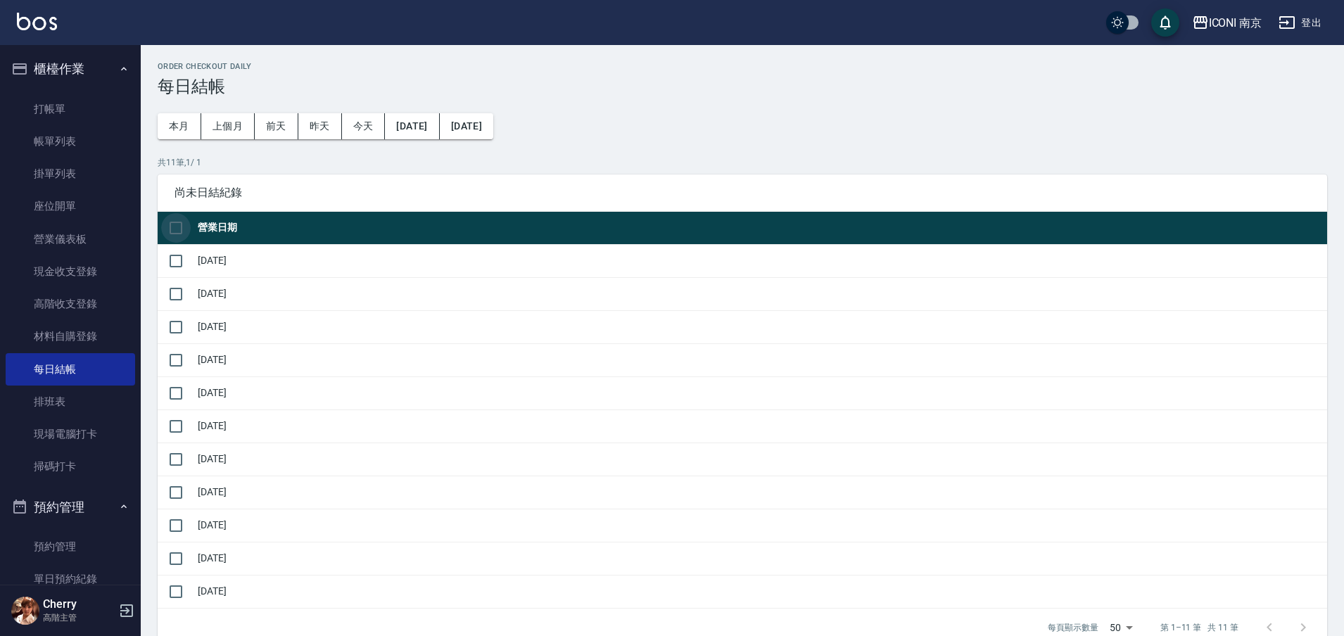
click at [169, 228] on input "checkbox" at bounding box center [176, 228] width 30 height 30
checkbox input "true"
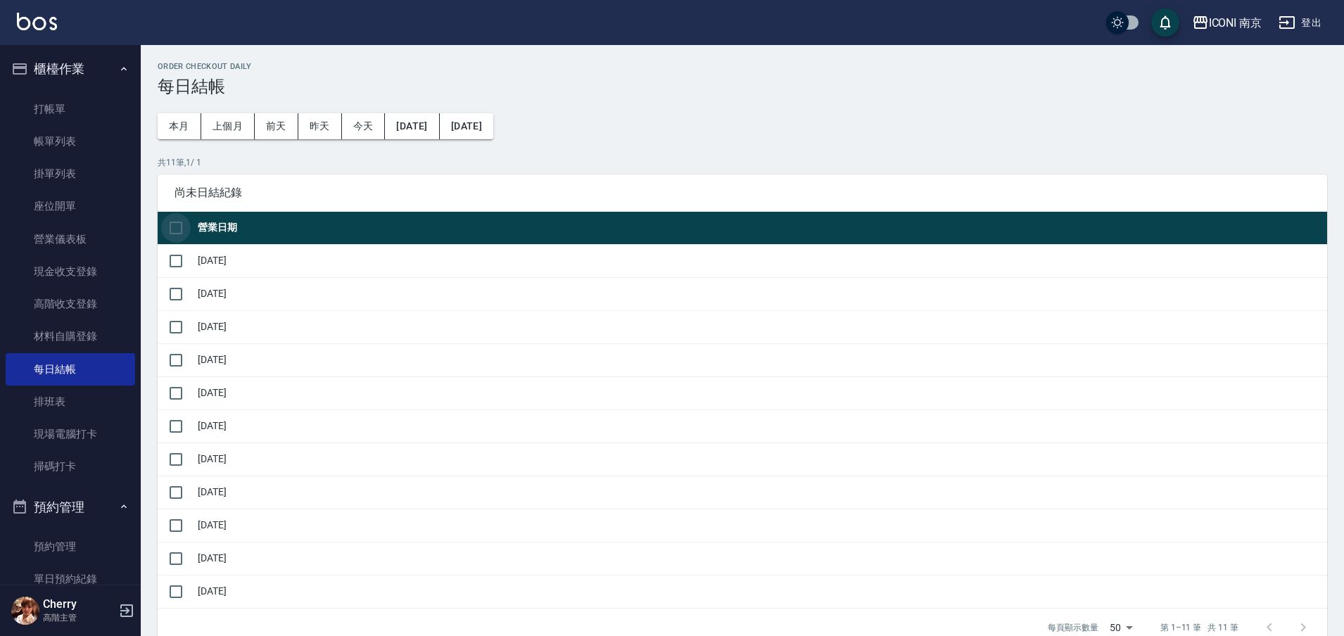
checkbox input "true"
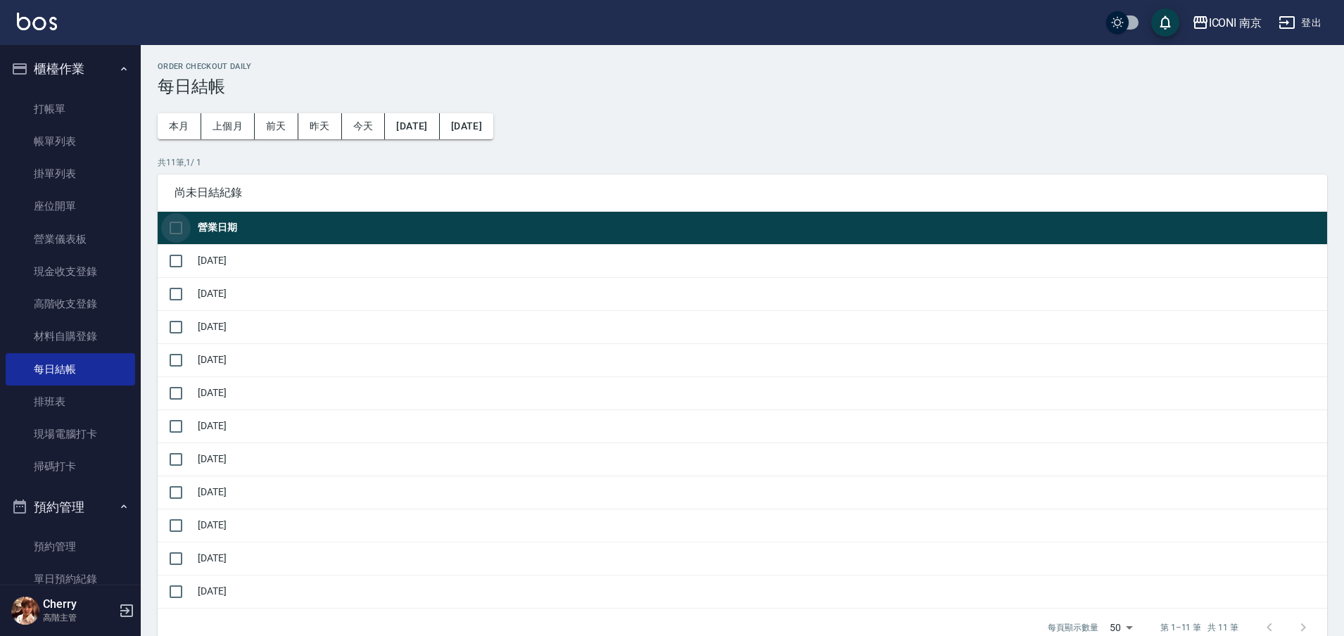
checkbox input "true"
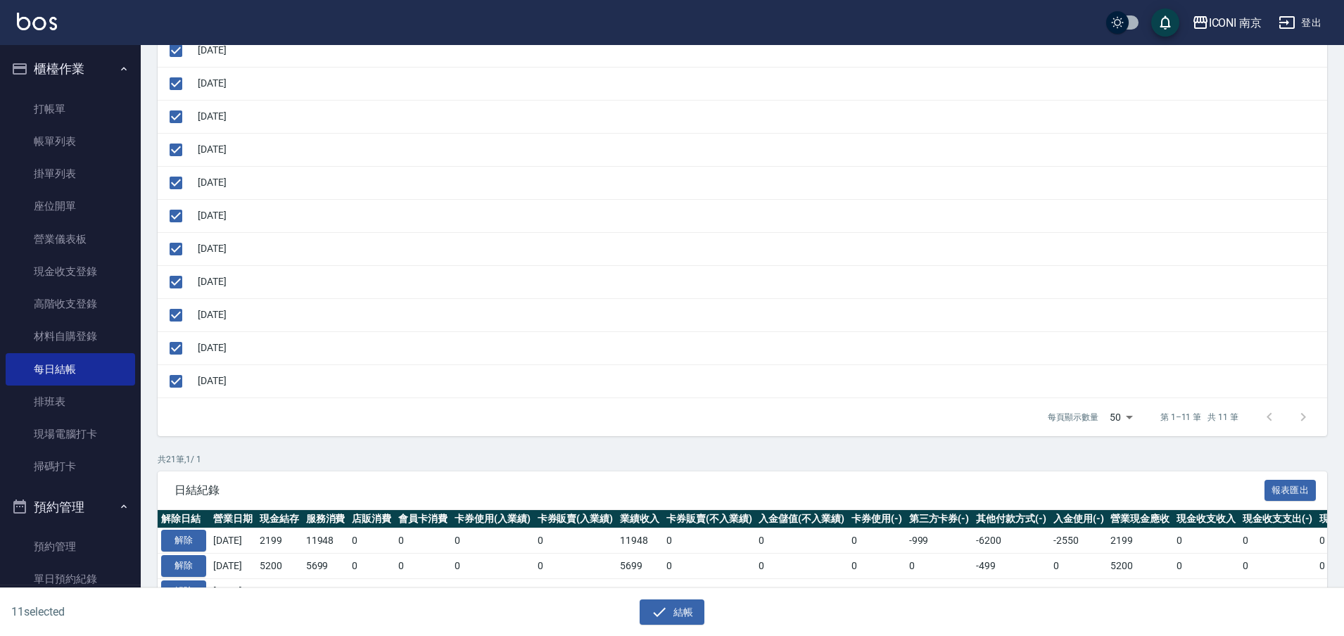
scroll to position [352, 0]
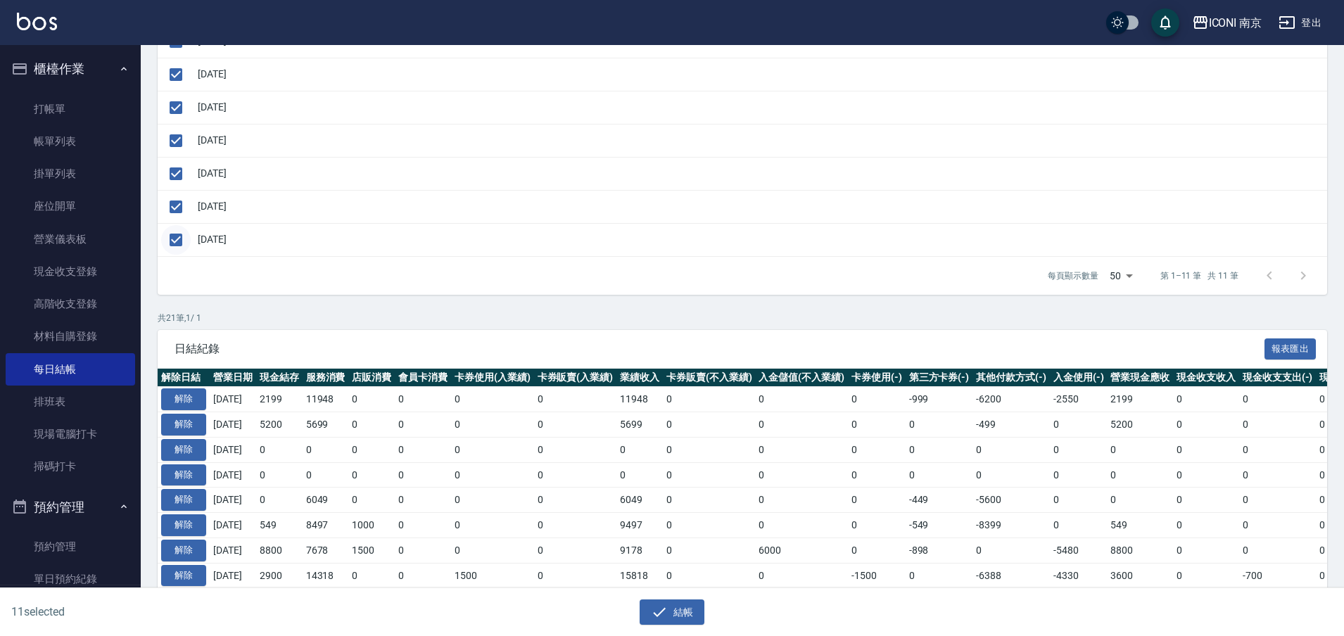
click at [182, 237] on input "checkbox" at bounding box center [176, 240] width 30 height 30
checkbox input "false"
click at [677, 614] on button "結帳" at bounding box center [672, 612] width 65 height 26
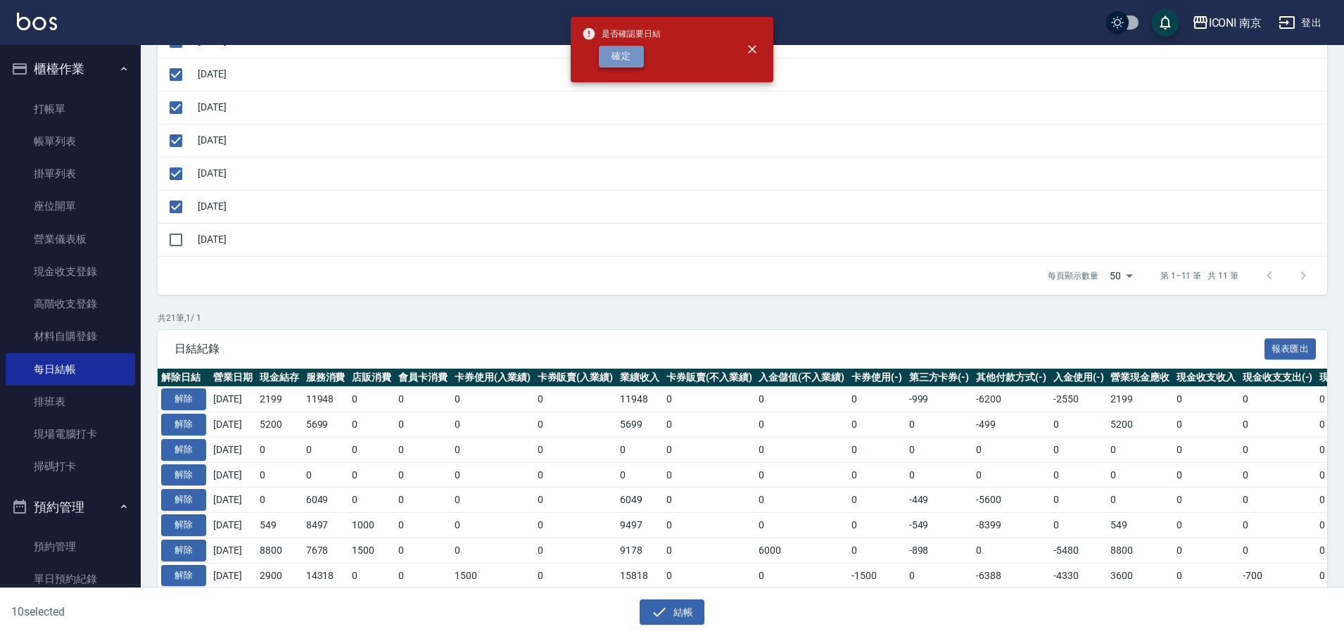
click at [627, 52] on button "確定" at bounding box center [621, 57] width 45 height 22
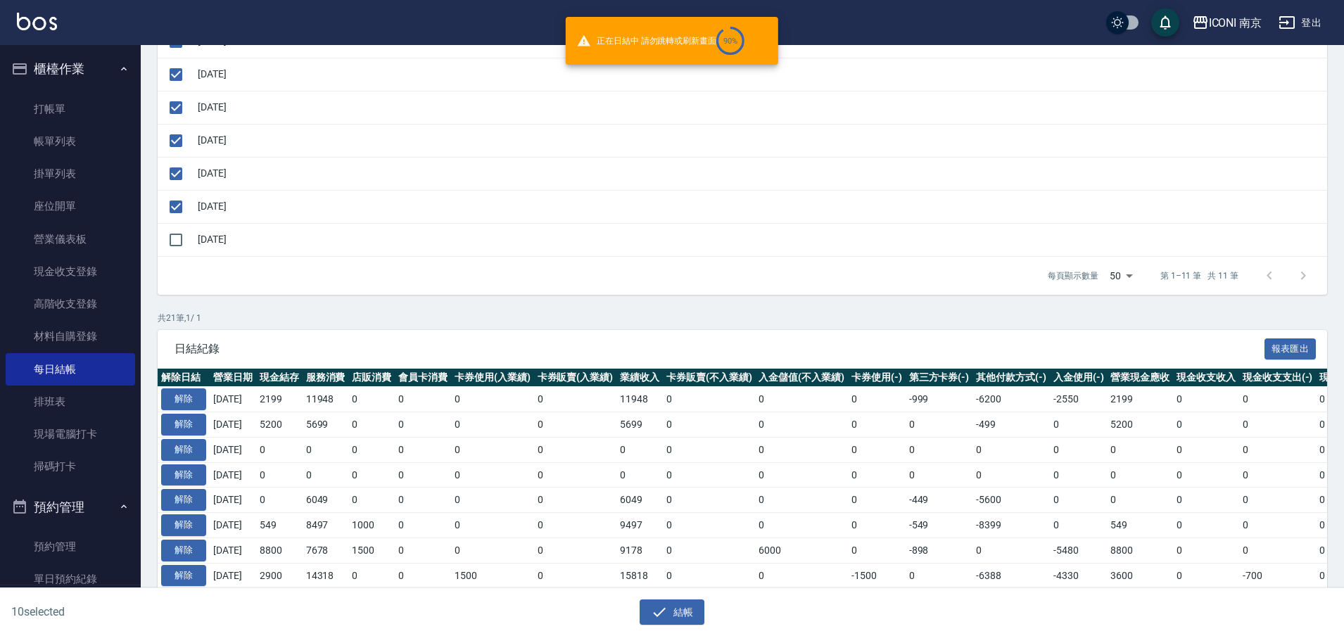
checkbox input "false"
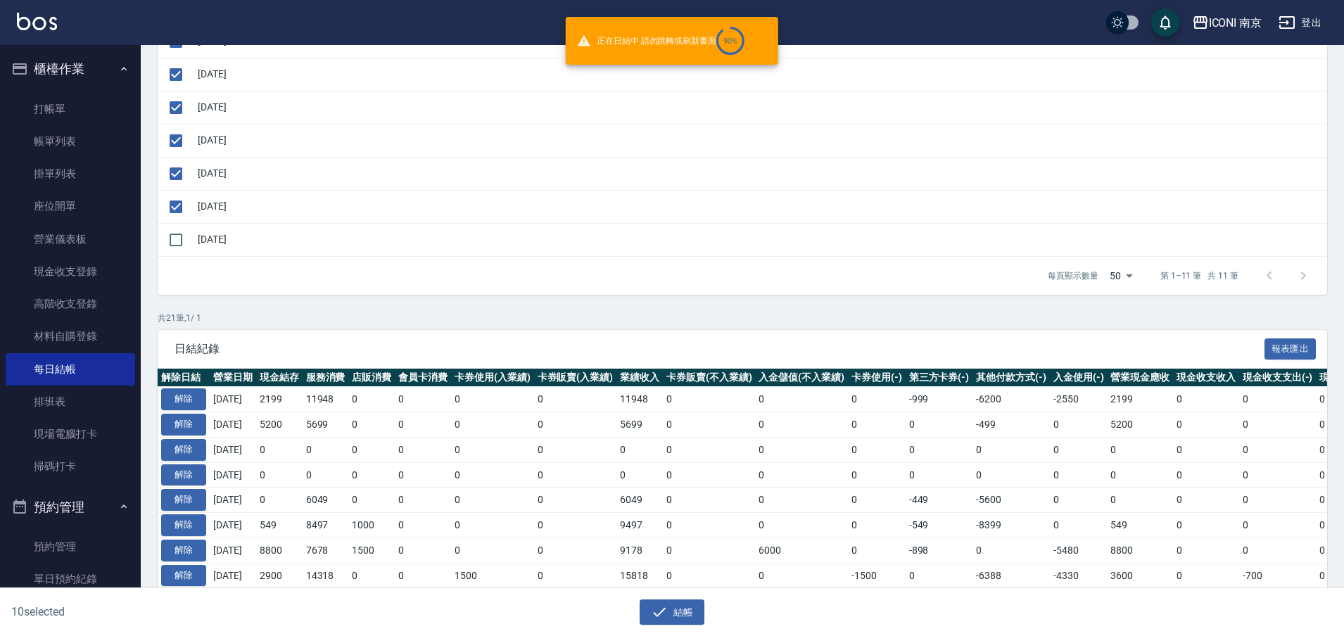
checkbox input "false"
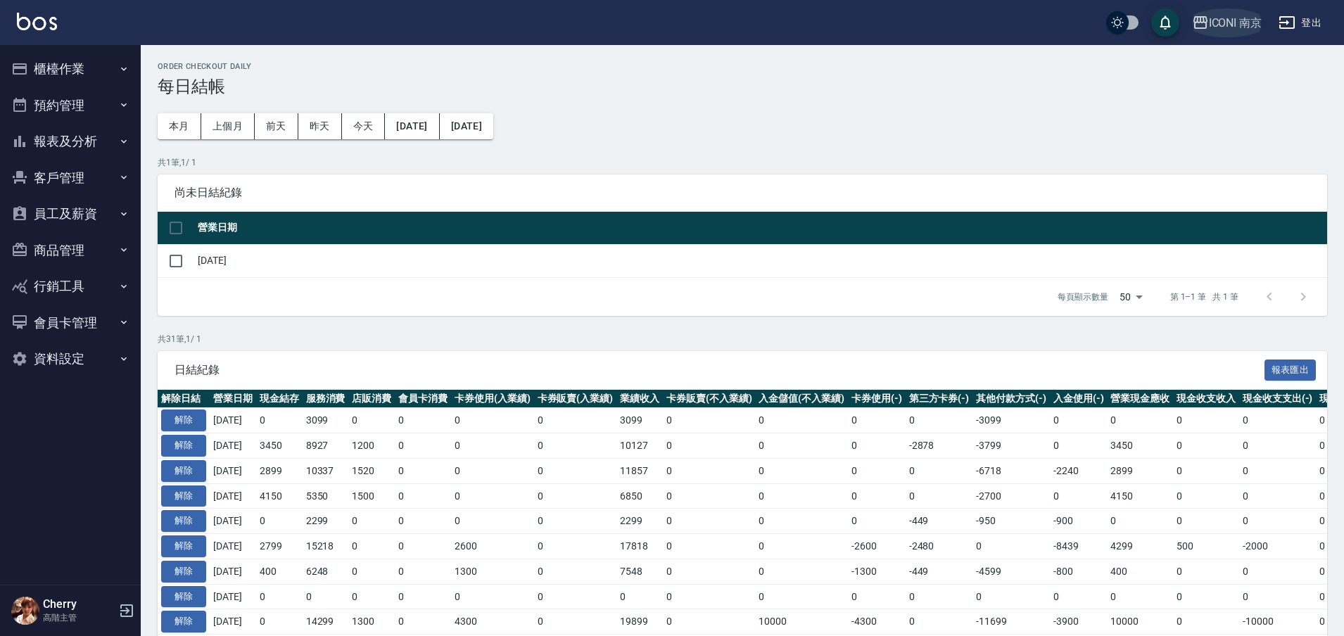
click at [1232, 23] on div "ICONI 南京" at bounding box center [1235, 23] width 53 height 18
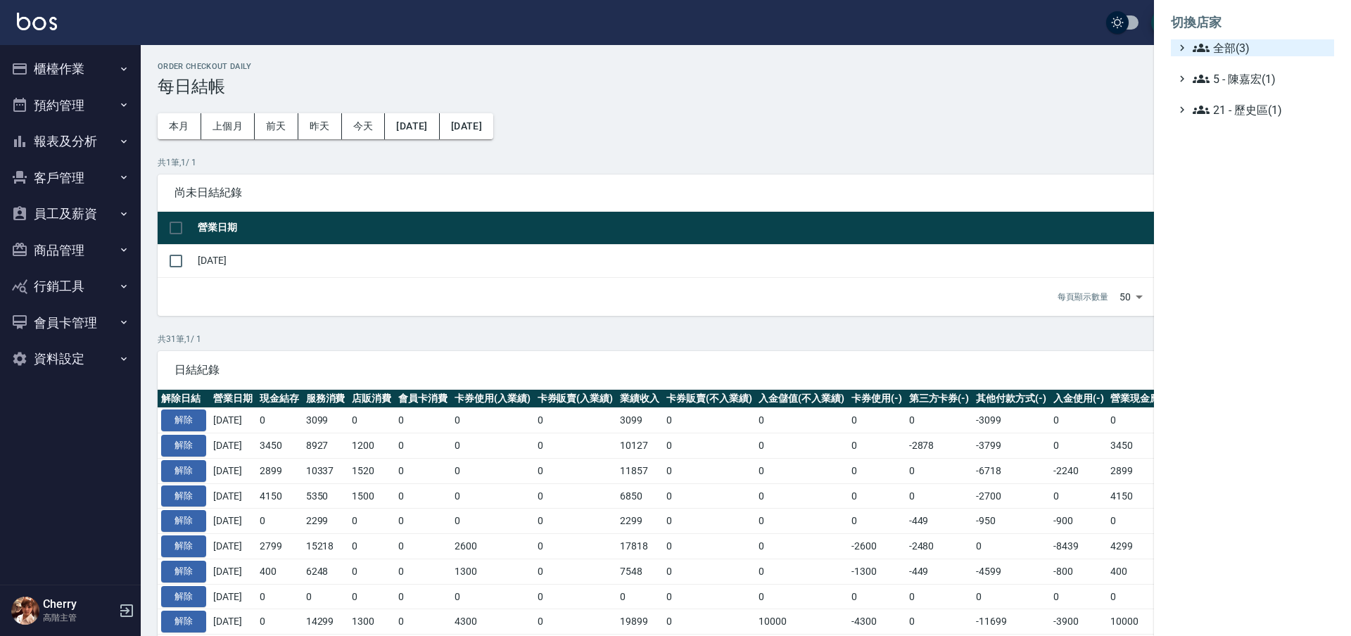
click at [1211, 42] on span "全部(3)" at bounding box center [1261, 47] width 136 height 17
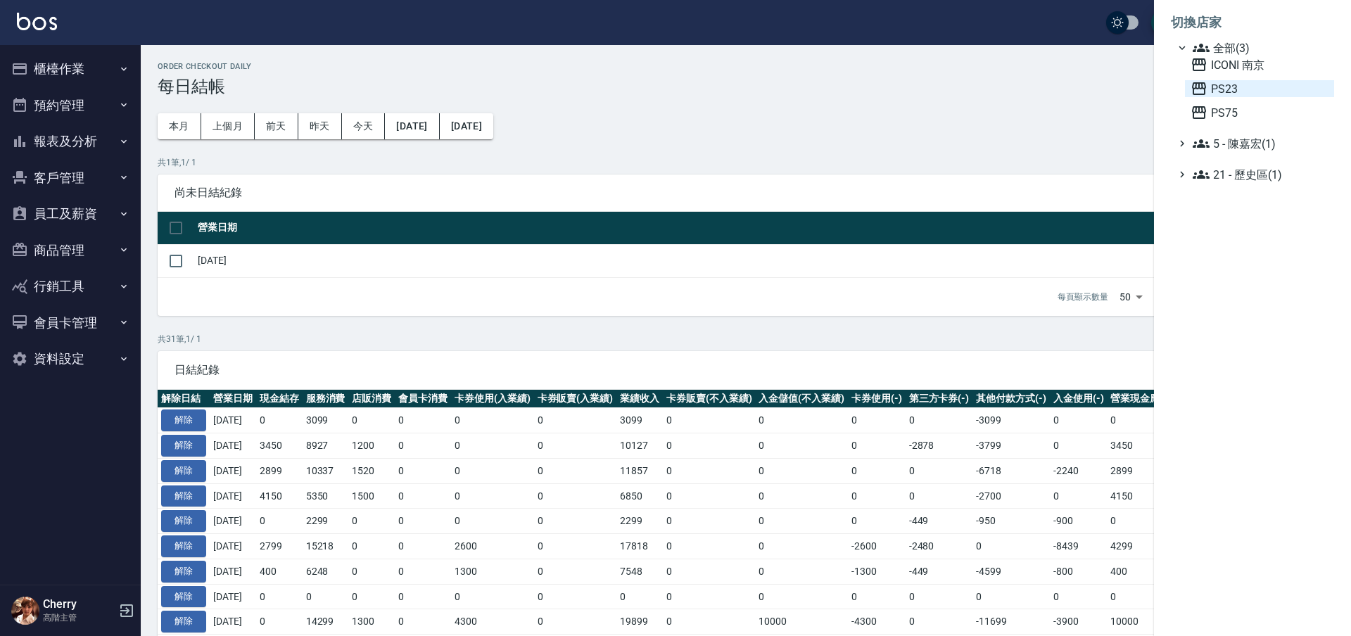
click at [1224, 89] on span "PS23" at bounding box center [1259, 88] width 138 height 17
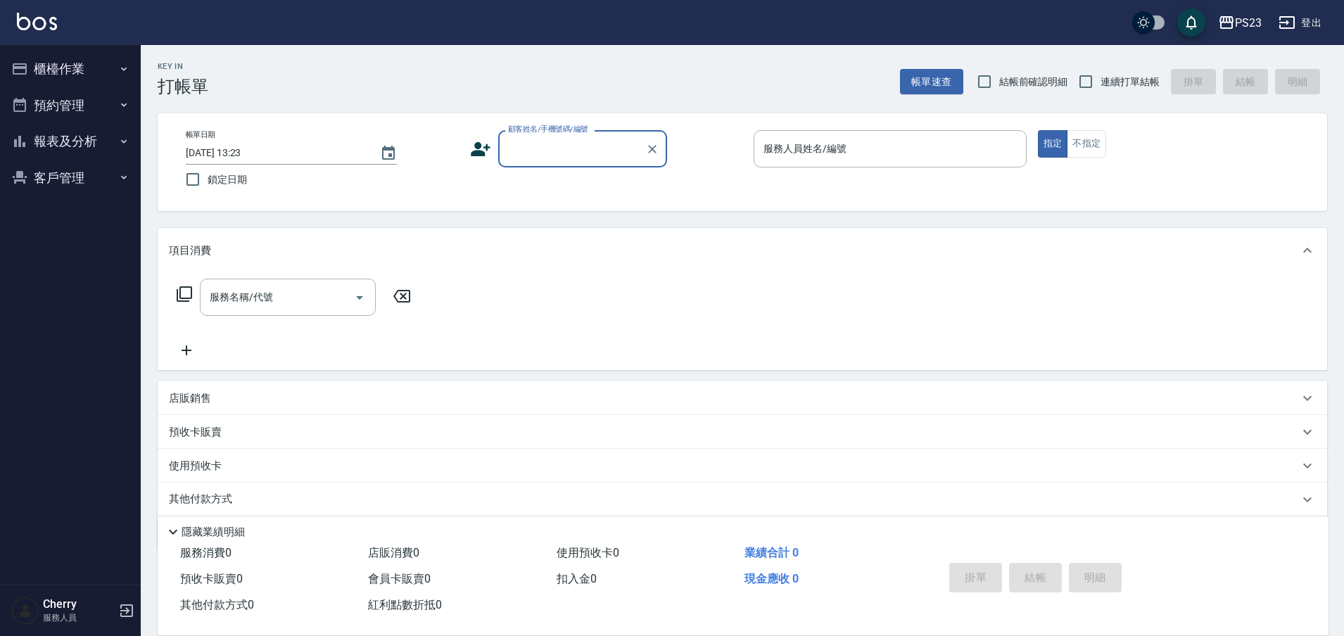
click at [64, 148] on button "報表及分析" at bounding box center [70, 141] width 129 height 37
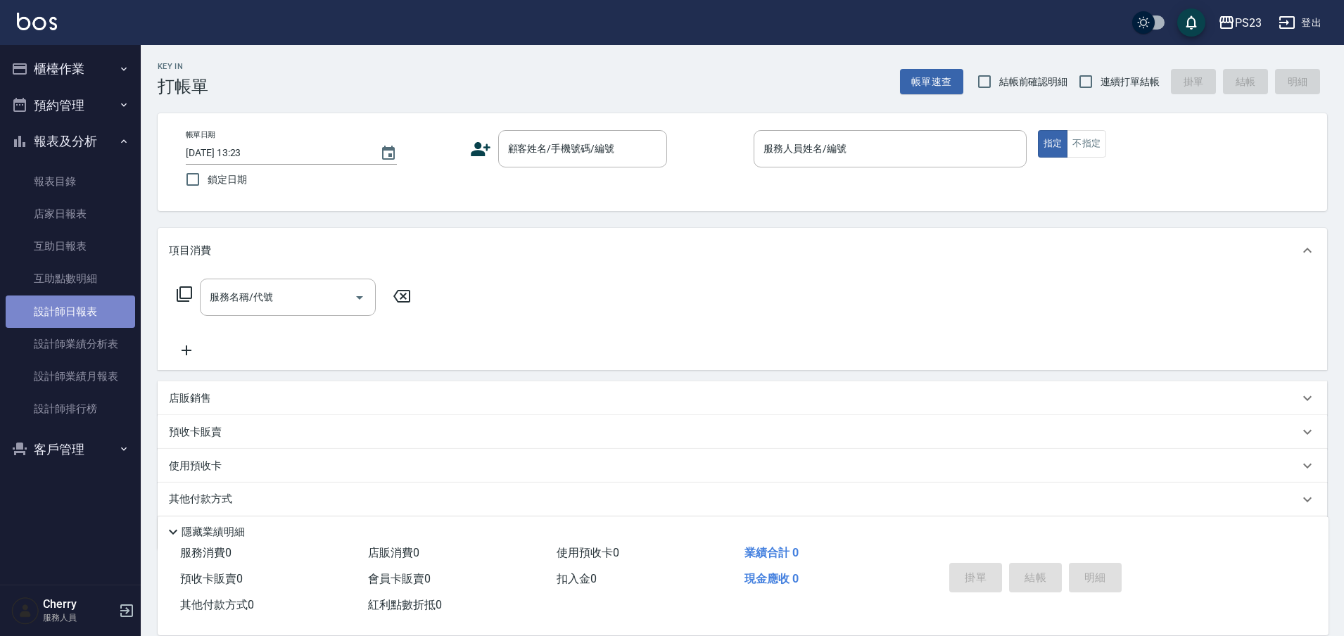
click at [75, 311] on link "設計師日報表" at bounding box center [70, 311] width 129 height 32
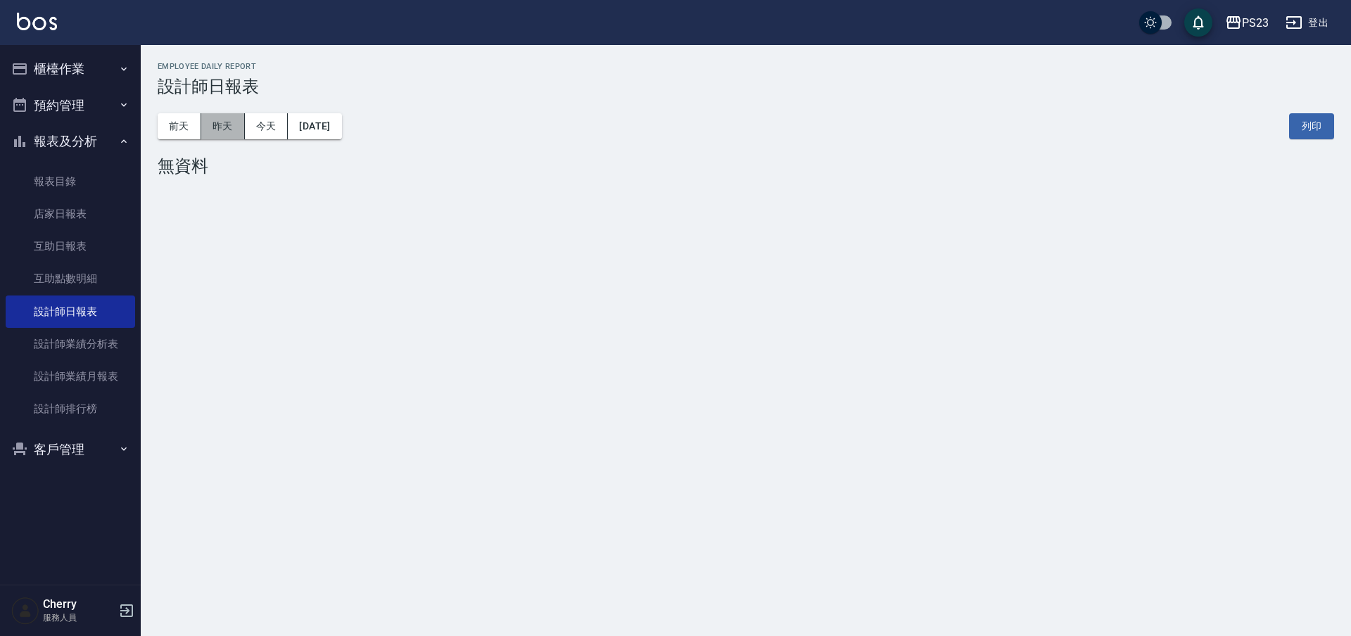
click at [229, 134] on button "昨天" at bounding box center [223, 126] width 44 height 26
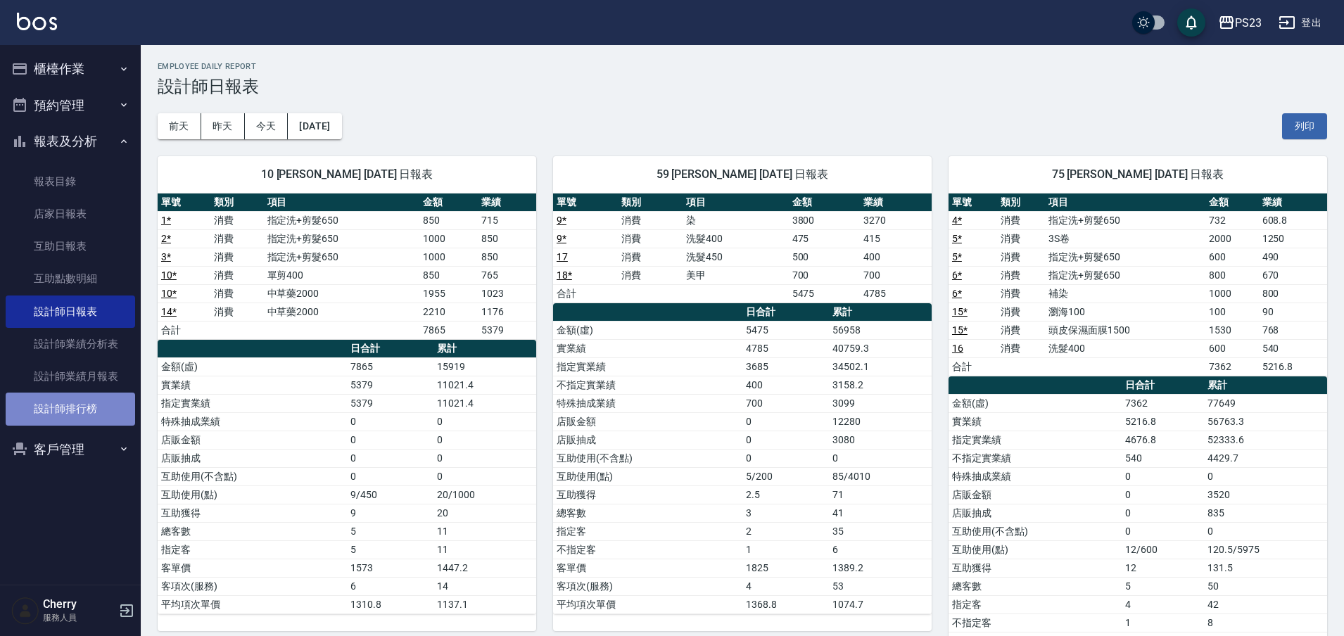
click at [71, 411] on link "設計師排行榜" at bounding box center [70, 409] width 129 height 32
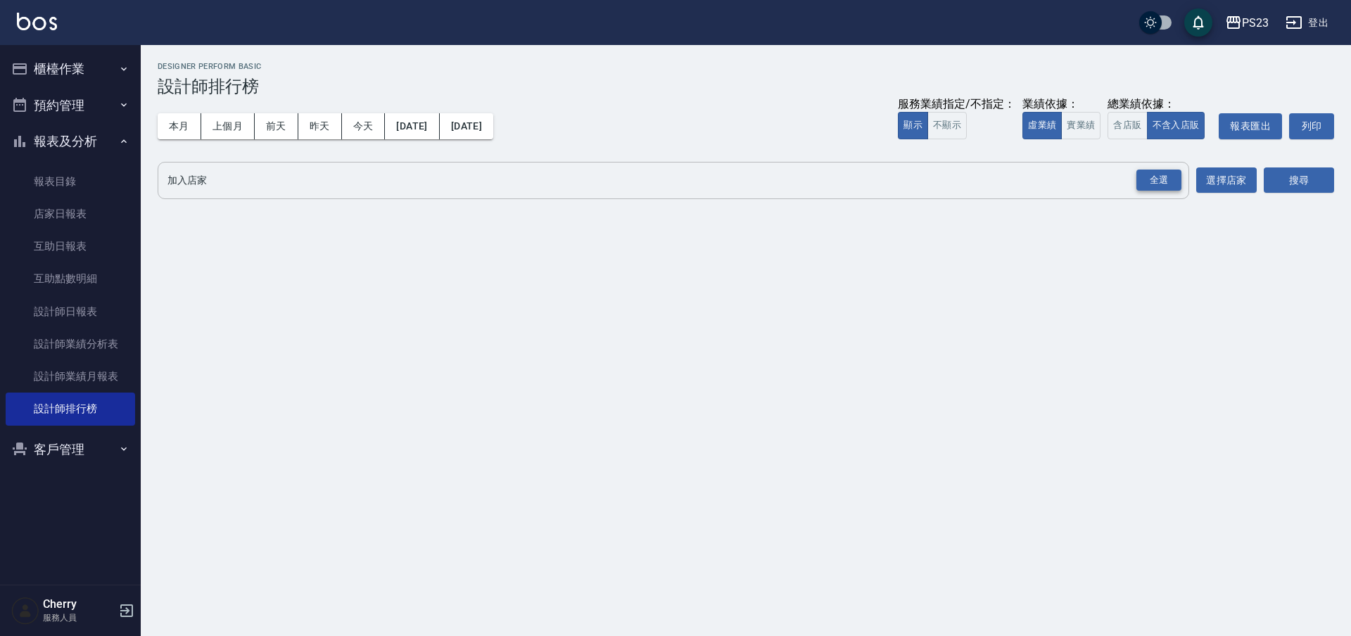
click at [1153, 184] on div "全選" at bounding box center [1158, 181] width 45 height 22
click at [1328, 183] on button "搜尋" at bounding box center [1299, 181] width 70 height 26
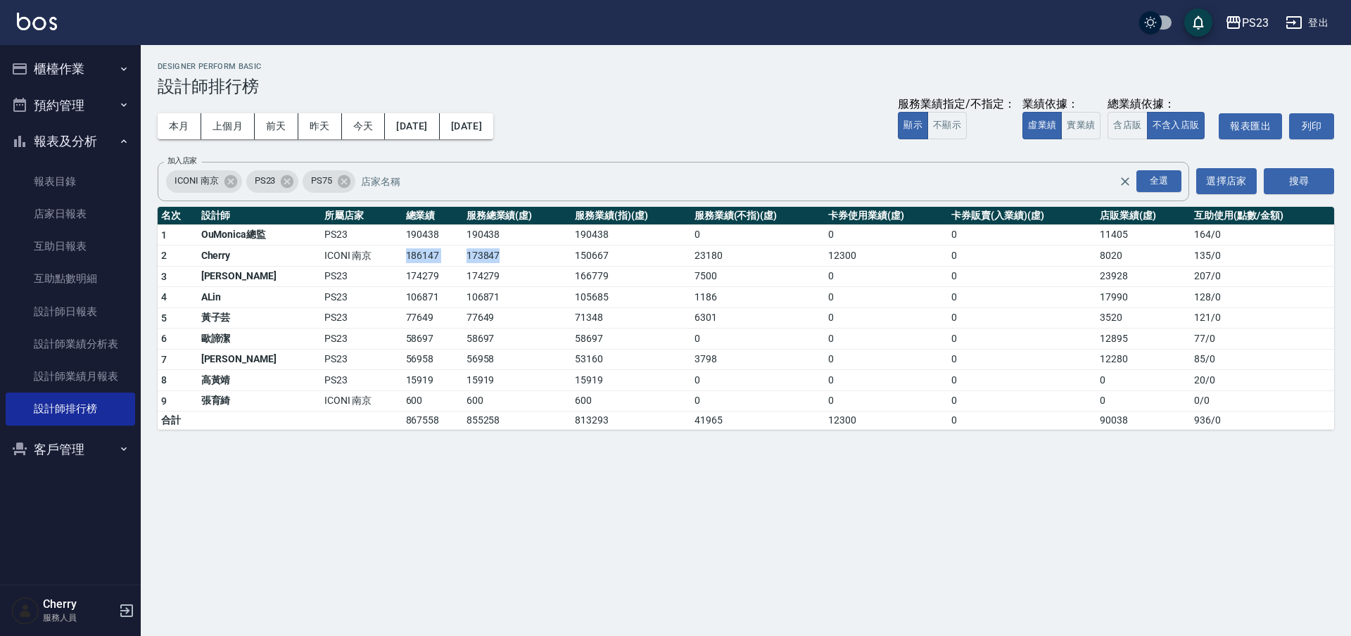
drag, startPoint x: 393, startPoint y: 254, endPoint x: 530, endPoint y: 254, distance: 137.2
click at [530, 254] on tr "2 Cherry ICONI 南京 186147 173847 150667 23180 12300 0 8020 135 / 0" at bounding box center [746, 256] width 1176 height 21
click at [533, 255] on td "173847" at bounding box center [517, 256] width 109 height 21
drag, startPoint x: 393, startPoint y: 317, endPoint x: 435, endPoint y: 319, distance: 42.3
click at [431, 319] on td "77649" at bounding box center [432, 317] width 61 height 21
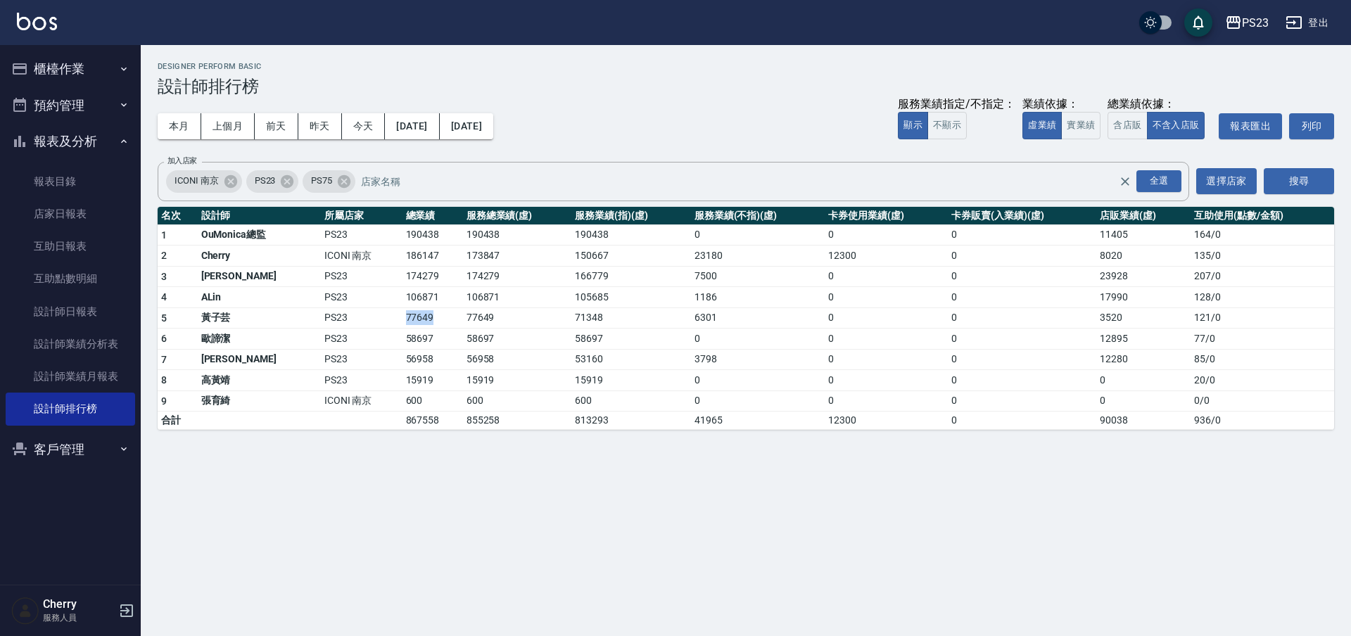
click at [438, 319] on td "77649" at bounding box center [432, 317] width 61 height 21
click at [434, 312] on td "77649" at bounding box center [432, 317] width 61 height 21
click at [69, 188] on link "報表目錄" at bounding box center [70, 181] width 129 height 32
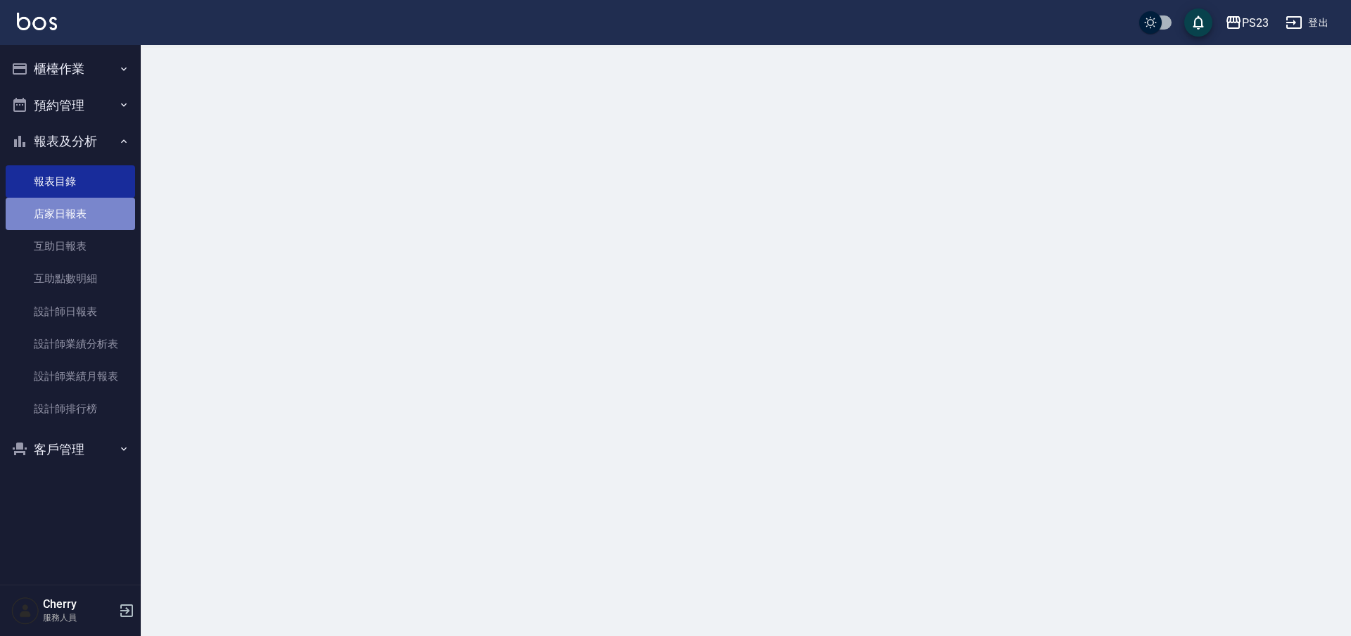
click at [66, 213] on link "店家日報表" at bounding box center [70, 214] width 129 height 32
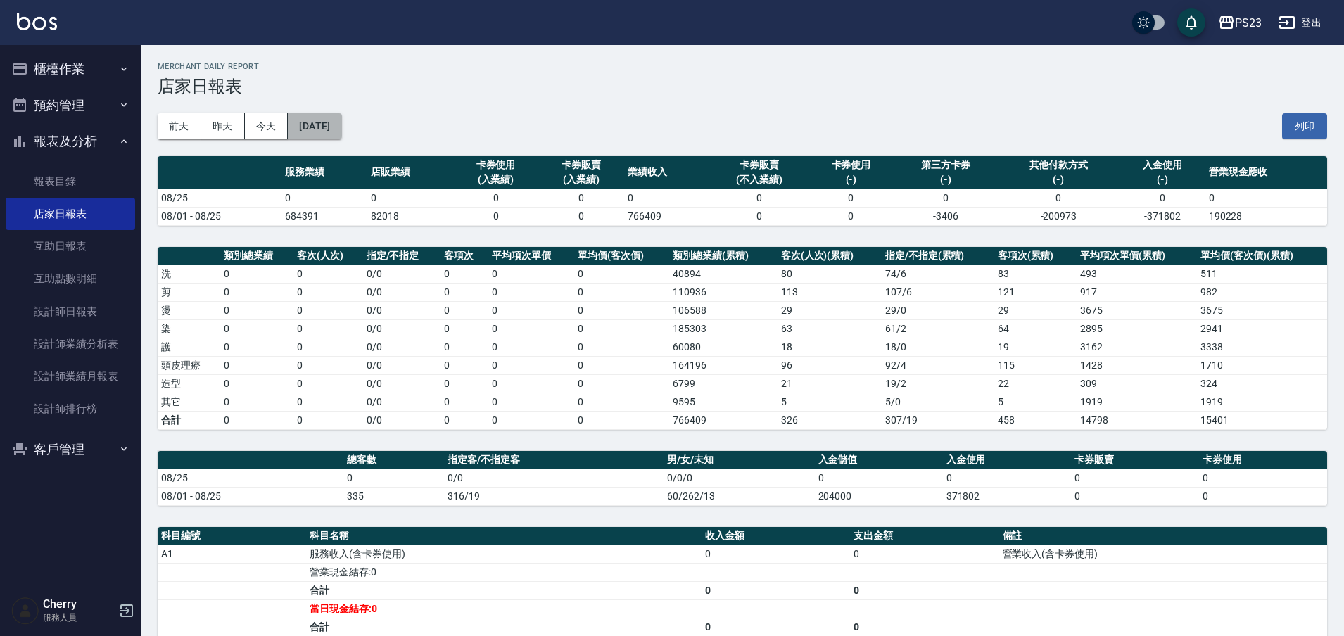
click at [313, 132] on button "[DATE]" at bounding box center [314, 126] width 53 height 26
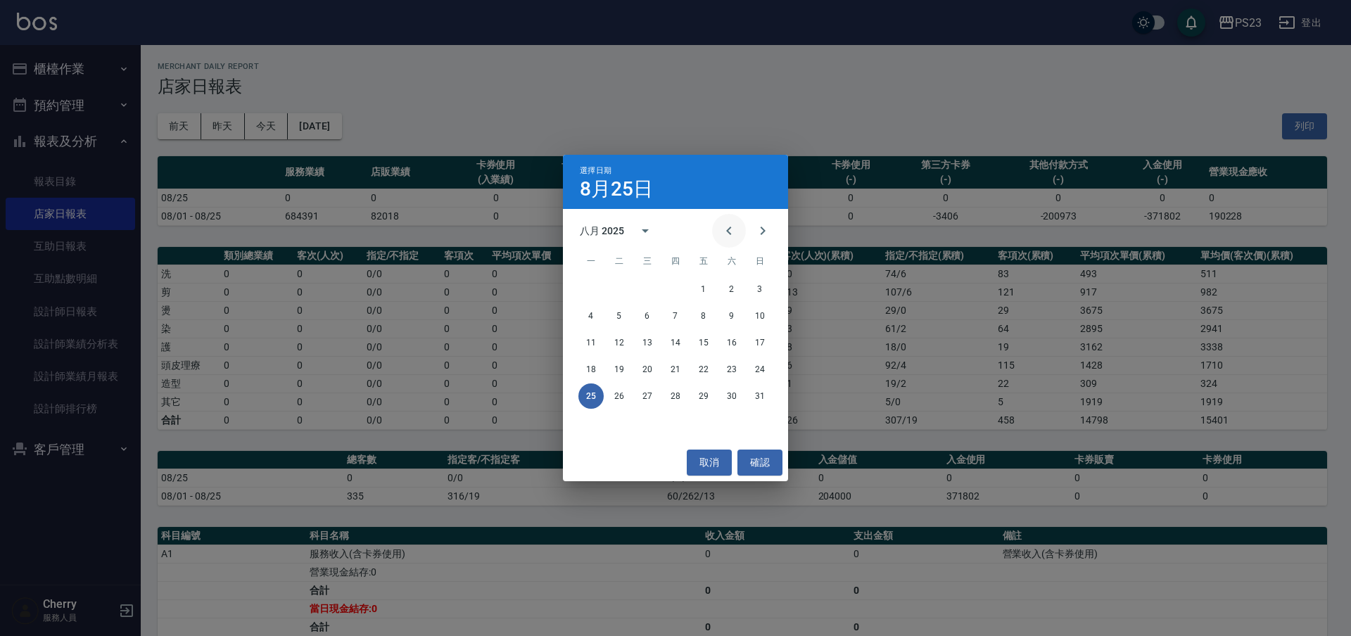
click at [728, 236] on icon "Previous month" at bounding box center [728, 230] width 17 height 17
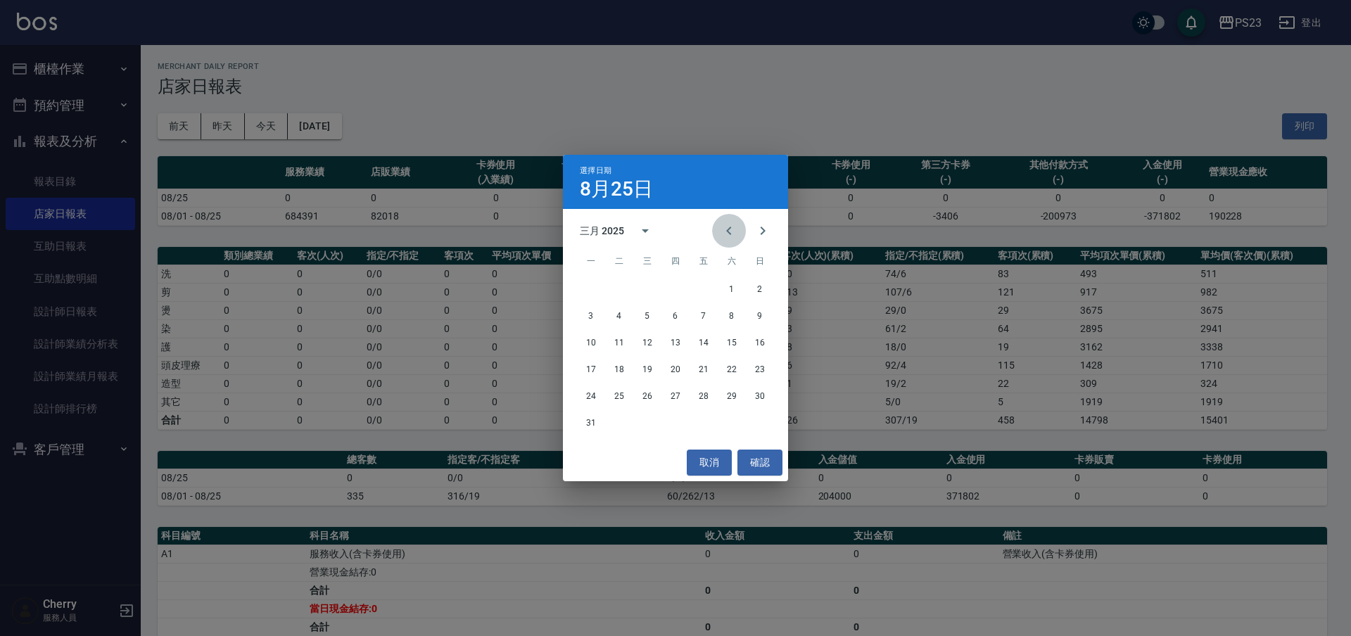
click at [728, 236] on icon "Previous month" at bounding box center [728, 230] width 17 height 17
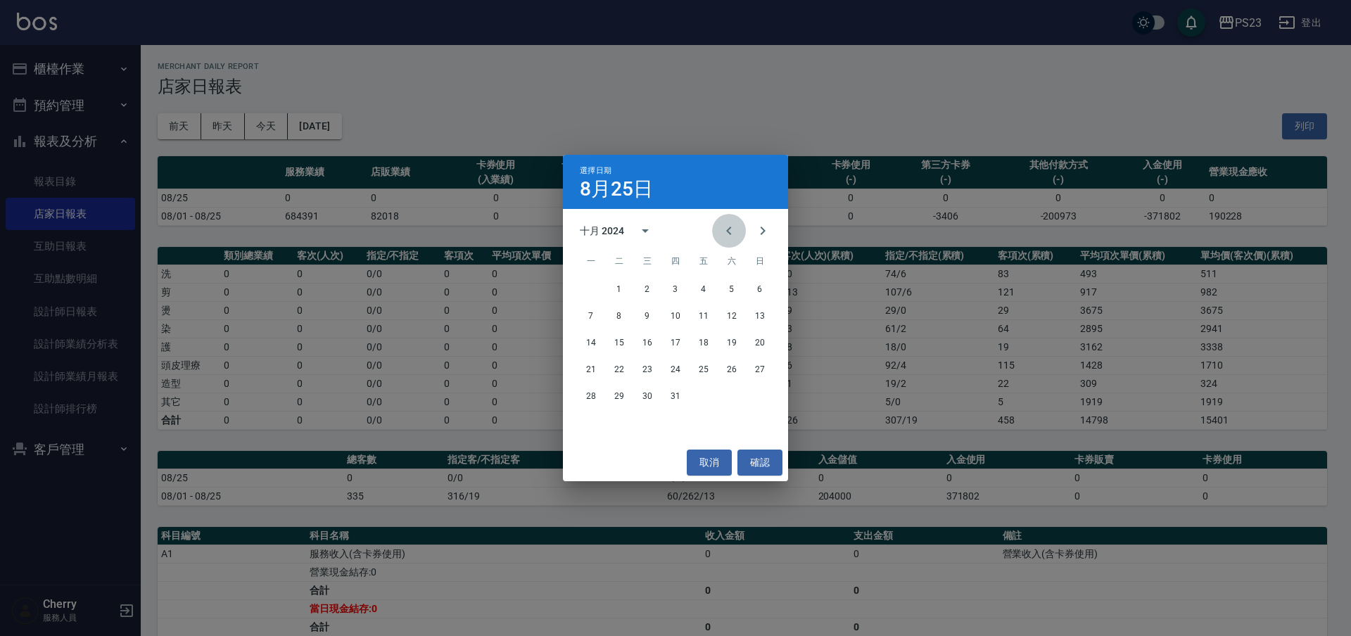
click at [728, 236] on icon "Previous month" at bounding box center [728, 230] width 17 height 17
click at [761, 374] on button "25" at bounding box center [759, 369] width 25 height 25
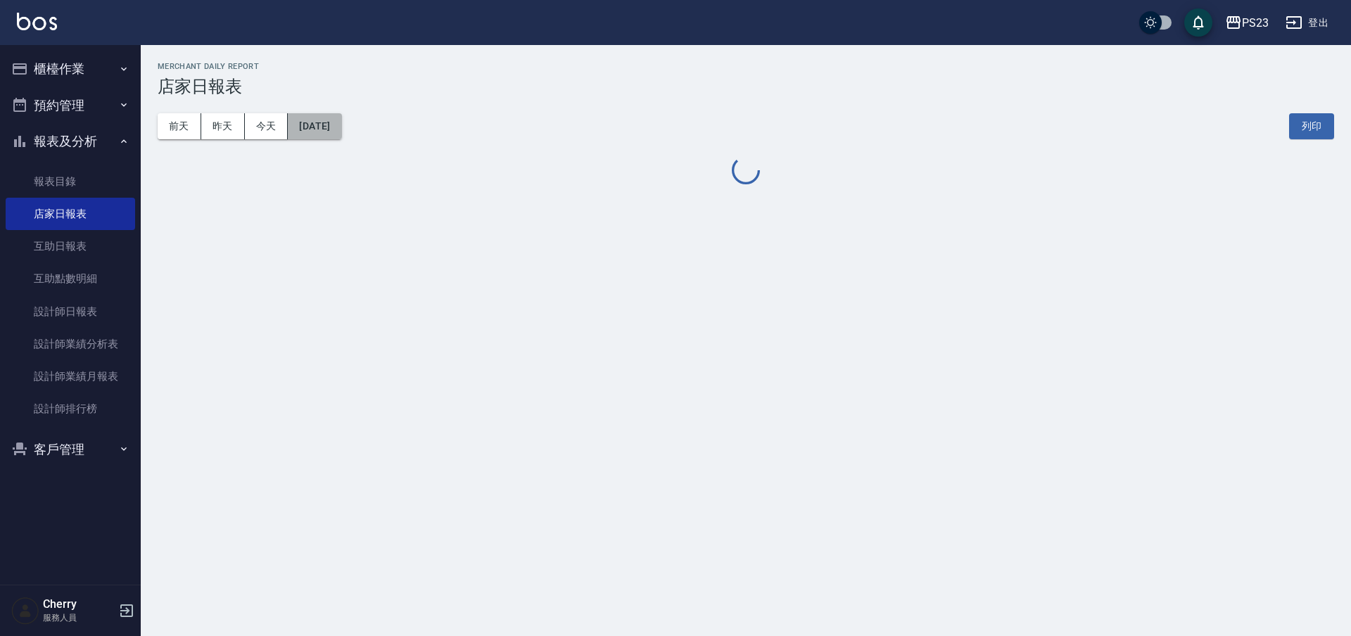
click at [341, 132] on button "2024/08/25" at bounding box center [314, 126] width 53 height 26
click at [340, 127] on button "2024/08/25" at bounding box center [314, 126] width 53 height 26
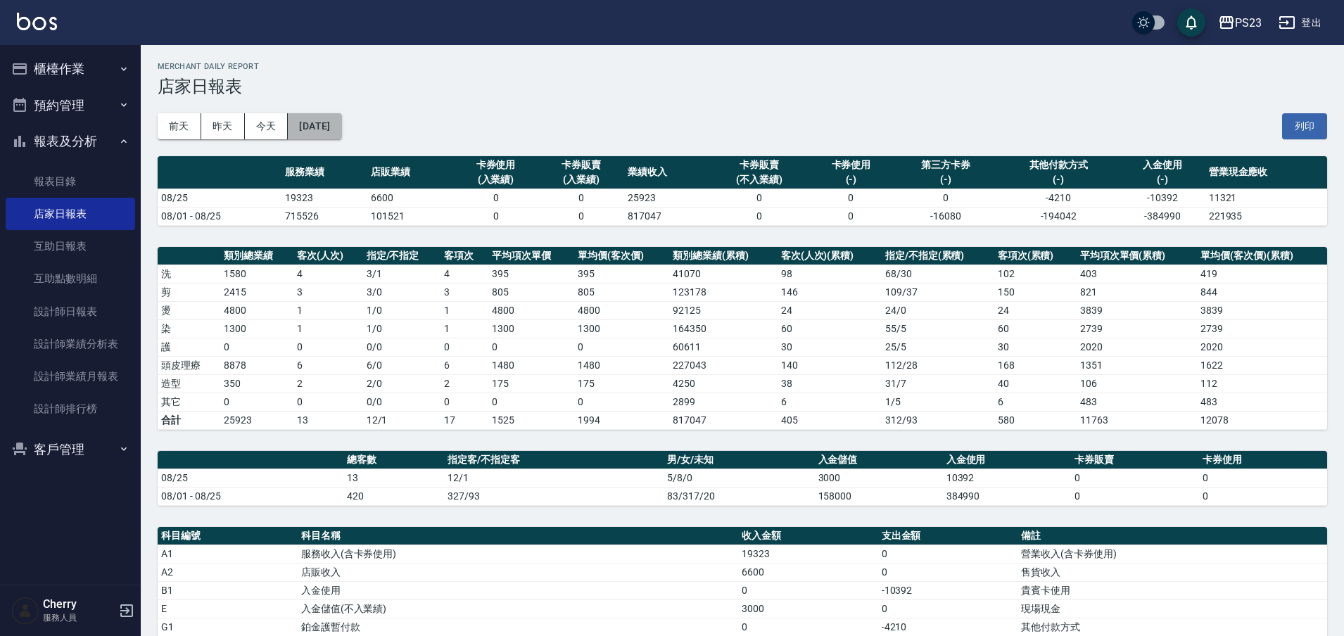
click at [341, 123] on button "2024/08/25" at bounding box center [314, 126] width 53 height 26
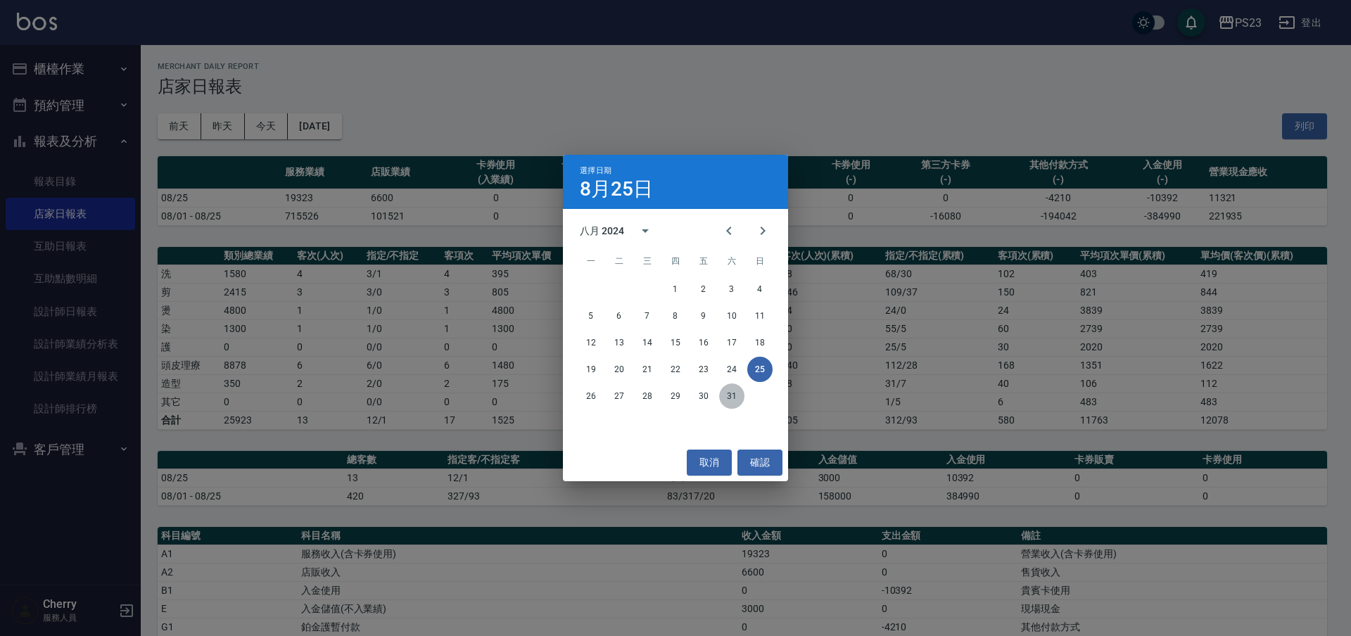
click at [734, 399] on button "31" at bounding box center [731, 395] width 25 height 25
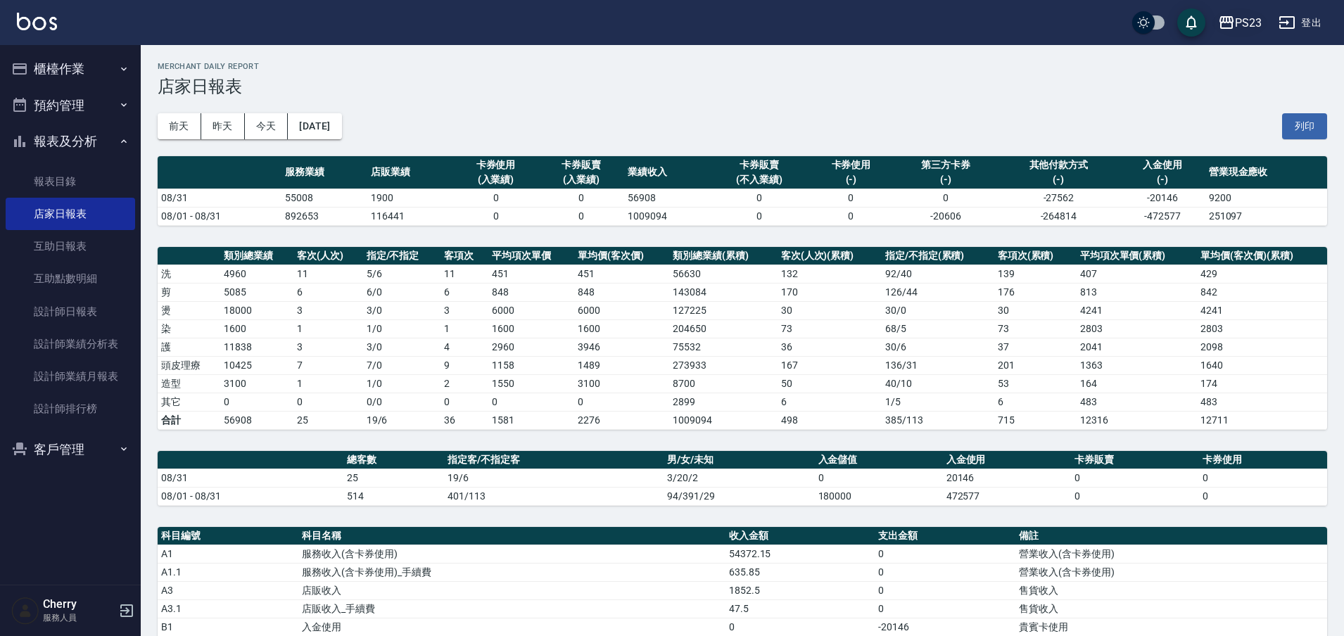
click at [1239, 20] on div "PS23" at bounding box center [1248, 23] width 27 height 18
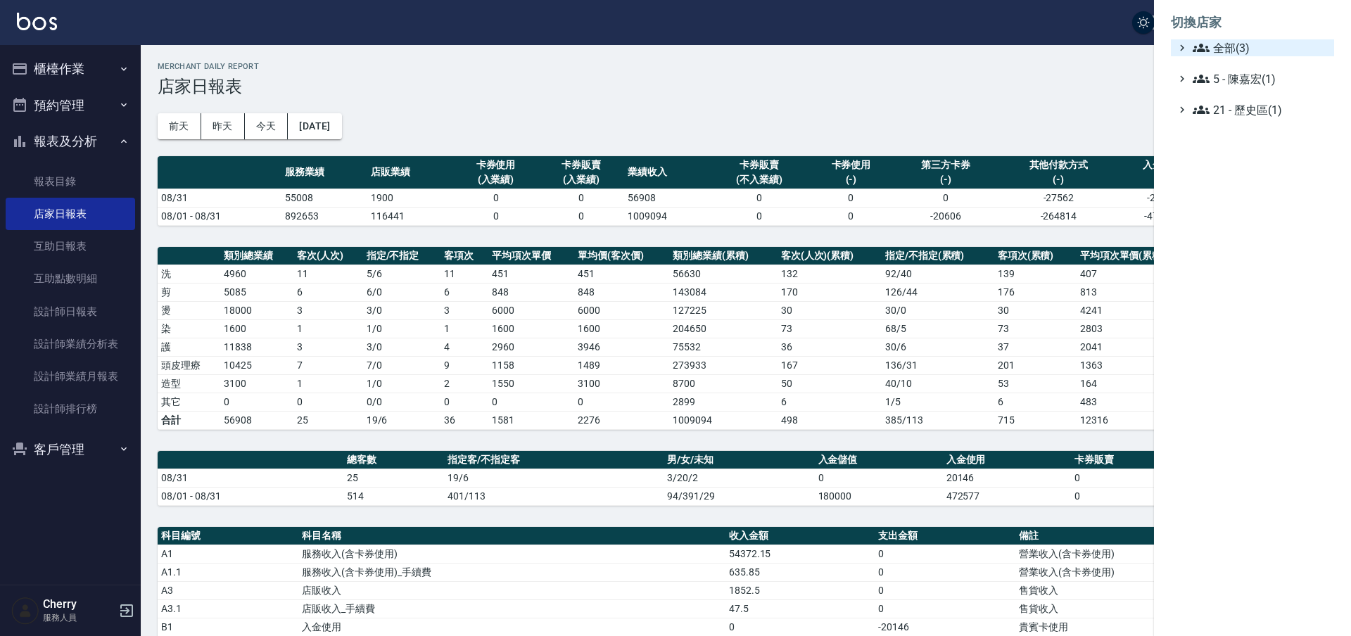
click at [1240, 44] on span "全部(3)" at bounding box center [1261, 47] width 136 height 17
click at [1242, 67] on span "ICONI 南京" at bounding box center [1259, 64] width 138 height 17
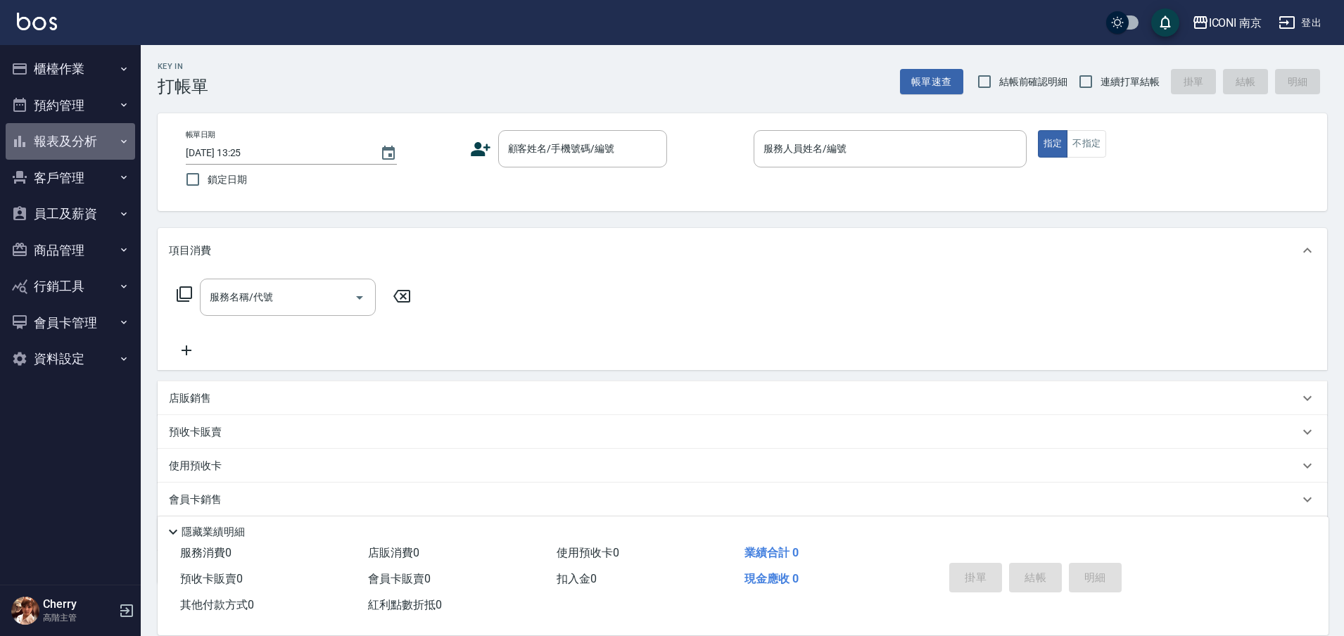
click at [112, 136] on button "報表及分析" at bounding box center [70, 141] width 129 height 37
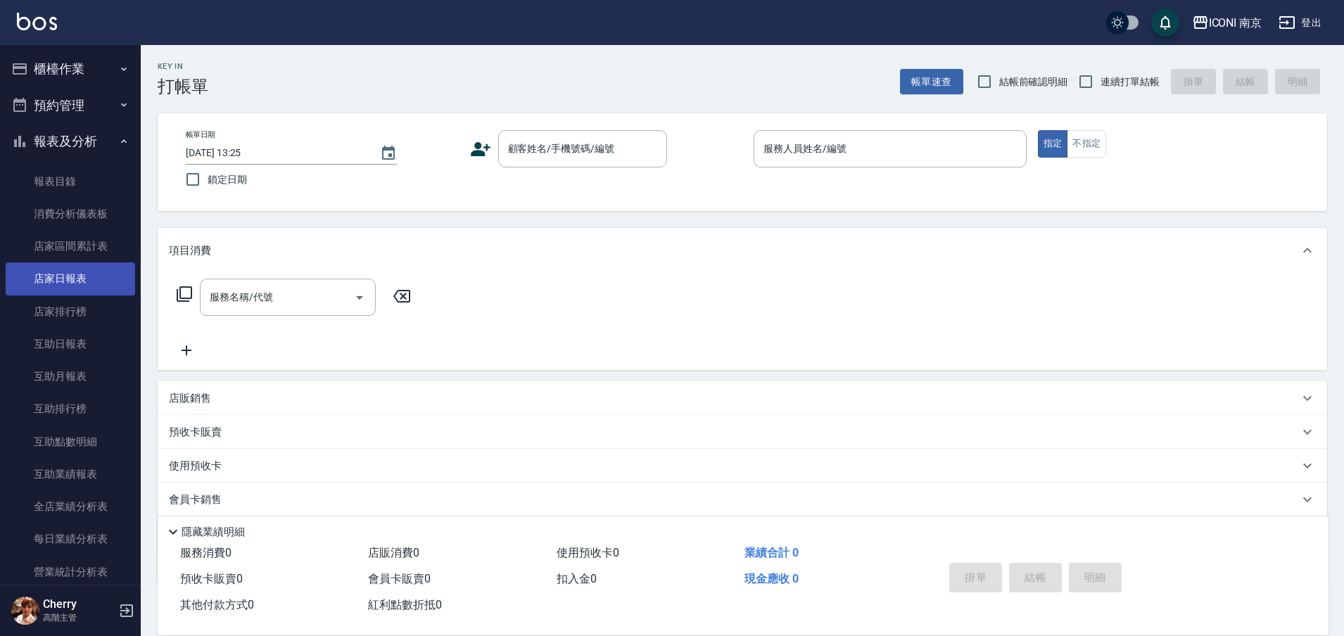
click at [74, 270] on link "店家日報表" at bounding box center [70, 278] width 129 height 32
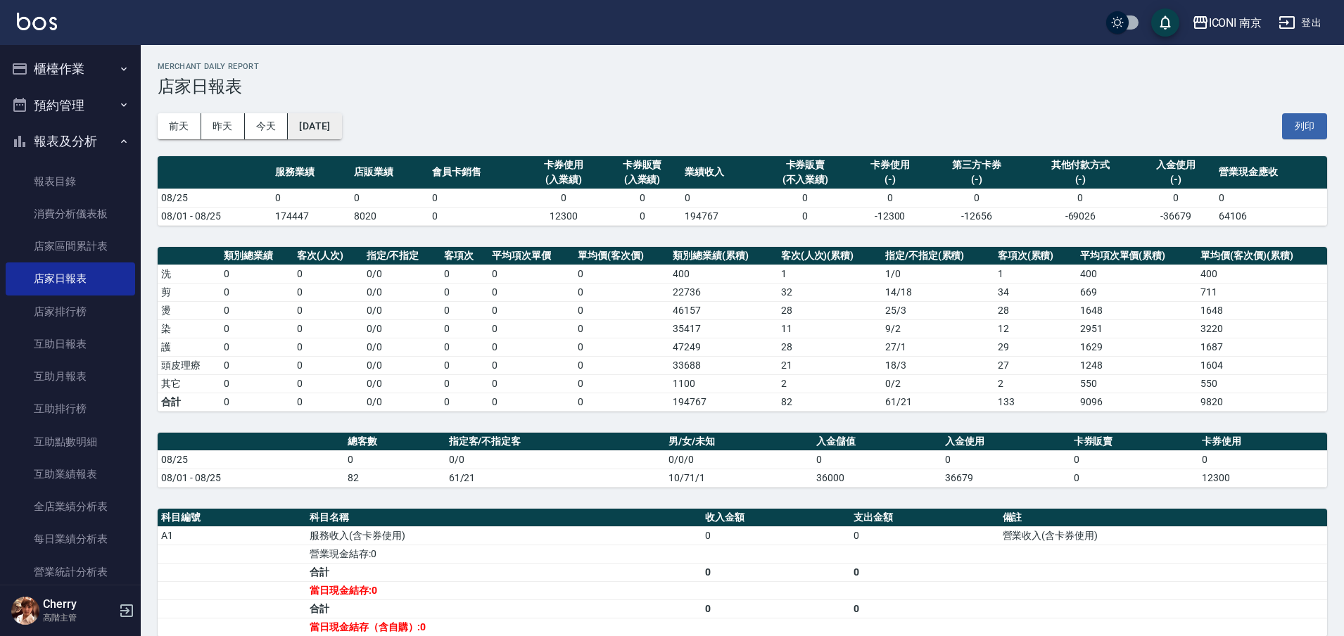
click at [329, 133] on button "[DATE]" at bounding box center [314, 126] width 53 height 26
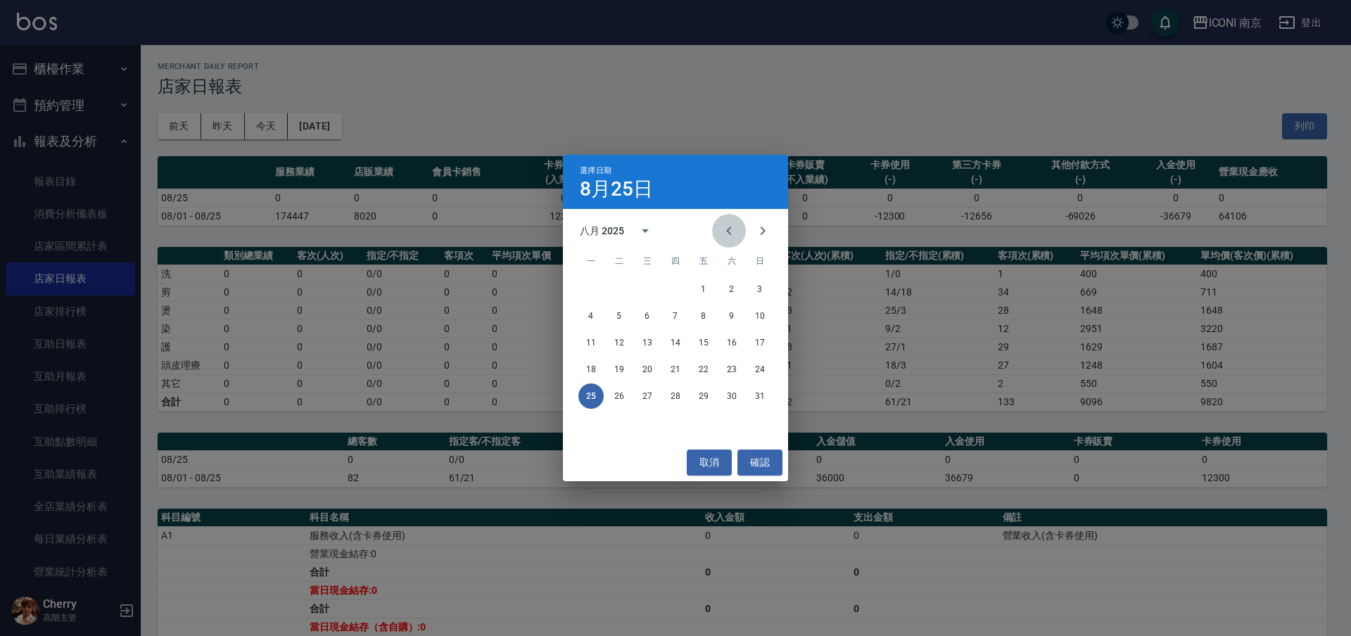
click at [725, 234] on icon "Previous month" at bounding box center [728, 230] width 17 height 17
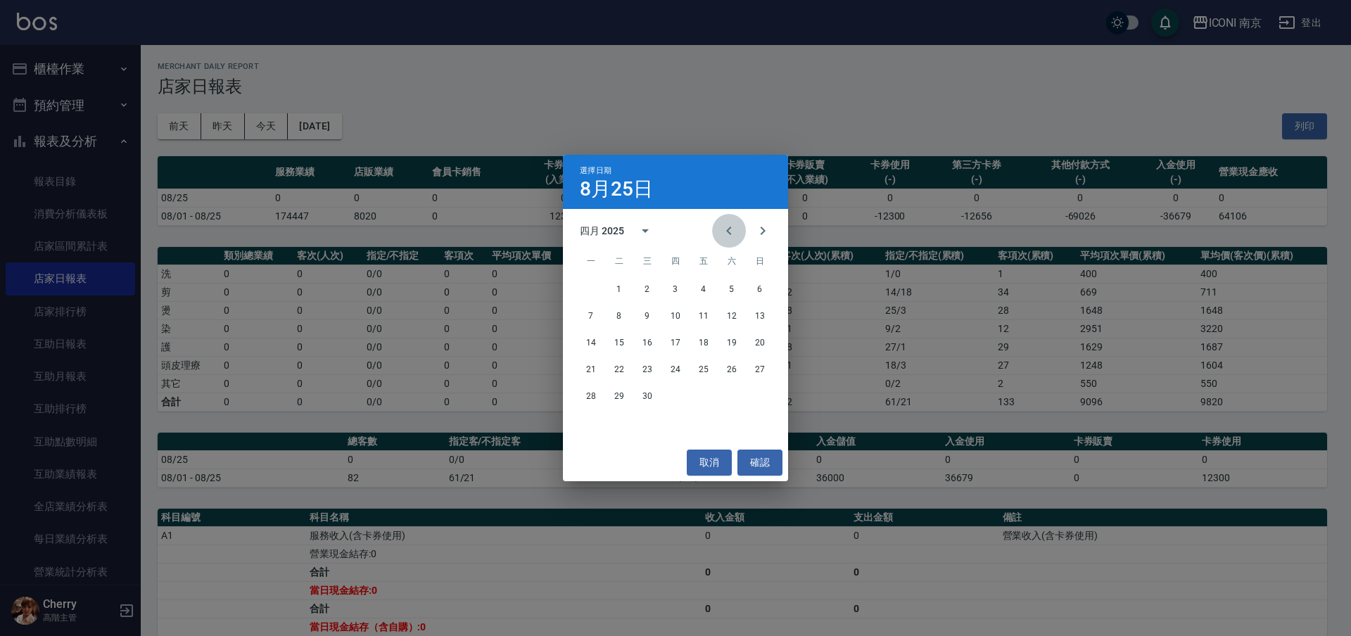
click at [725, 234] on icon "Previous month" at bounding box center [728, 230] width 17 height 17
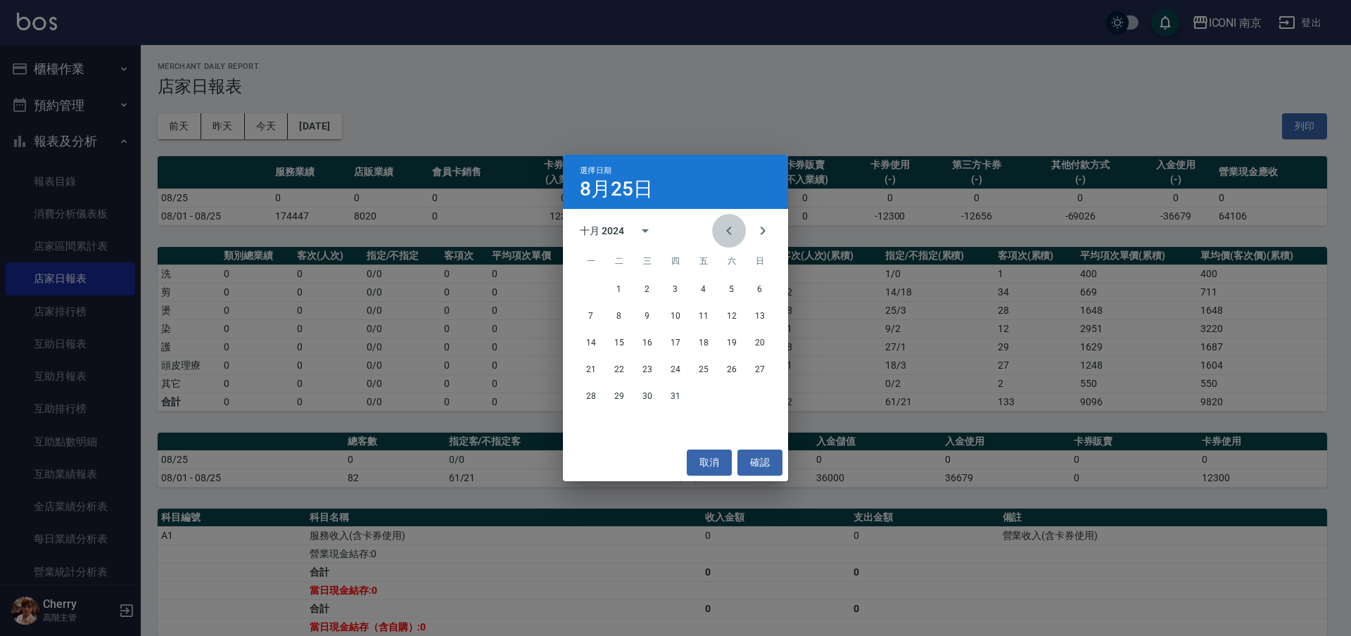
click at [725, 234] on icon "Previous month" at bounding box center [728, 230] width 17 height 17
click at [719, 394] on button "31" at bounding box center [731, 395] width 25 height 25
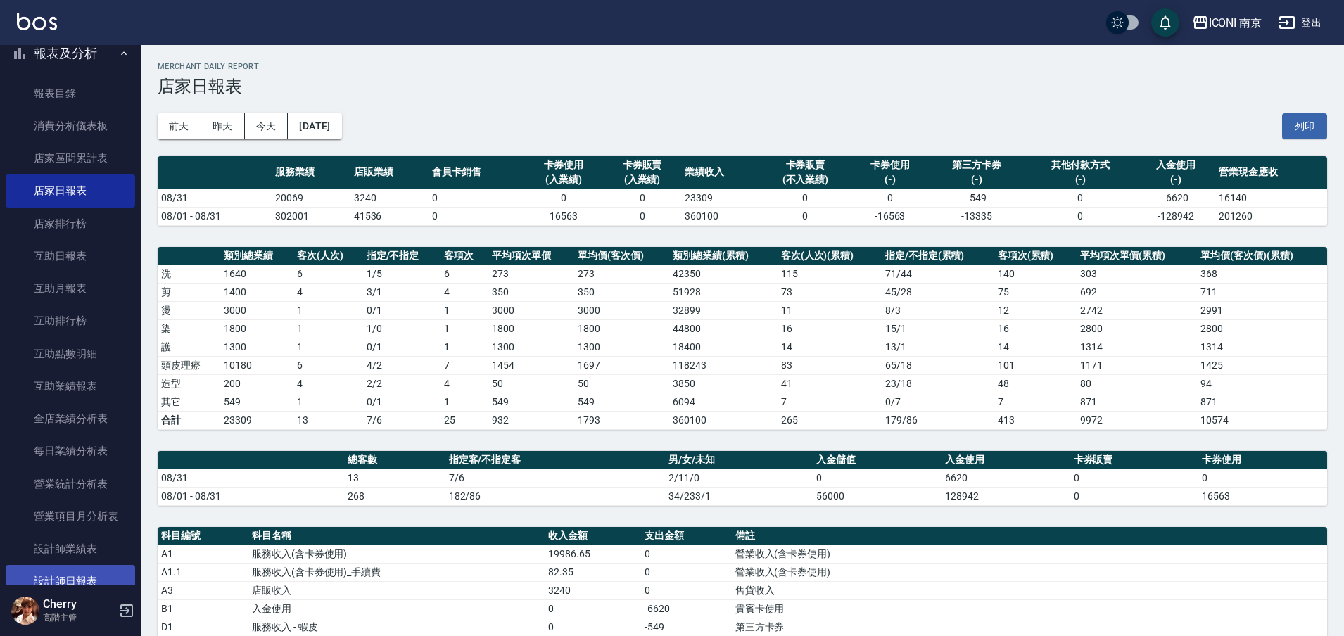
scroll to position [176, 0]
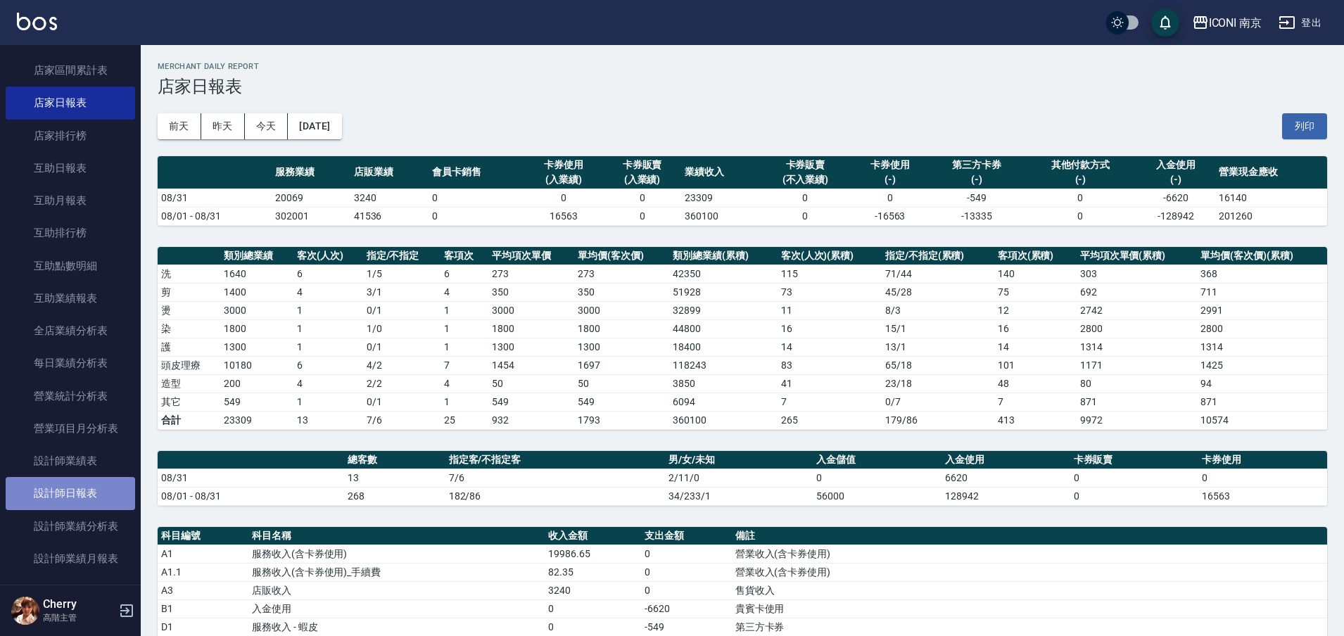
click at [76, 495] on link "設計師日報表" at bounding box center [70, 493] width 129 height 32
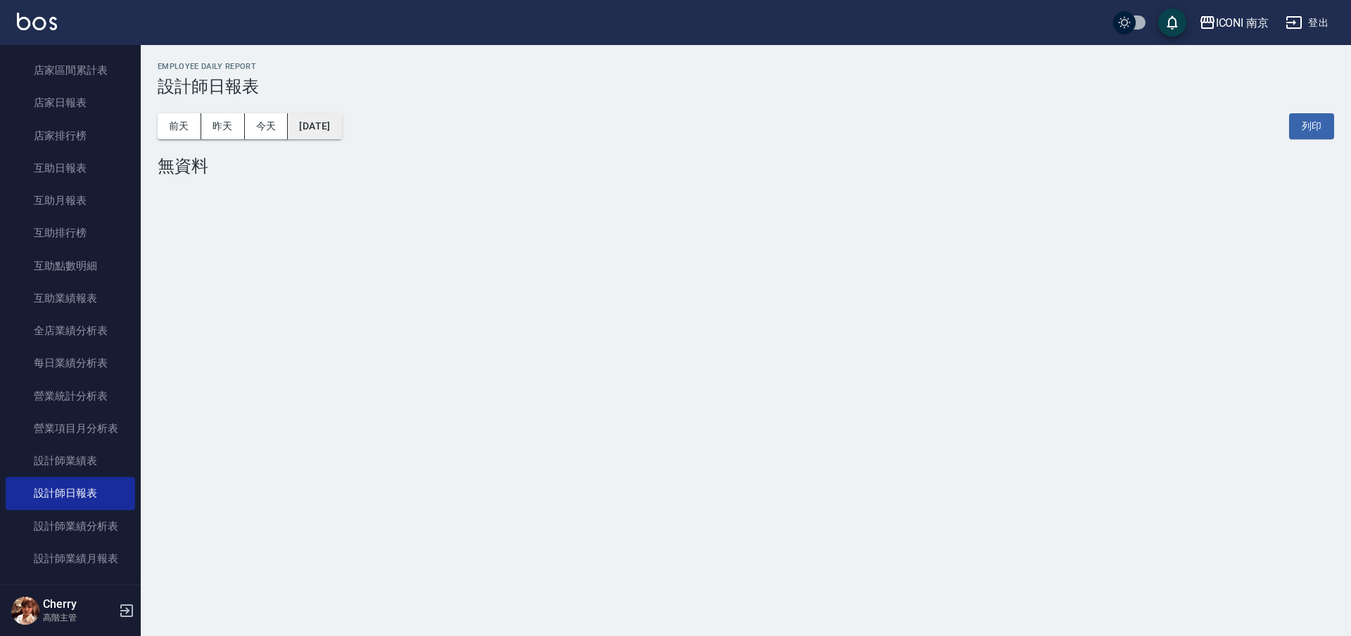
click at [341, 127] on button "2025/08/25" at bounding box center [314, 126] width 53 height 26
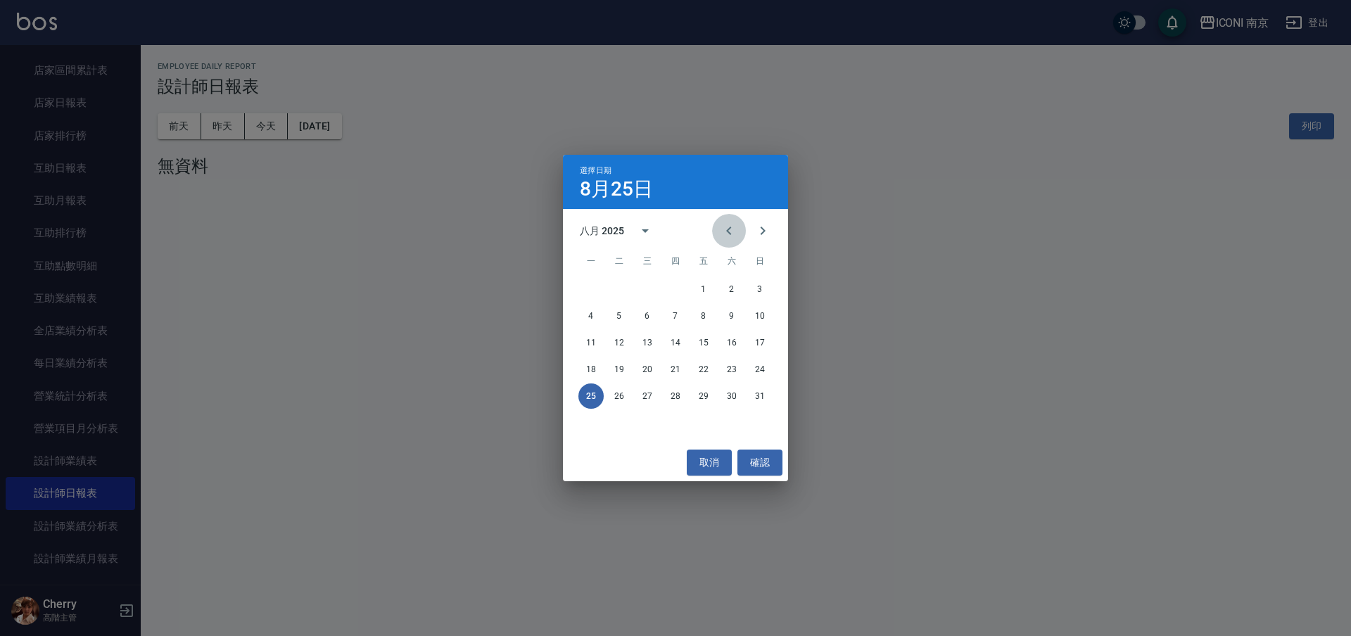
click at [720, 222] on button "Previous month" at bounding box center [729, 231] width 34 height 34
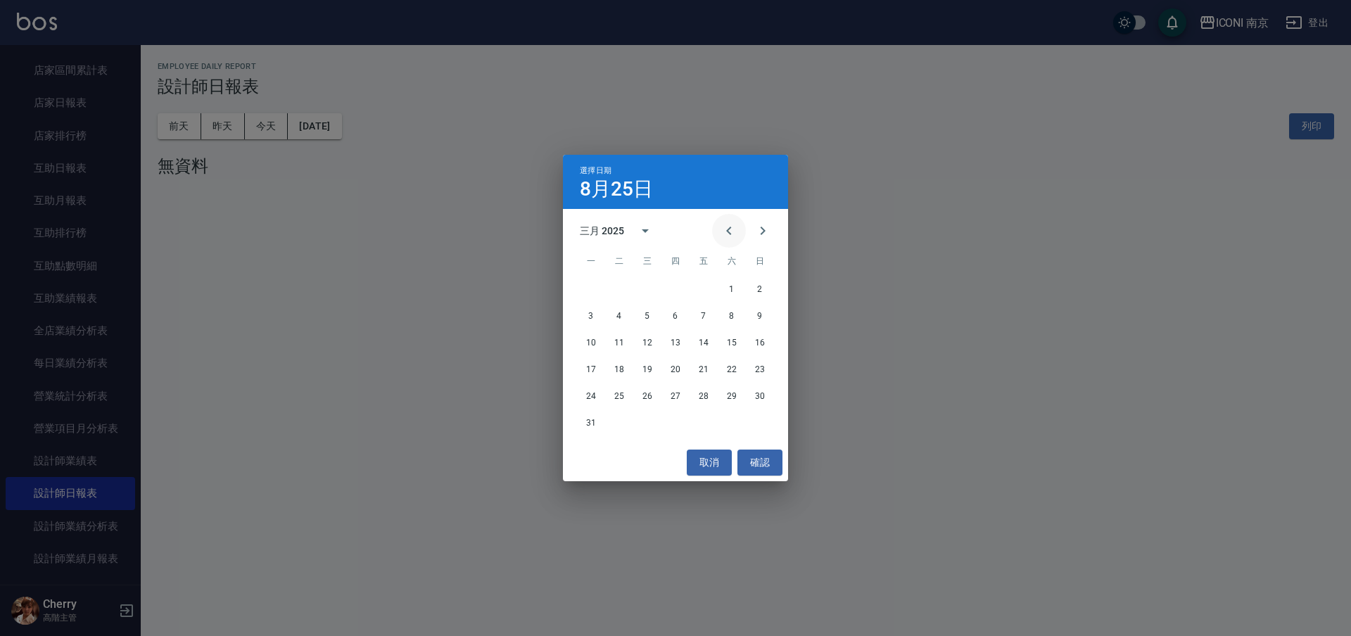
click at [720, 222] on button "Previous month" at bounding box center [729, 231] width 34 height 34
click at [721, 222] on icon "Previous month" at bounding box center [728, 230] width 17 height 17
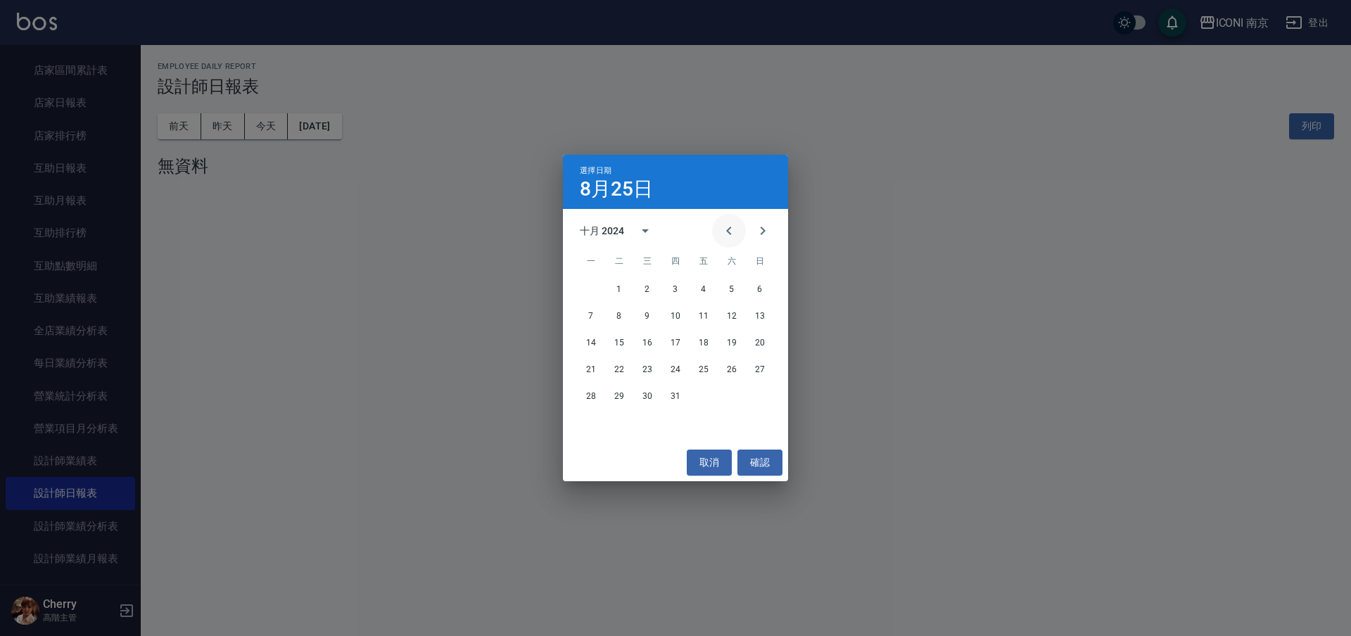
click at [721, 222] on icon "Previous month" at bounding box center [728, 230] width 17 height 17
click at [727, 224] on icon "Previous month" at bounding box center [728, 230] width 17 height 17
click at [732, 395] on button "31" at bounding box center [731, 395] width 25 height 25
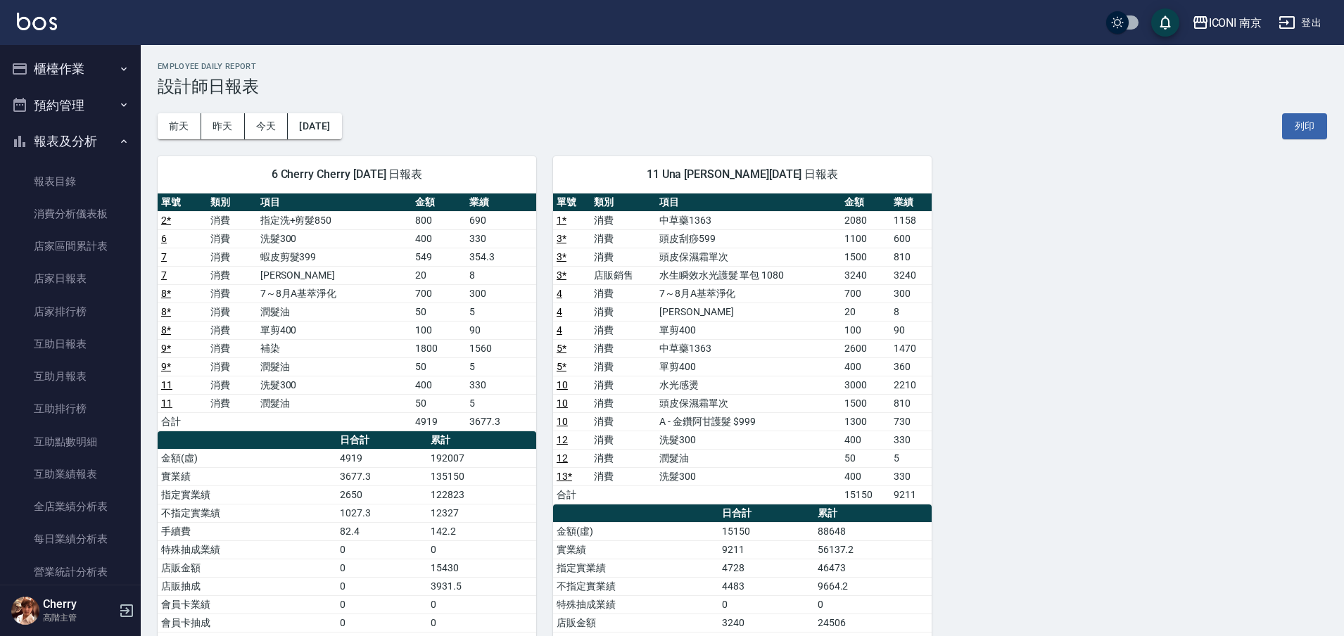
click at [82, 69] on button "櫃檯作業" at bounding box center [70, 69] width 129 height 37
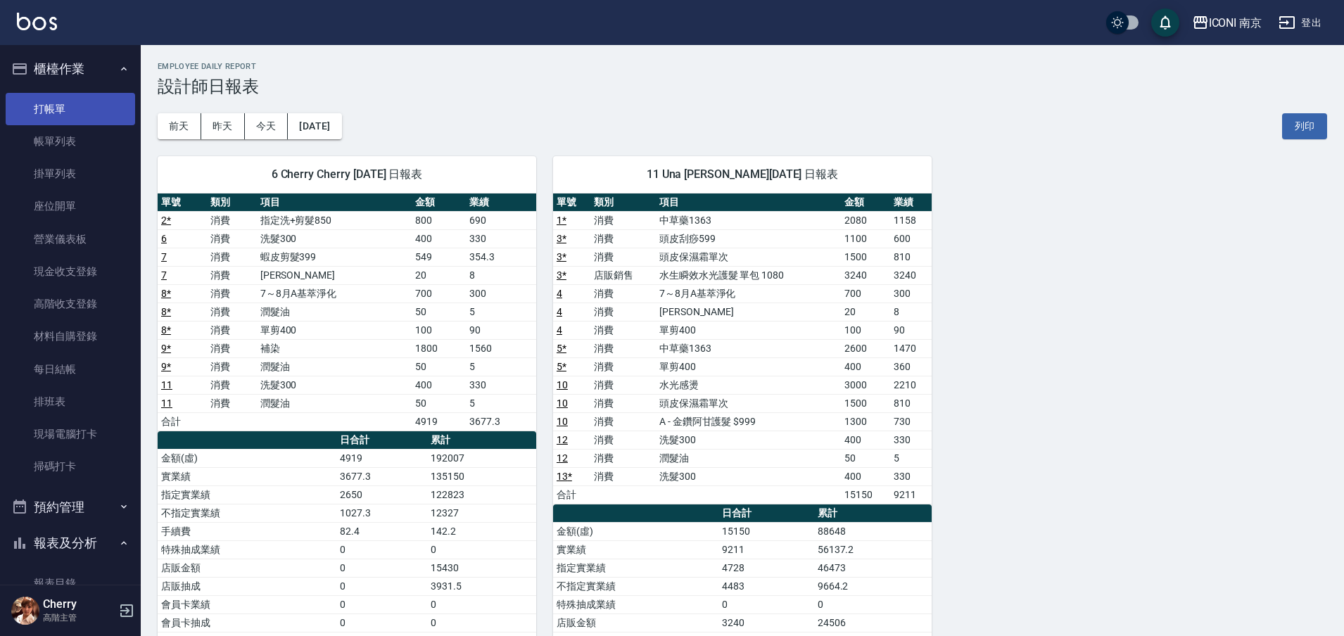
click at [82, 101] on link "打帳單" at bounding box center [70, 109] width 129 height 32
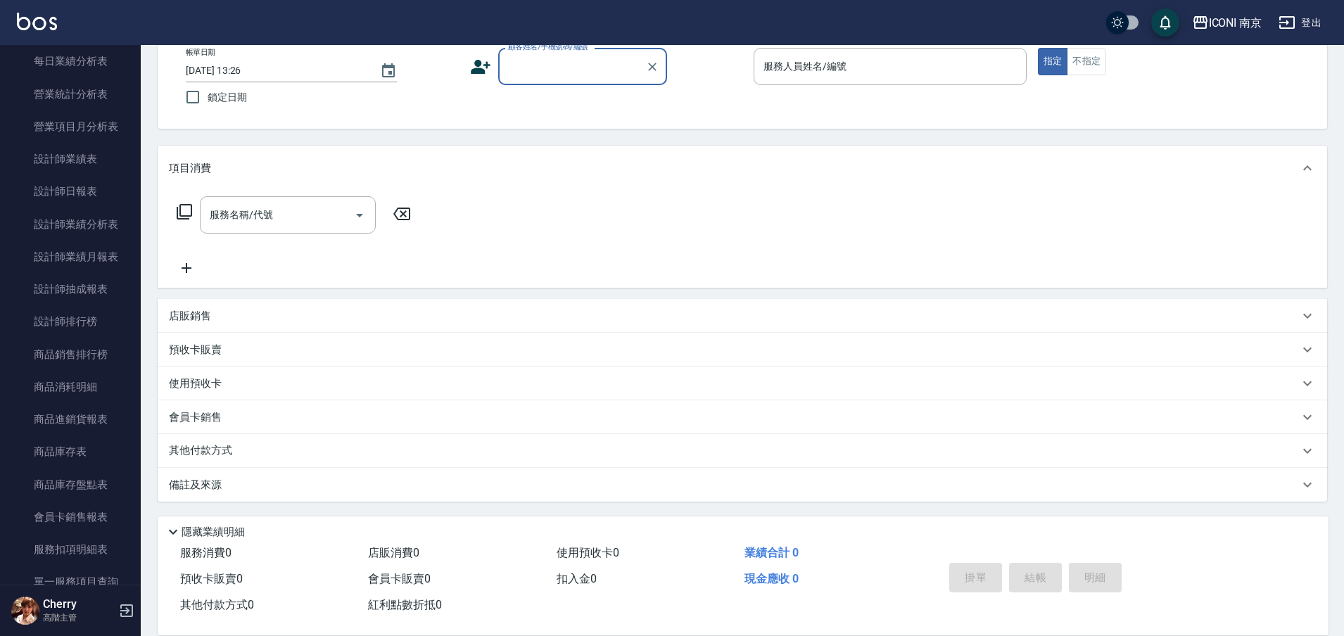
scroll to position [83, 0]
click at [1315, 21] on button "登出" at bounding box center [1300, 23] width 54 height 26
